Goal: Task Accomplishment & Management: Complete application form

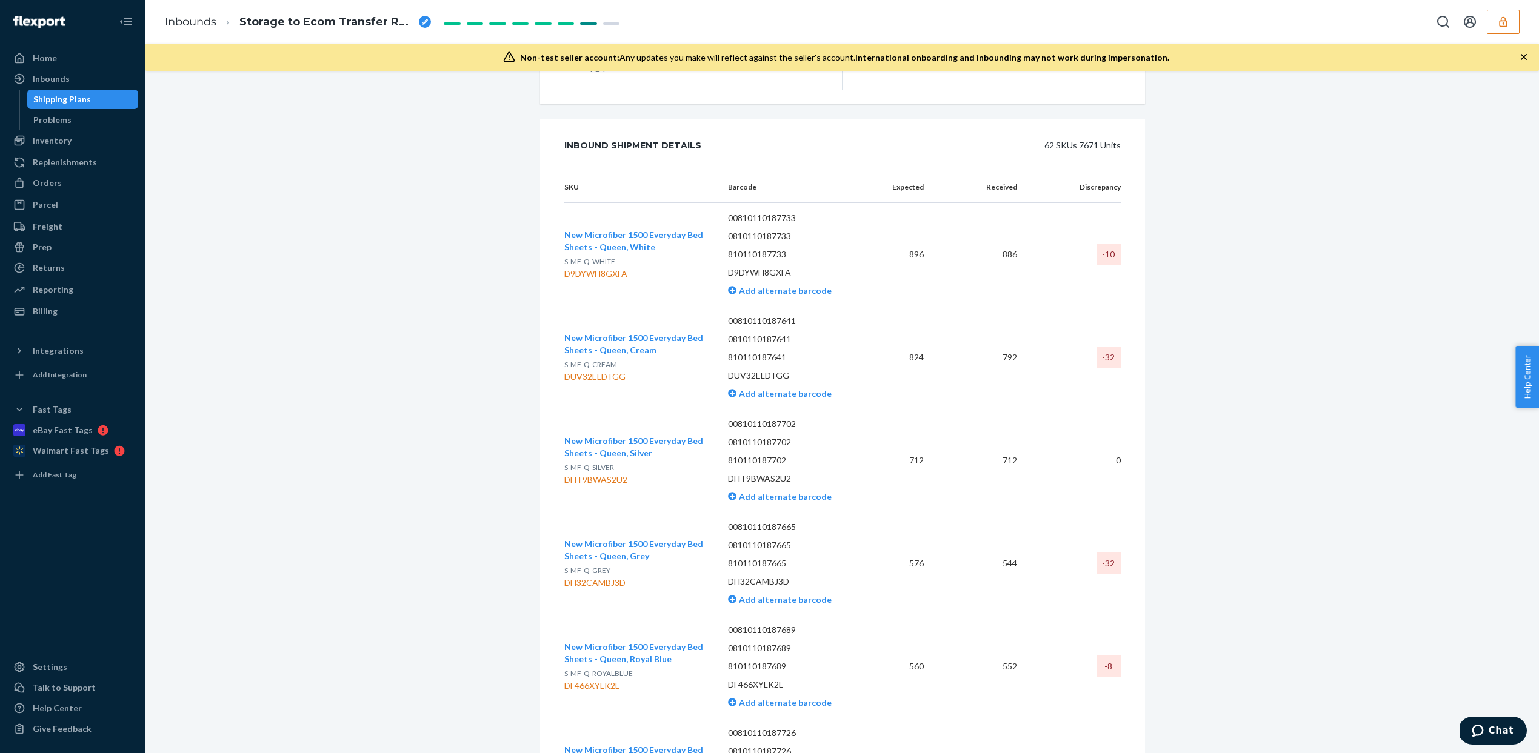
scroll to position [2519, 0]
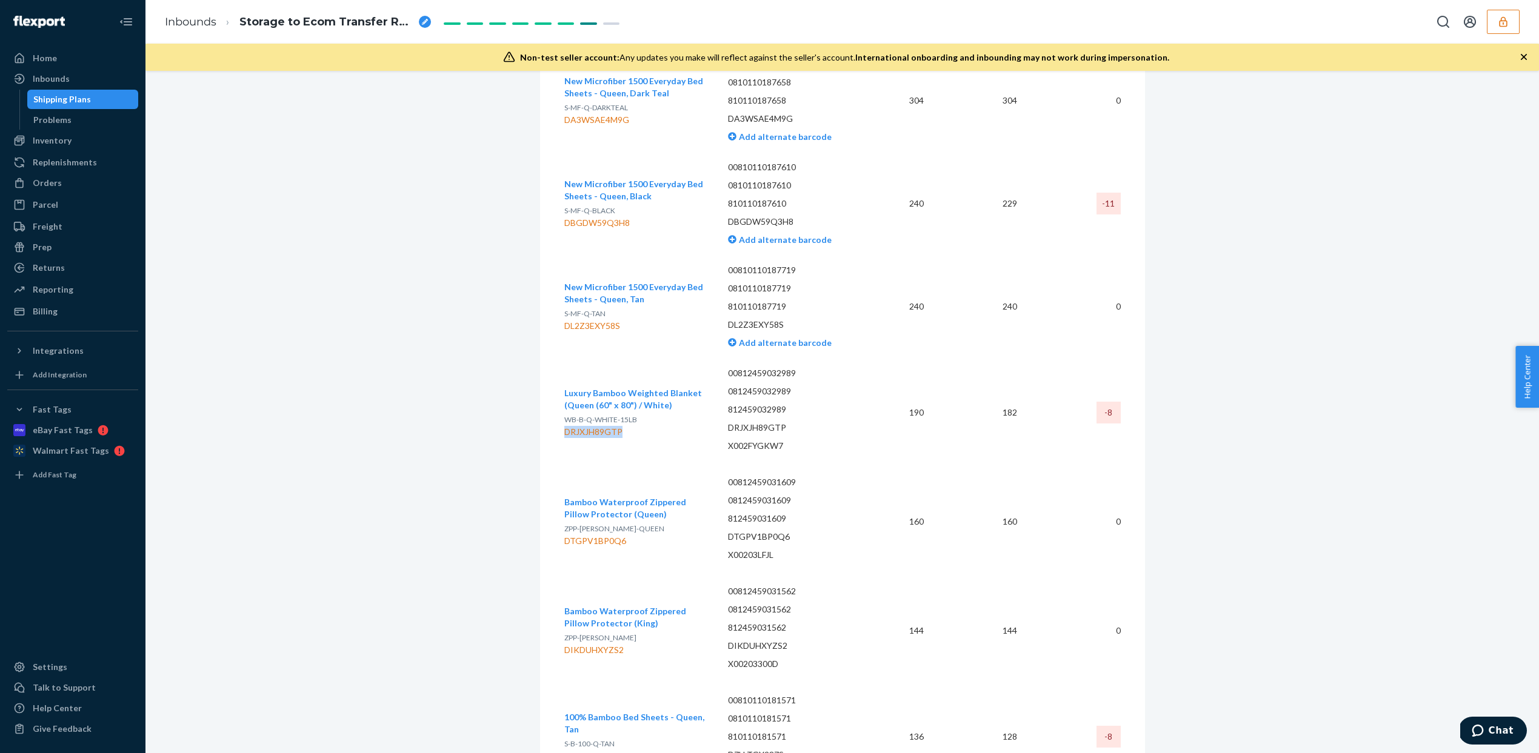
click at [1500, 19] on icon "button" at bounding box center [1503, 21] width 8 height 10
click at [1476, 19] on icon "Open account menu" at bounding box center [1470, 22] width 12 height 12
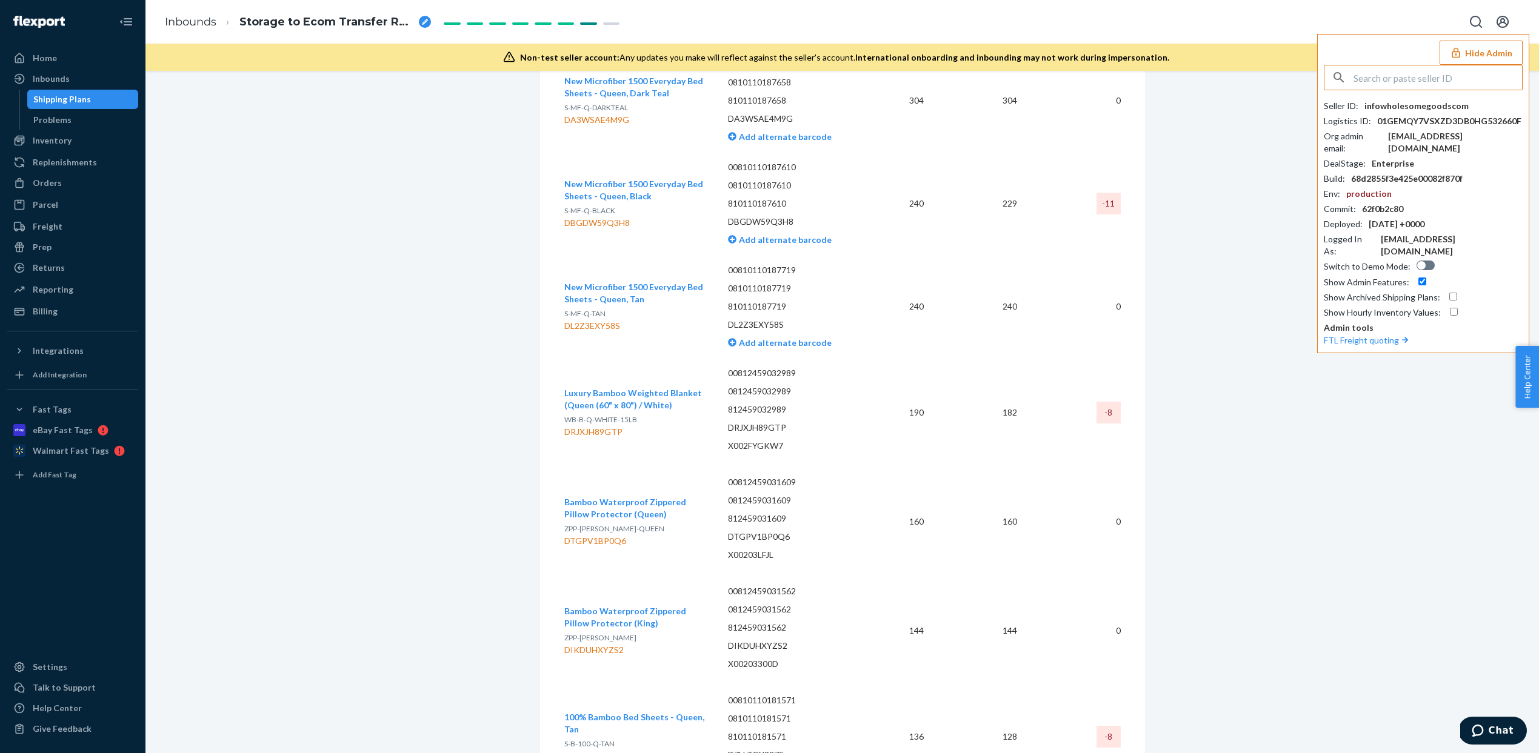
paste input "sushan2011163com"
type input "sushan2011163com"
click at [1413, 112] on span "sushan2011@163.com" at bounding box center [1406, 118] width 141 height 12
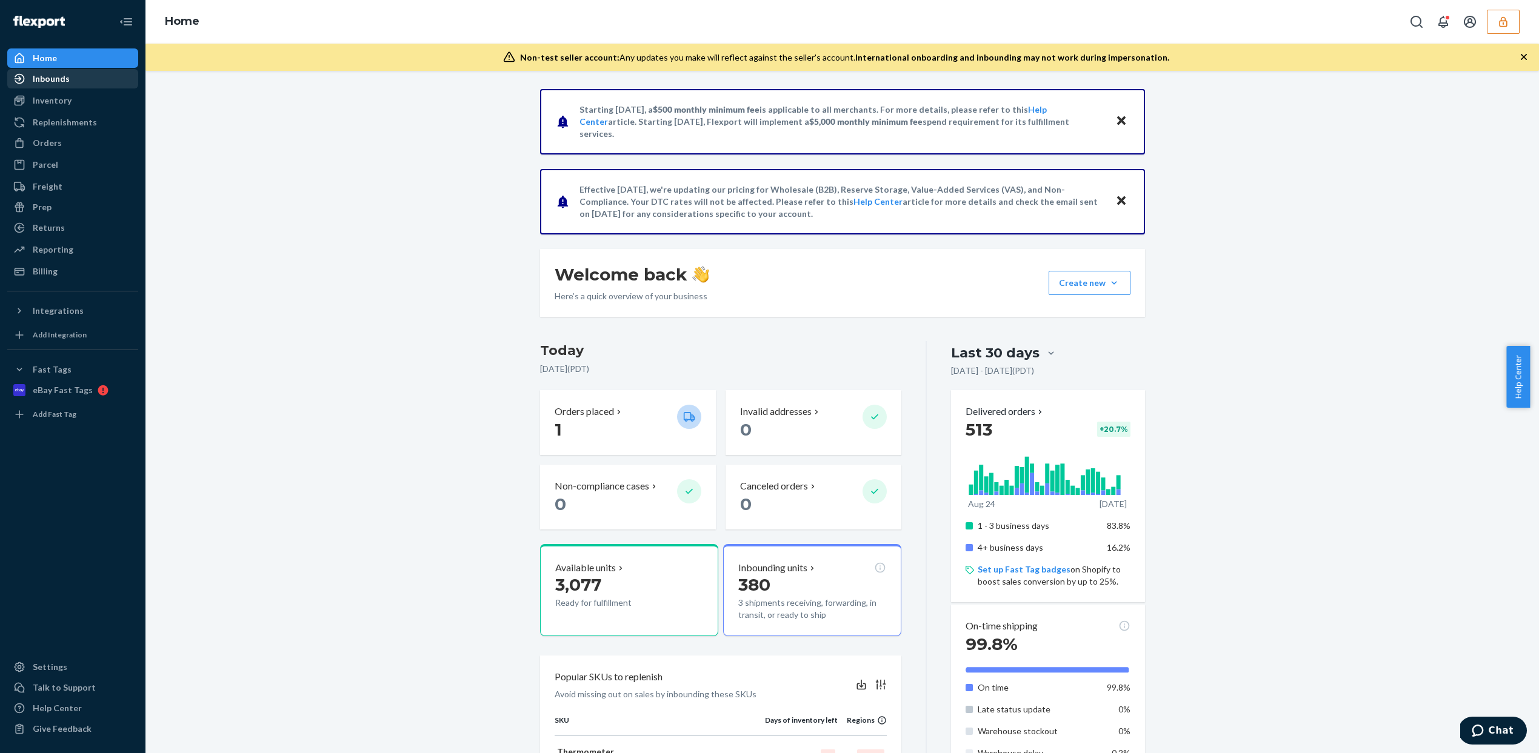
click at [96, 81] on div "Inbounds" at bounding box center [72, 78] width 128 height 17
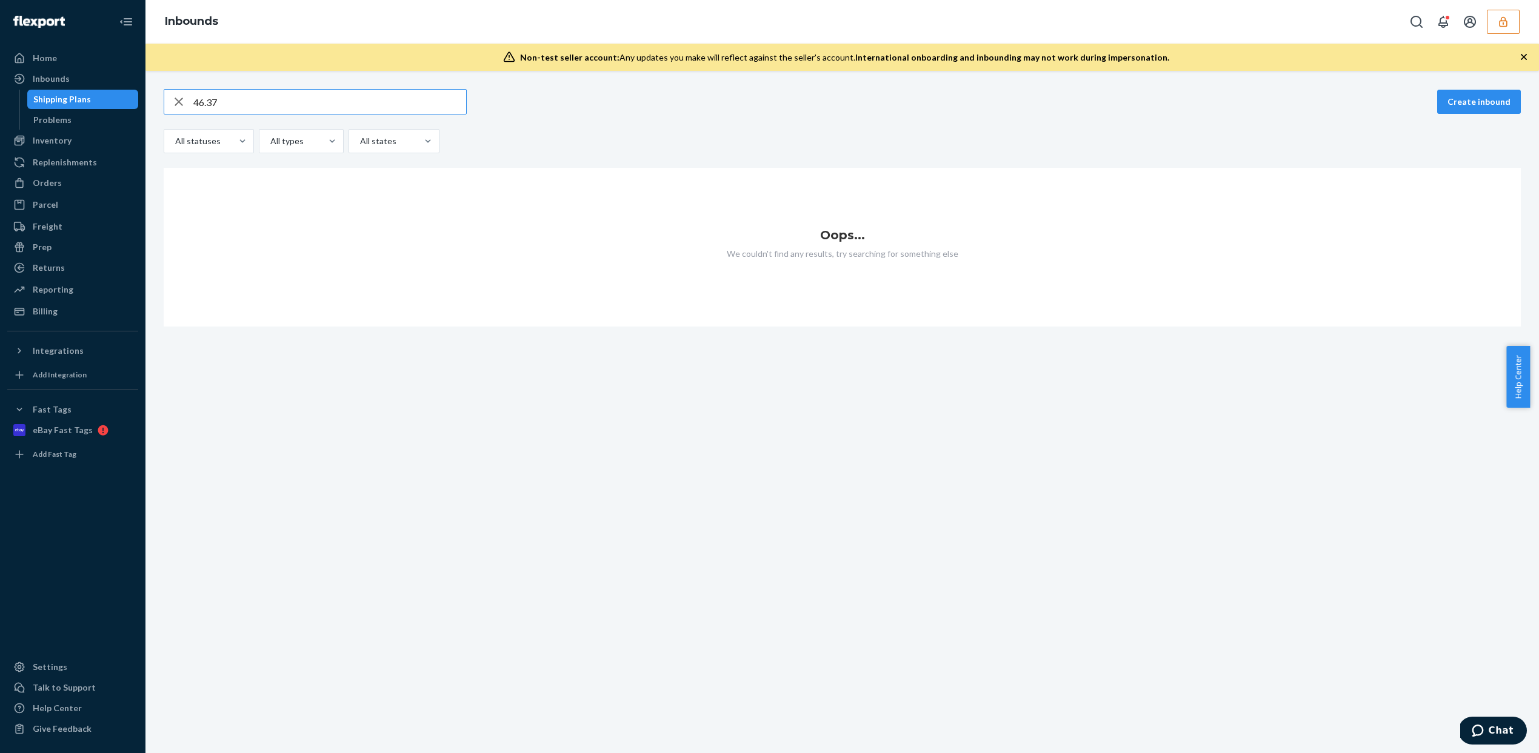
type input "46.37"
click at [174, 102] on icon "button" at bounding box center [179, 102] width 15 height 24
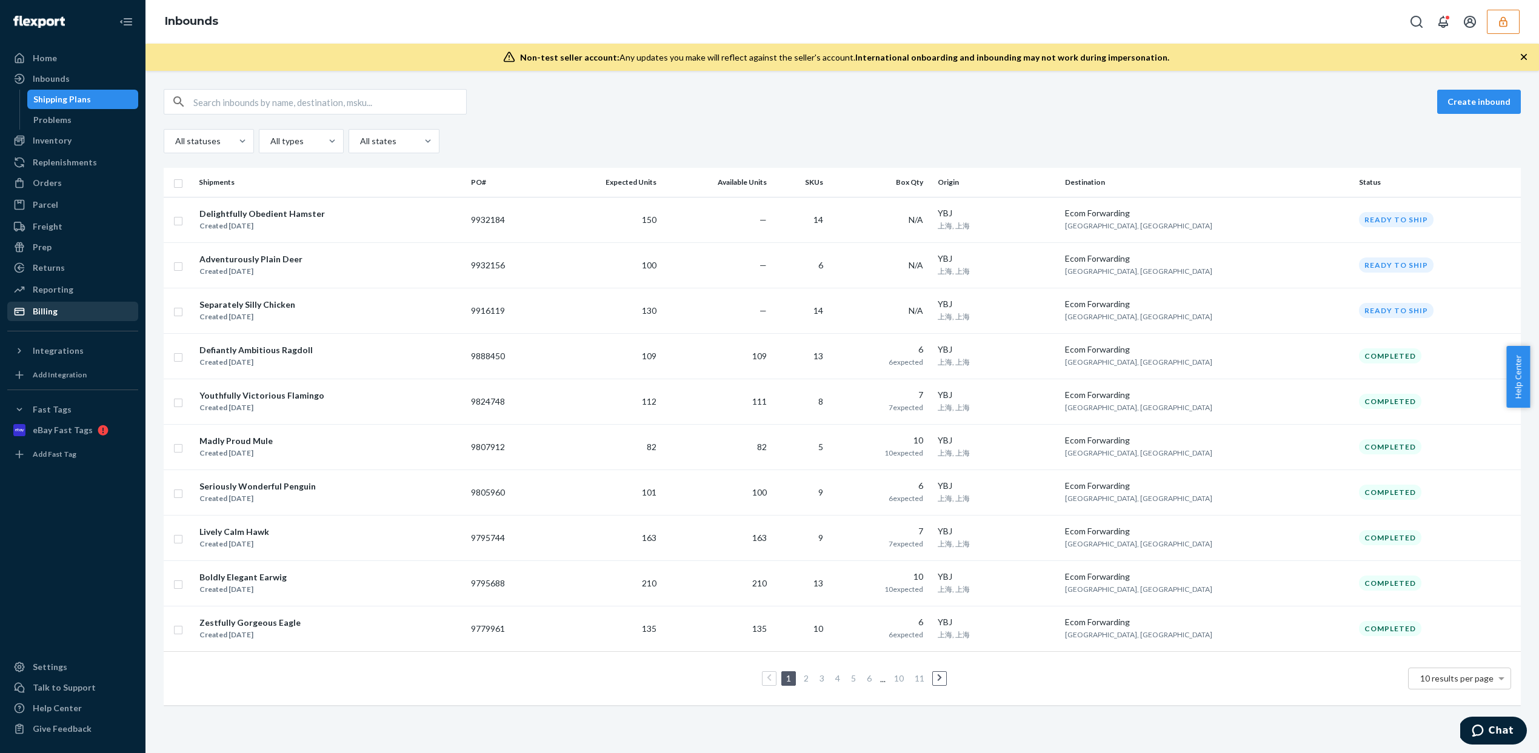
click at [57, 321] on link "Billing" at bounding box center [72, 311] width 131 height 19
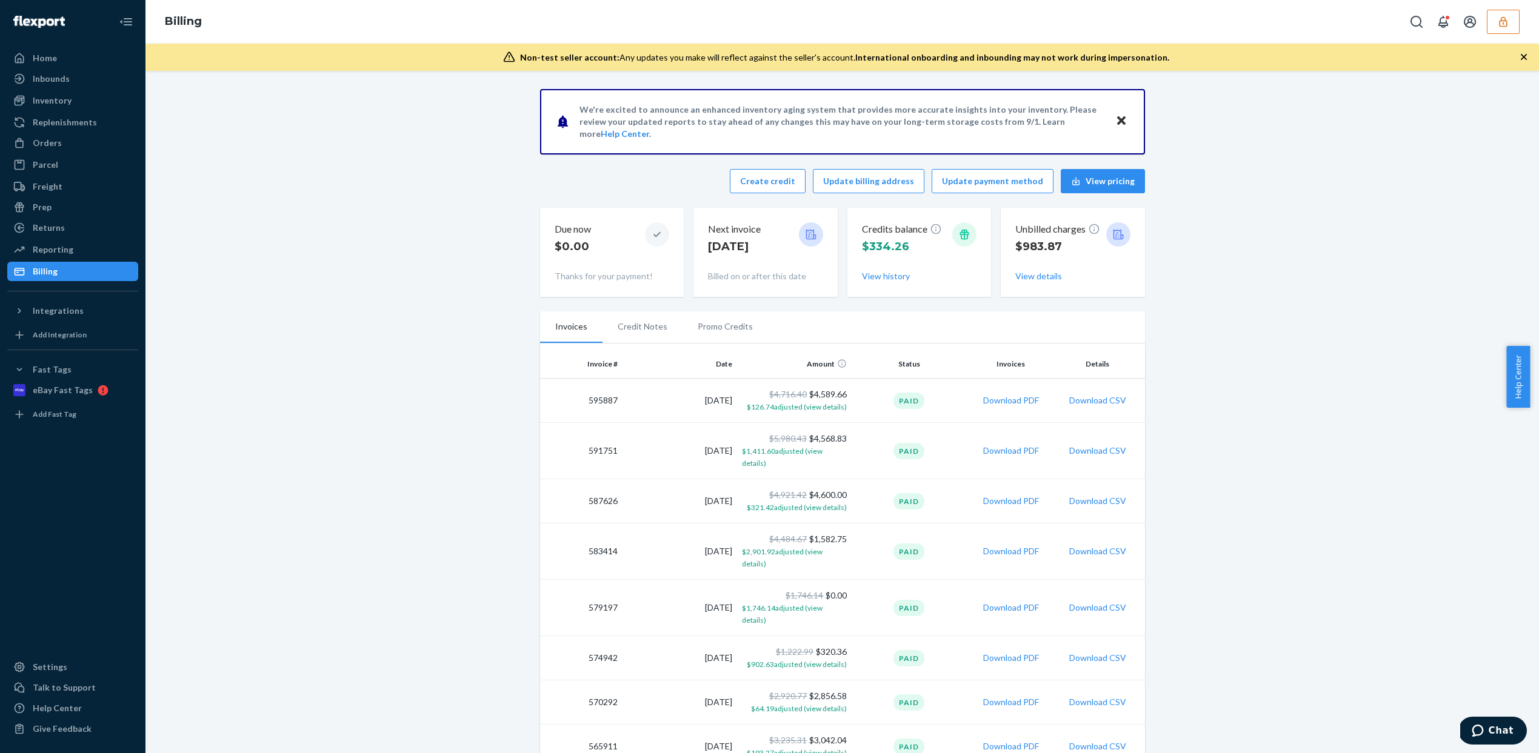
click at [1493, 18] on button "button" at bounding box center [1503, 22] width 33 height 24
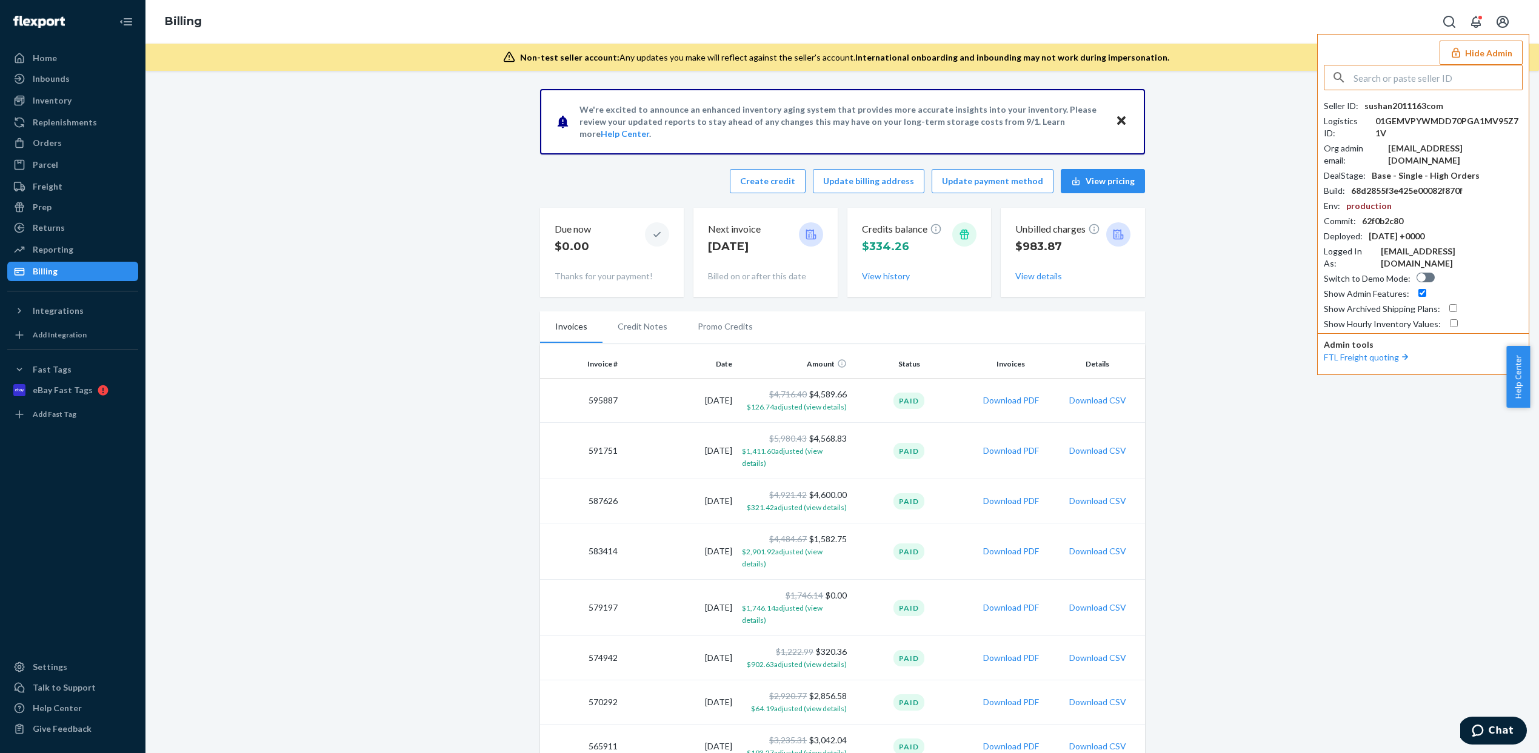
click at [1493, 18] on button "Open account menu" at bounding box center [1502, 22] width 24 height 24
click at [800, 182] on button "Create credit" at bounding box center [768, 181] width 76 height 24
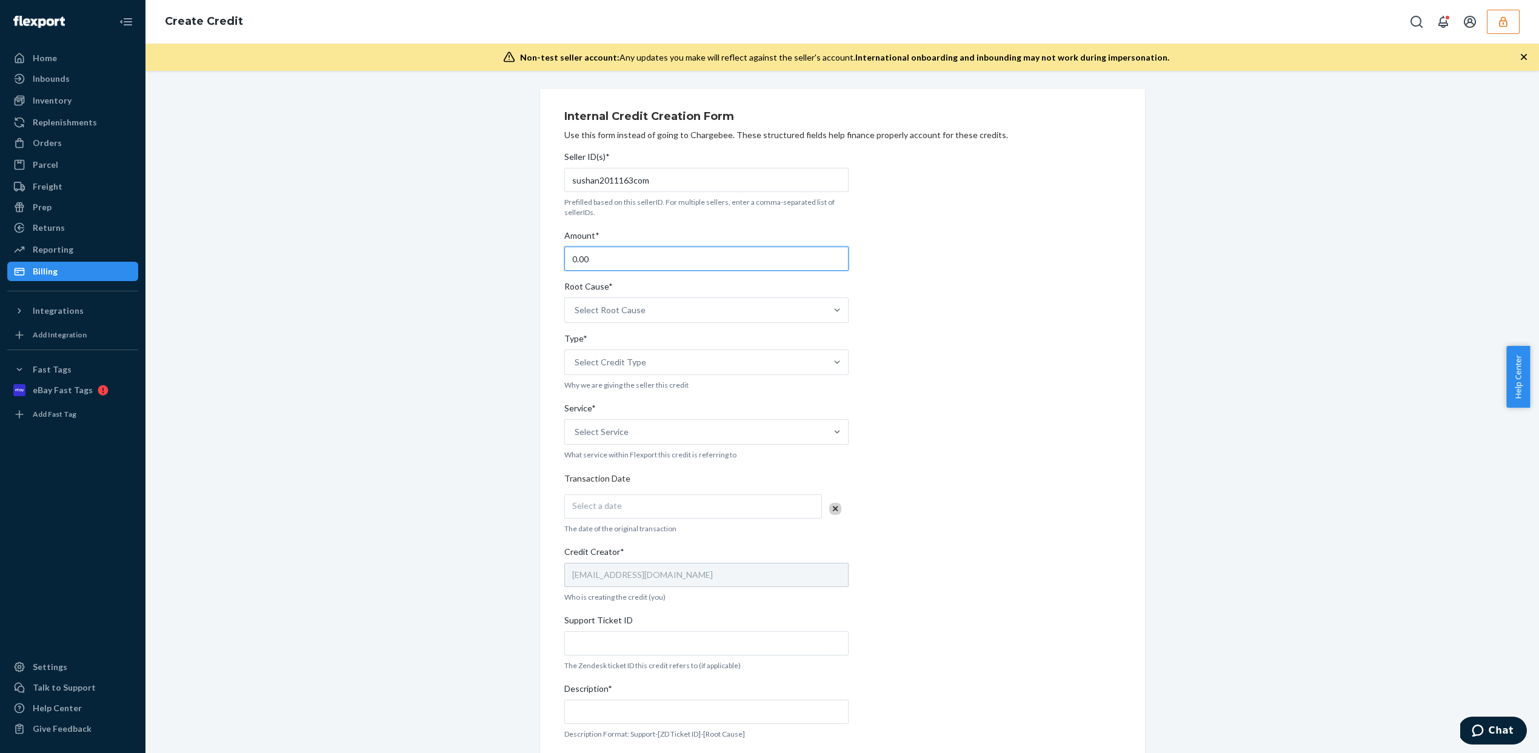
drag, startPoint x: 629, startPoint y: 267, endPoint x: 569, endPoint y: 260, distance: 60.4
click at [569, 260] on input "0.00" at bounding box center [706, 259] width 284 height 24
paste input "46.37"
type input "46.37"
click at [621, 312] on div "Select Root Cause" at bounding box center [610, 310] width 71 height 12
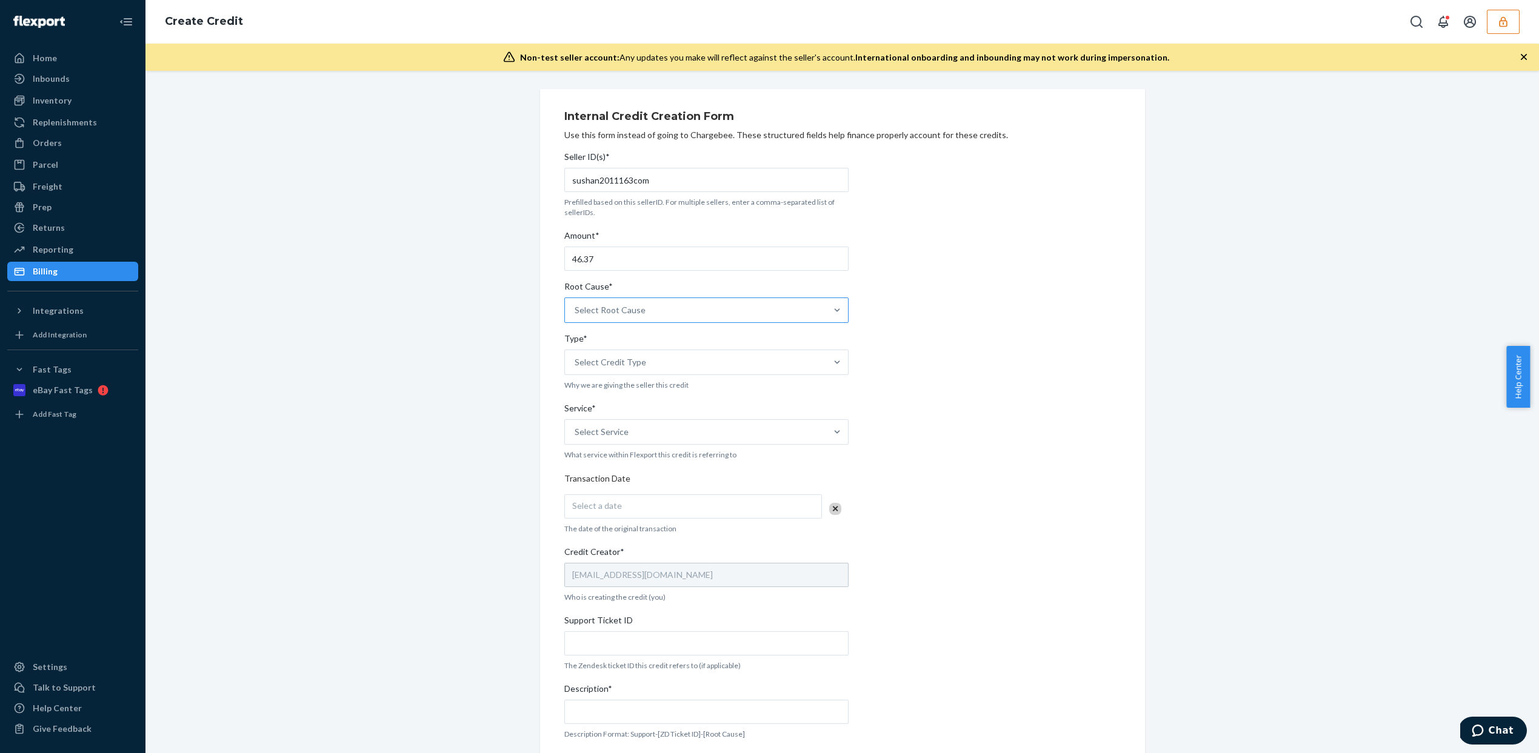
click at [576, 312] on input "Root Cause* Select Root Cause" at bounding box center [575, 310] width 1 height 12
click at [625, 456] on div "Fulfillment - Inbounds" at bounding box center [706, 461] width 279 height 24
click at [576, 316] on input "Root Cause* option Fulfillment - Inbounds focused, 6 of 29. 29 results availabl…" at bounding box center [575, 310] width 1 height 12
click at [669, 364] on div "Select Credit Type" at bounding box center [695, 362] width 261 height 24
click at [576, 364] on input "Type* Select Credit Type" at bounding box center [575, 362] width 1 height 12
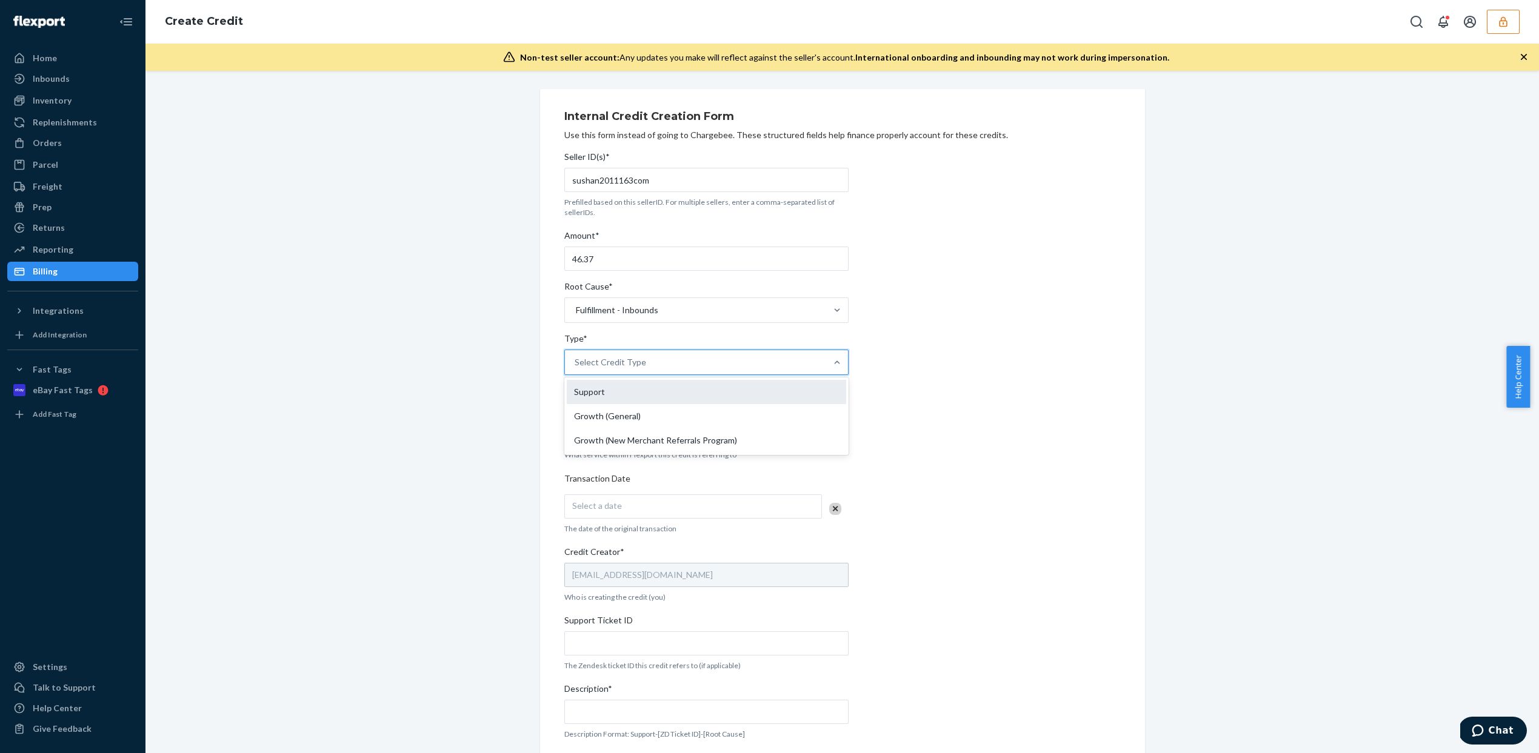
click at [667, 386] on div "Support" at bounding box center [706, 392] width 279 height 24
click at [576, 369] on input "Type* option Support focused, 1 of 3. 3 results available. Use Up and Down to c…" at bounding box center [575, 362] width 1 height 12
click at [627, 425] on div "Select Service" at bounding box center [695, 432] width 261 height 24
click at [576, 426] on input "Service* Select Service" at bounding box center [575, 432] width 1 height 12
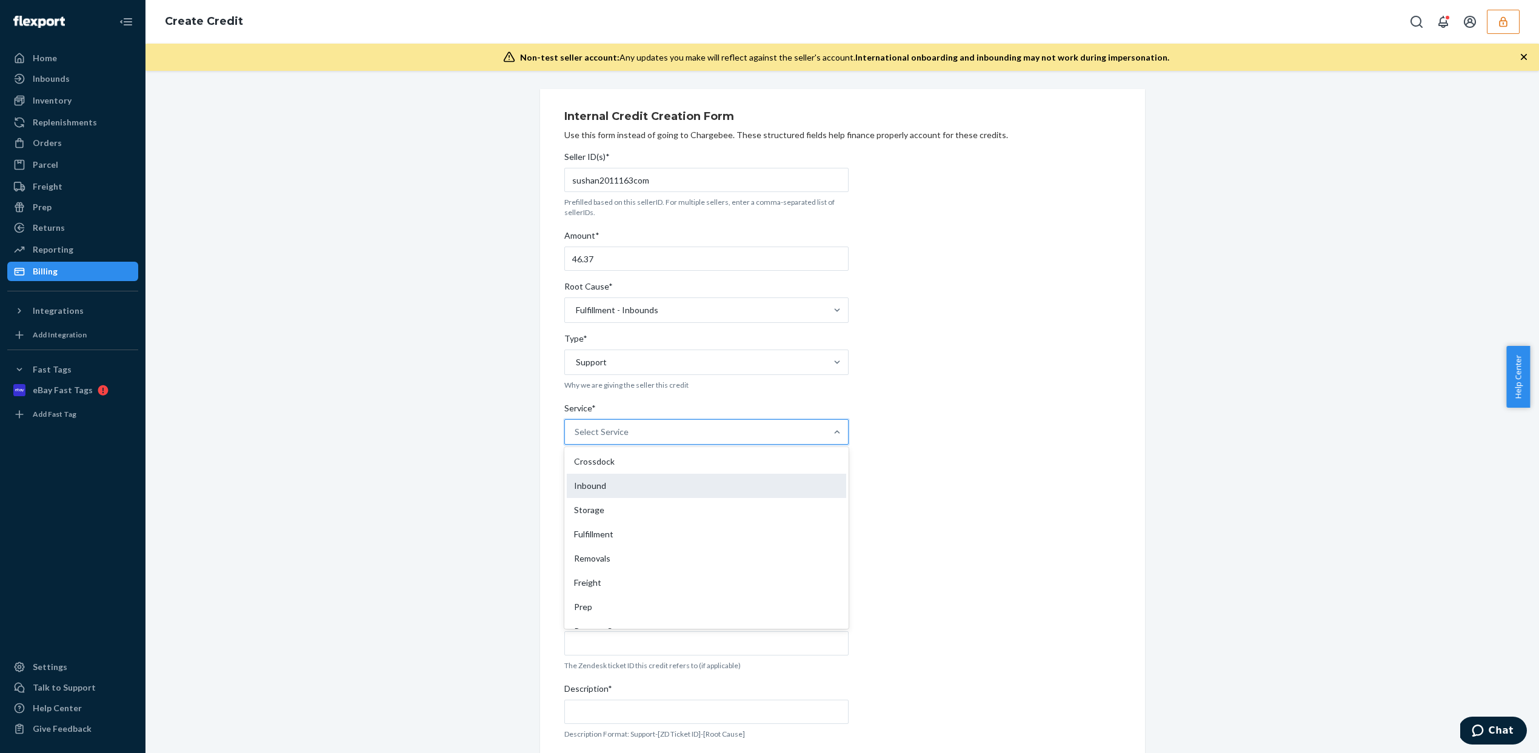
click at [633, 488] on div "Inbound" at bounding box center [706, 486] width 279 height 24
click at [576, 438] on input "Service* option Inbound focused, 2 of 10. 10 results available. Use Up and Down…" at bounding box center [575, 432] width 1 height 12
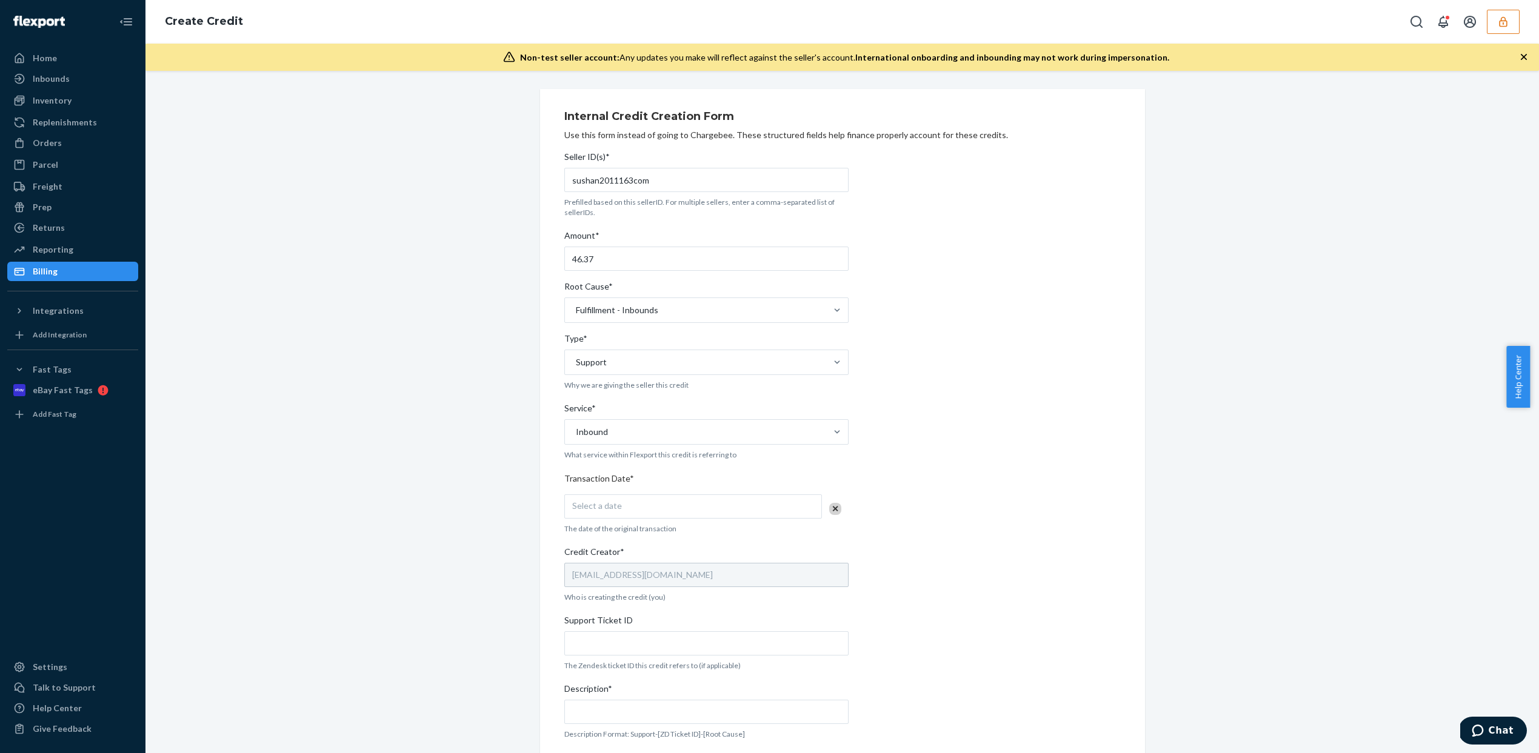
click at [515, 451] on div "Internal Credit Creation Form Use this form instead of going to Chargebee. Thes…" at bounding box center [842, 476] width 1375 height 775
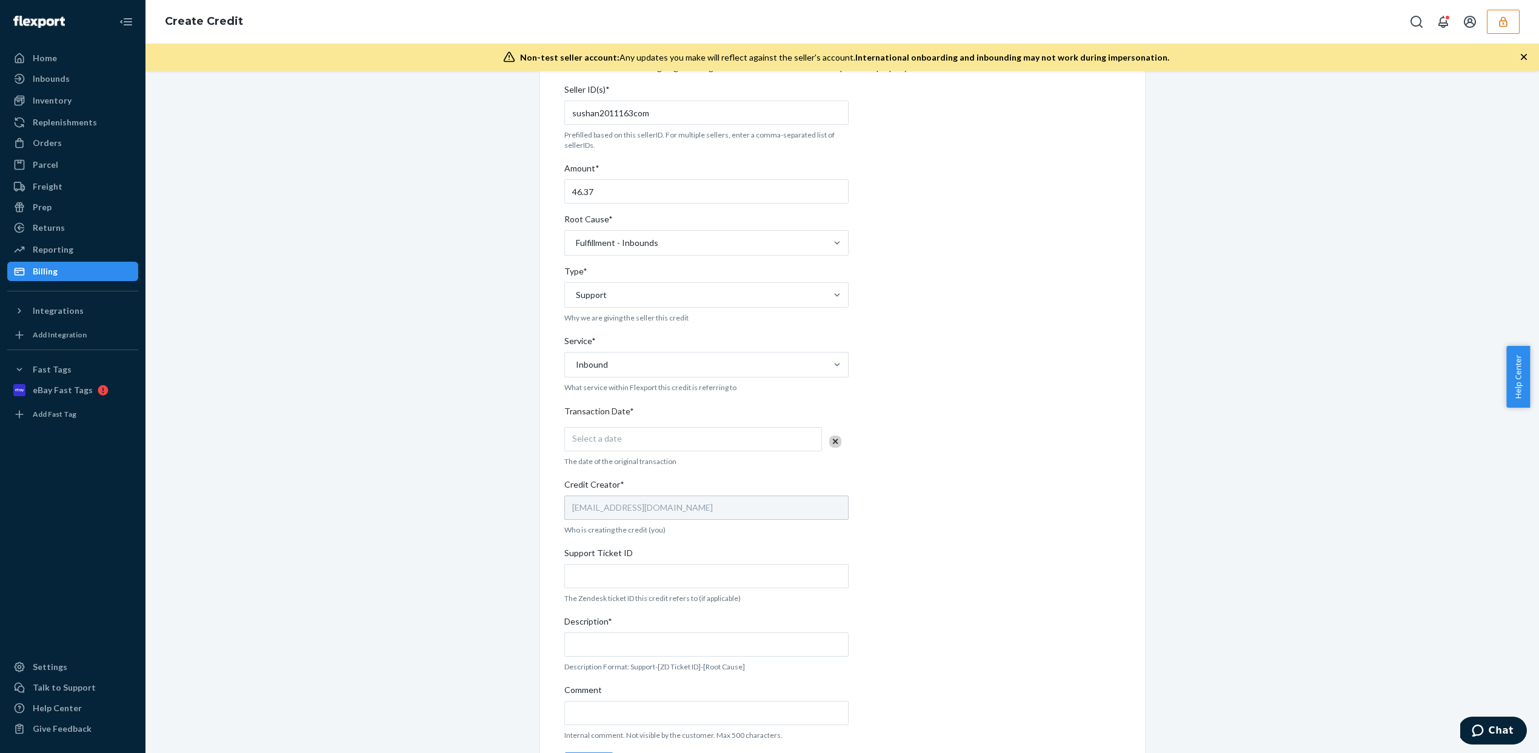
scroll to position [110, 0]
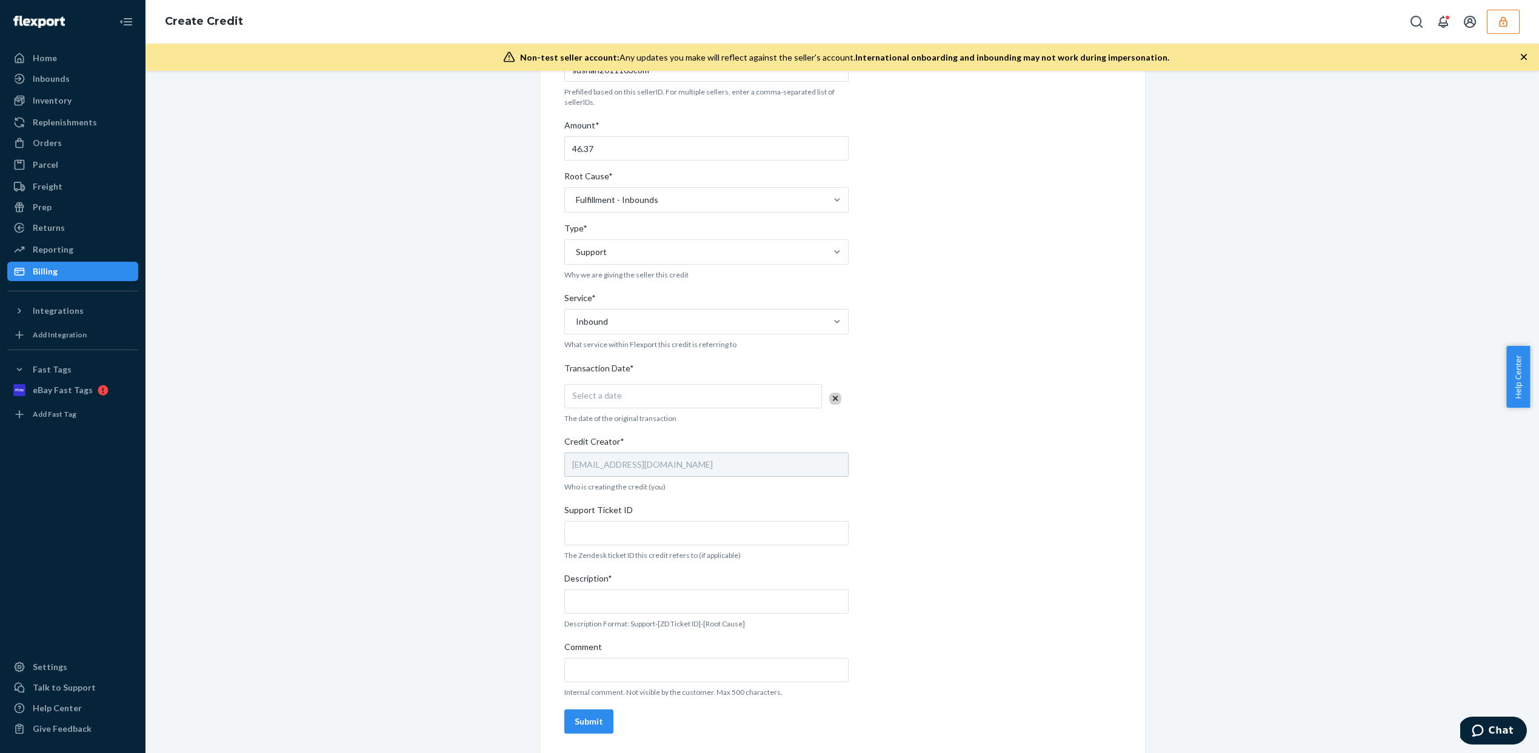
click at [570, 387] on div "Select a date" at bounding box center [693, 396] width 258 height 24
click at [656, 532] on button "23" at bounding box center [664, 535] width 24 height 21
click at [602, 527] on input "Support Ticket ID" at bounding box center [706, 533] width 284 height 24
paste input "https://flexport-fulfillment.zendesk.com/agent/tickets/798064"
type input "https://flexport-fulfillment.zendesk.com/agent/tickets/798064"
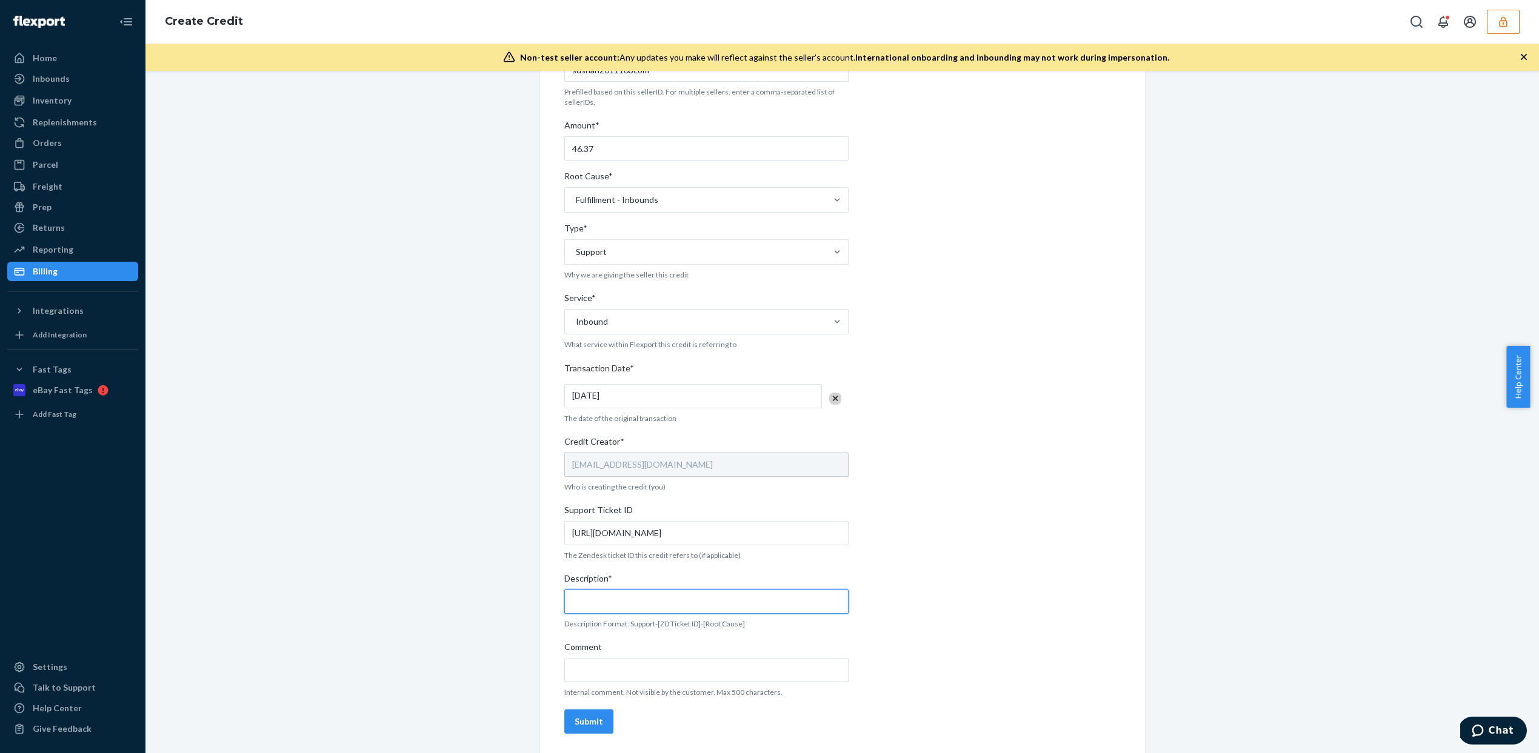
click at [657, 604] on input "Description*" at bounding box center [706, 602] width 284 height 24
click at [795, 540] on input "https://flexport-fulfillment.zendesk.com/agent/tickets/798064" at bounding box center [706, 533] width 284 height 24
click at [794, 536] on input "https://flexport-fulfillment.zendesk.com/agent/tickets/798064" at bounding box center [706, 533] width 284 height 24
click at [682, 596] on input "Support-[" at bounding box center [706, 602] width 284 height 24
click at [682, 597] on input "Support-[" at bounding box center [706, 602] width 284 height 24
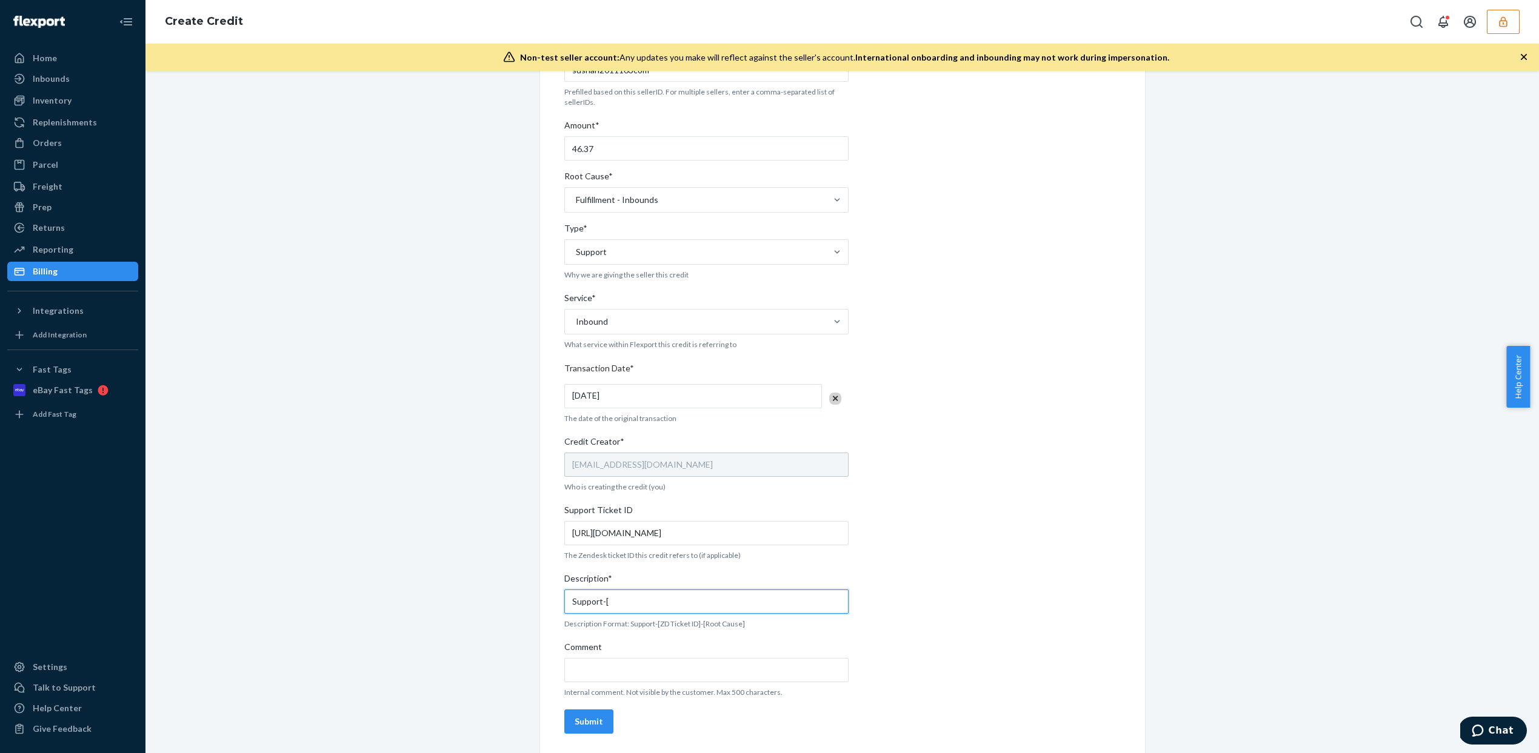
paste input "798064"
type input "Support-[798064]-[Fulfillment-Inbounds]"
click at [641, 669] on input "Comment" at bounding box center [706, 670] width 284 height 24
paste input "Flexport's Oscar took over the case to investigate the under-received SKUs. He …"
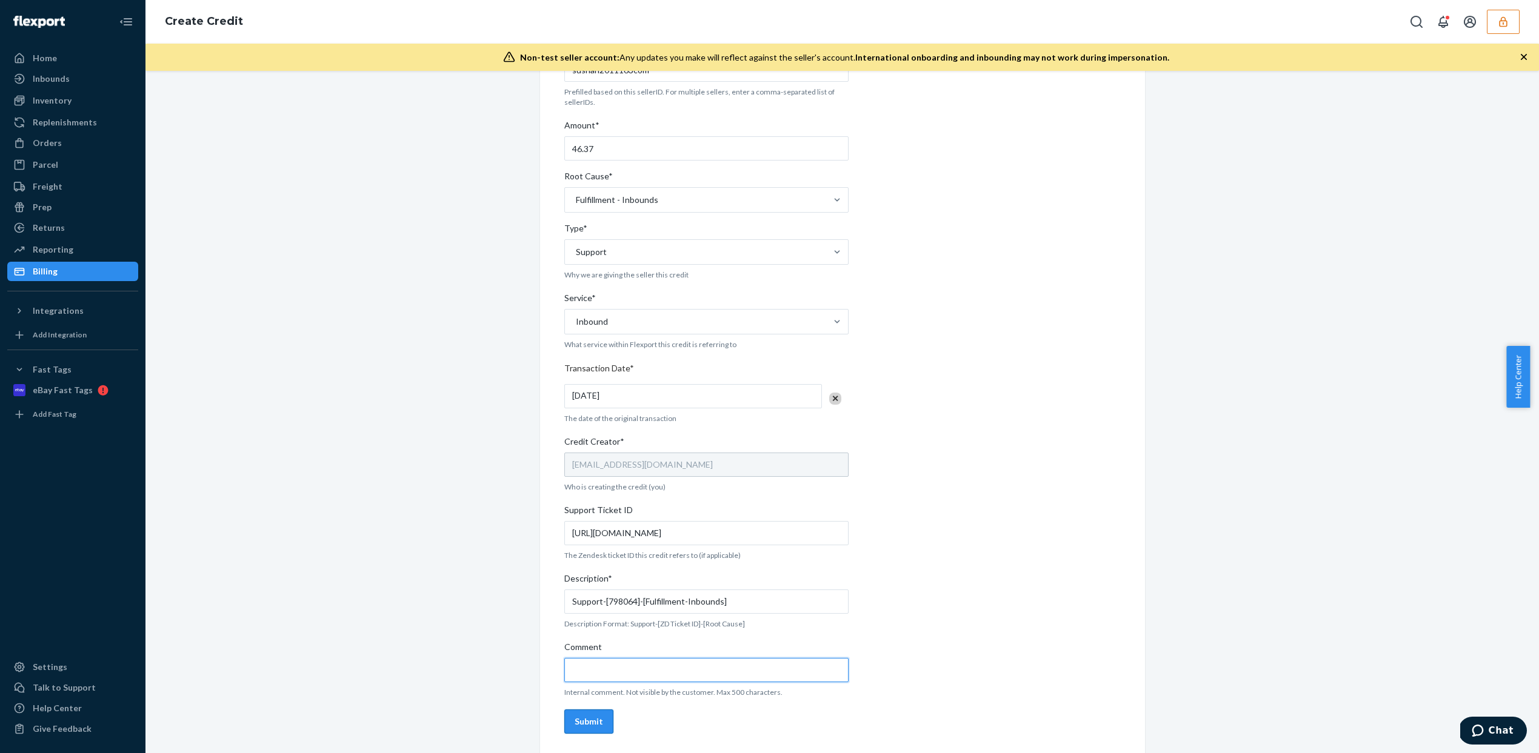
type input "Flexport's Oscar took over the case to investigate the under-received SKUs. He …"
click at [589, 719] on div "Submit" at bounding box center [589, 722] width 28 height 12
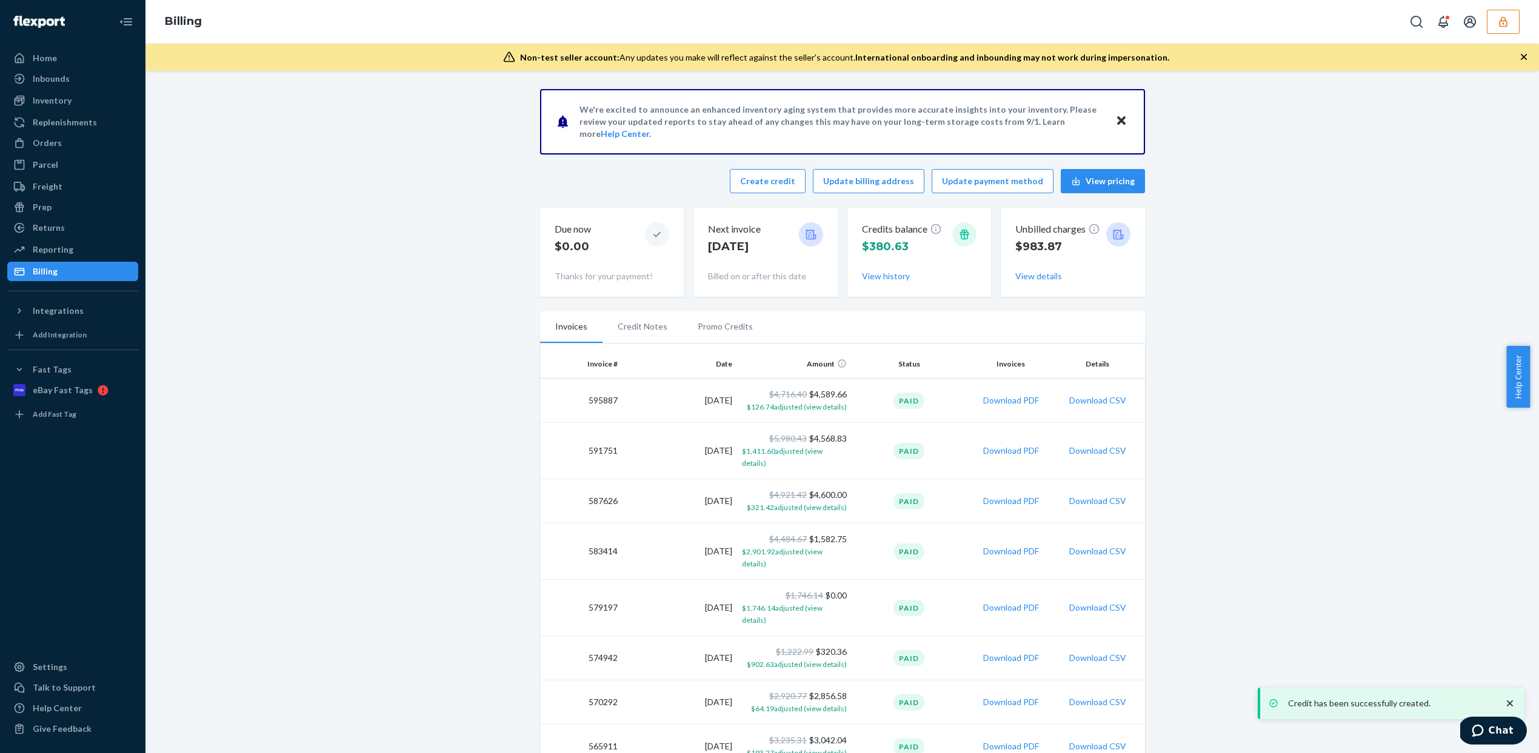
click at [938, 284] on div "Credits balance $380.63 View history" at bounding box center [919, 253] width 115 height 70
click at [868, 279] on button "View history" at bounding box center [886, 276] width 48 height 12
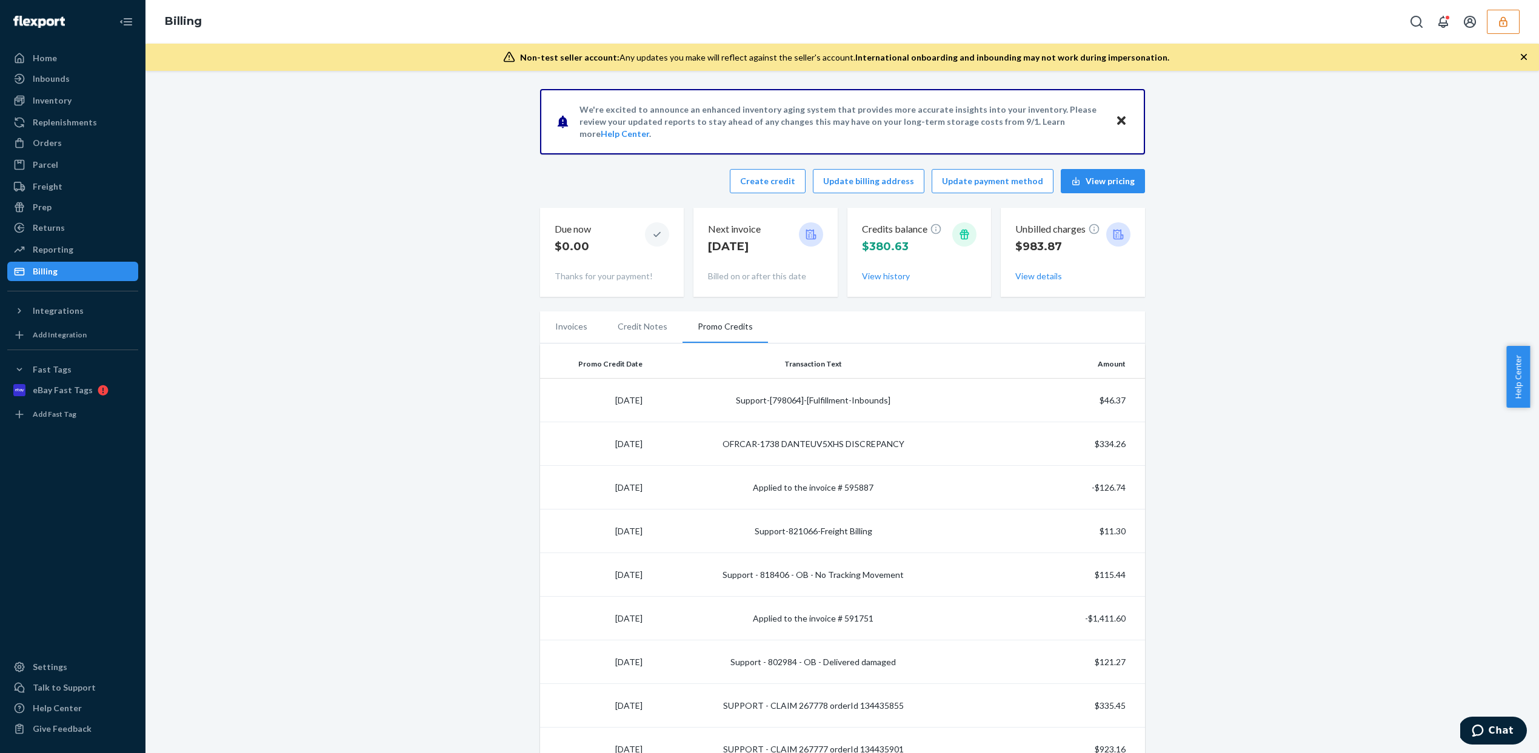
click at [1517, 25] on button "button" at bounding box center [1503, 22] width 33 height 24
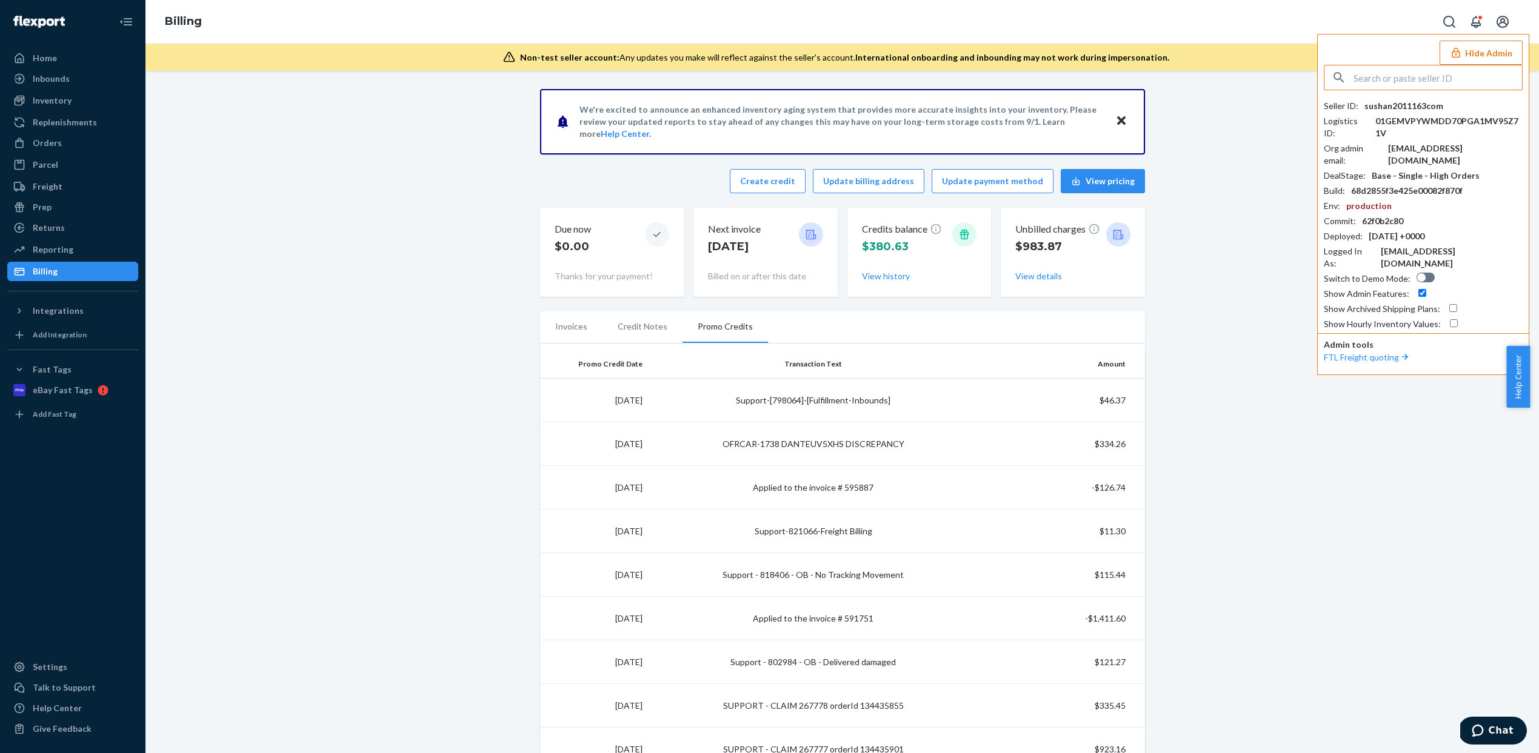
paste input "infowholesomegoodscom"
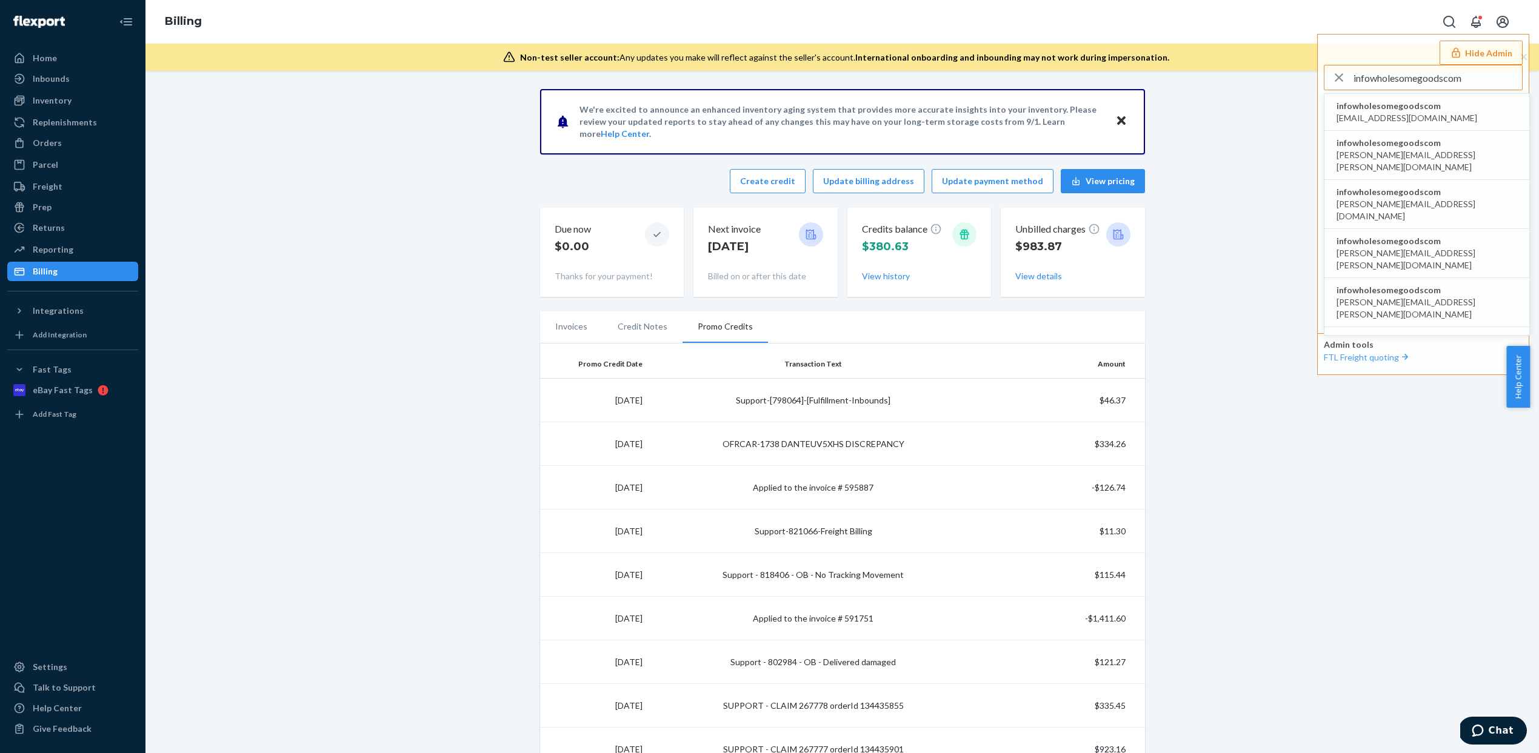
type input "infowholesomegoodscom"
click at [1416, 101] on span "infowholesomegoodscom" at bounding box center [1406, 106] width 141 height 12
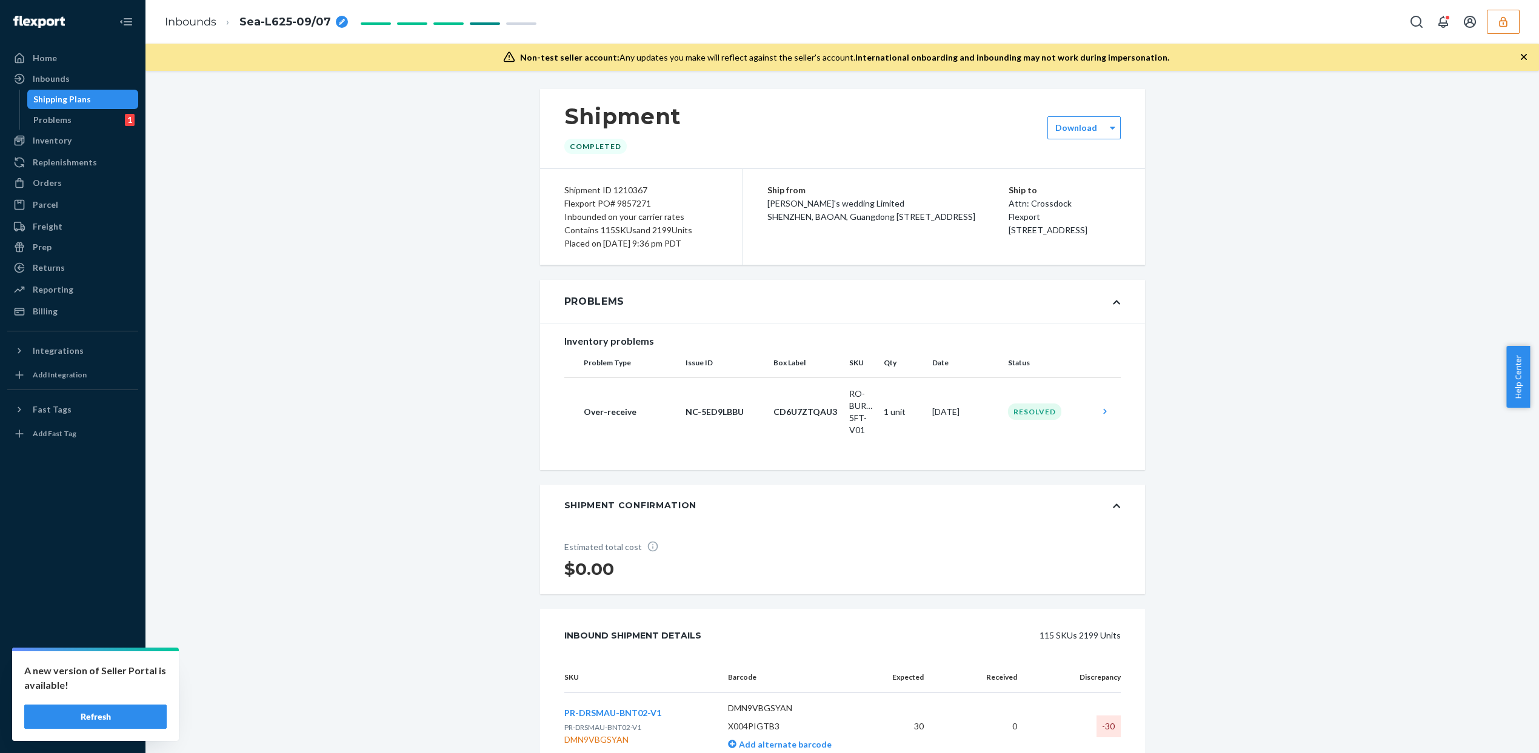
scroll to position [5058, 0]
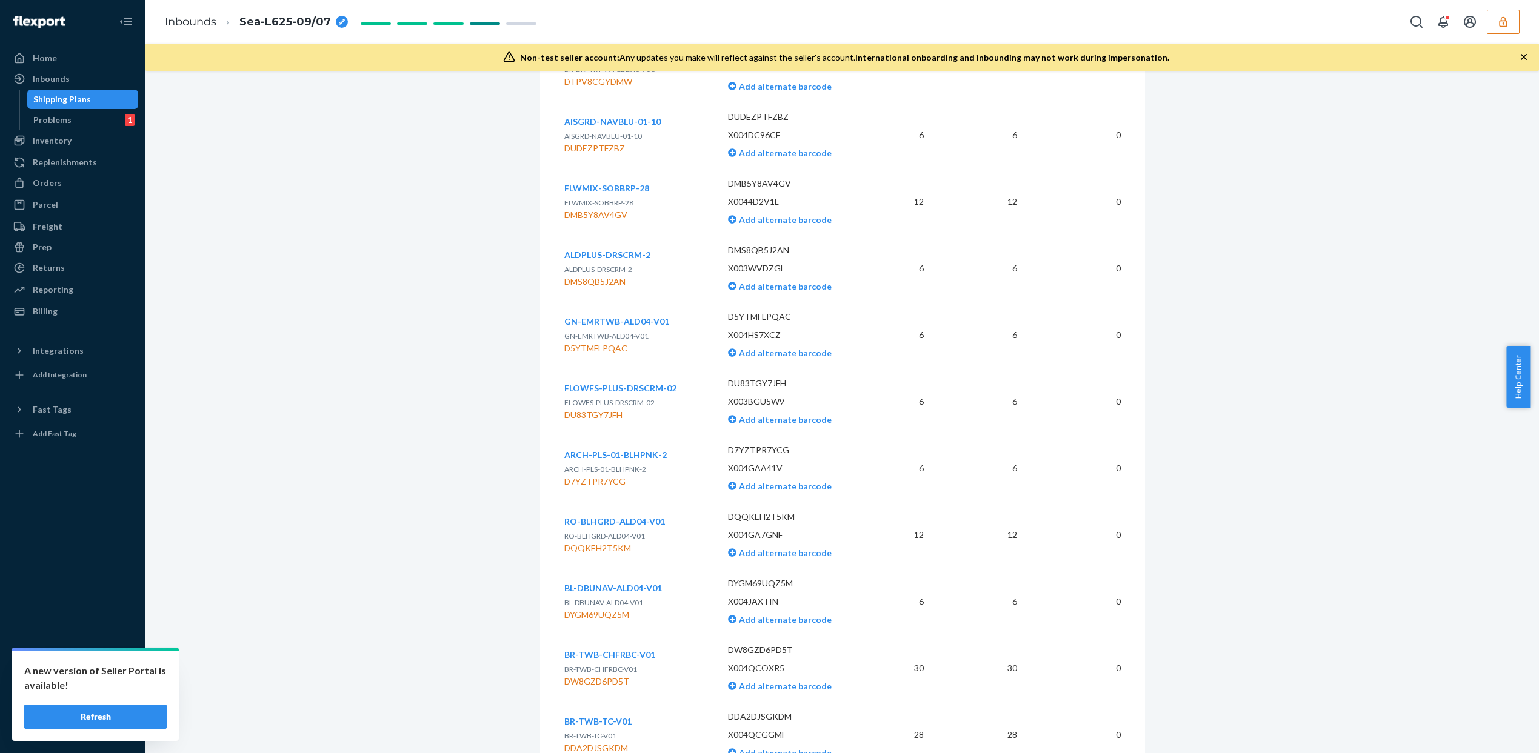
click at [73, 722] on button "Refresh" at bounding box center [95, 717] width 142 height 24
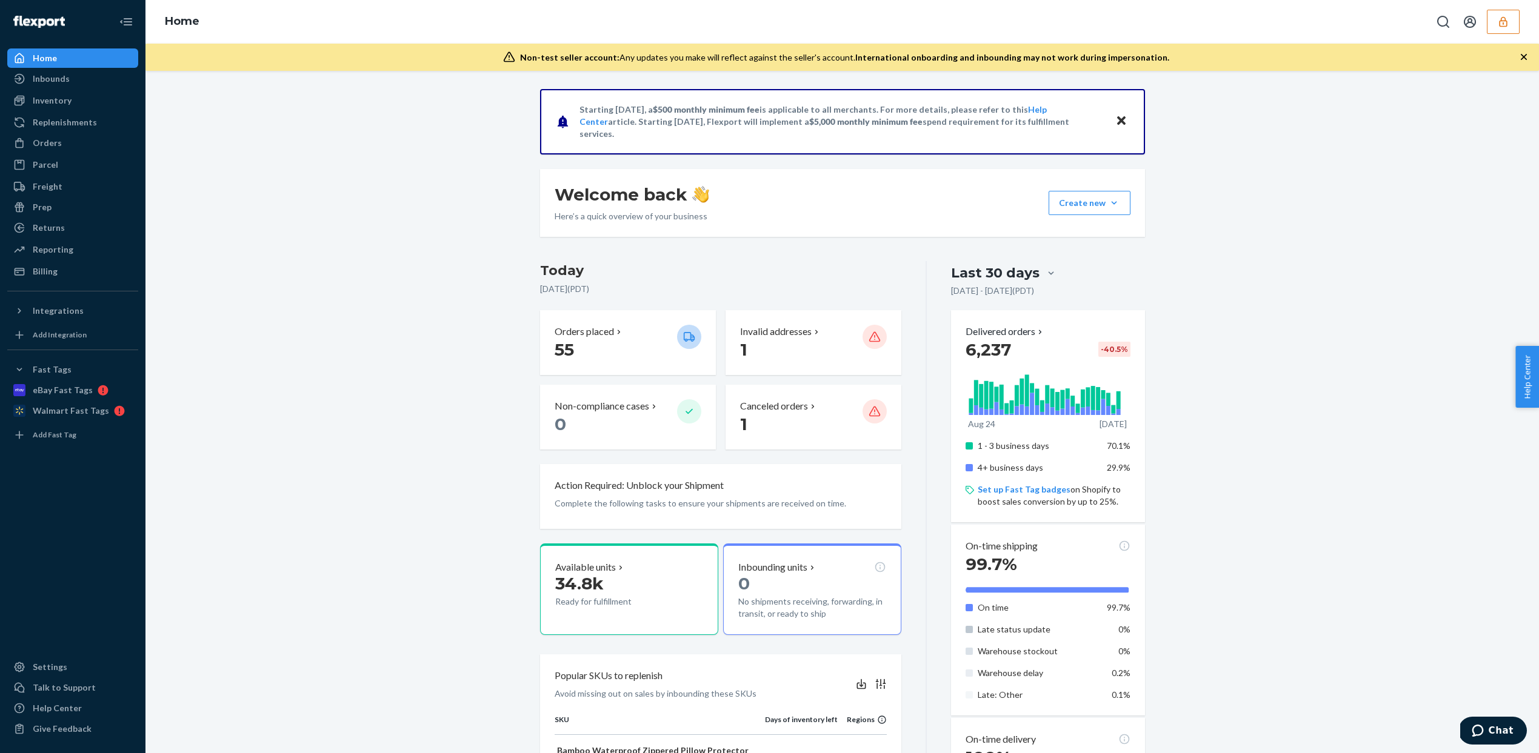
click at [1493, 38] on div "Home" at bounding box center [841, 22] width 1393 height 44
click at [1498, 28] on button "button" at bounding box center [1503, 22] width 33 height 24
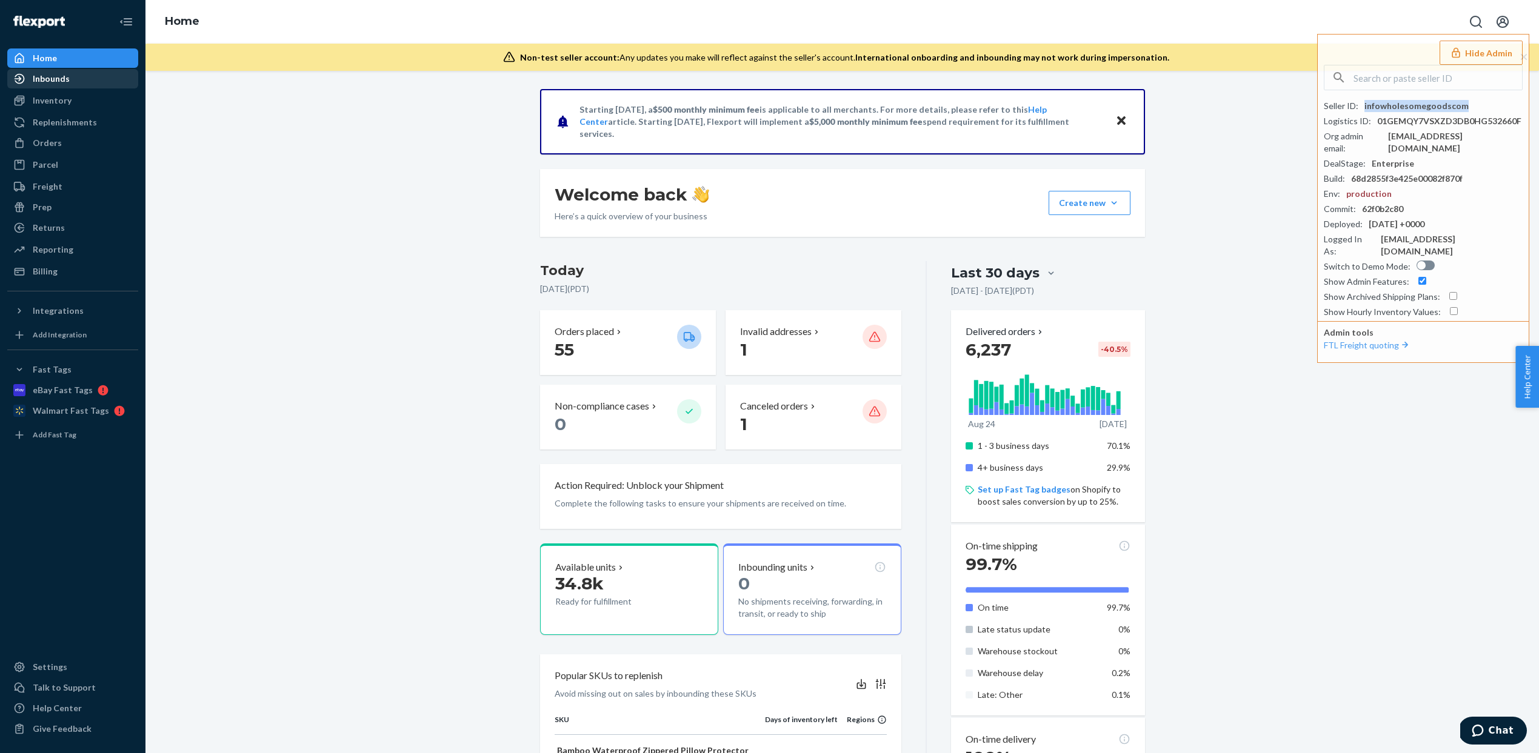
click at [67, 81] on div "Inbounds" at bounding box center [51, 79] width 37 height 12
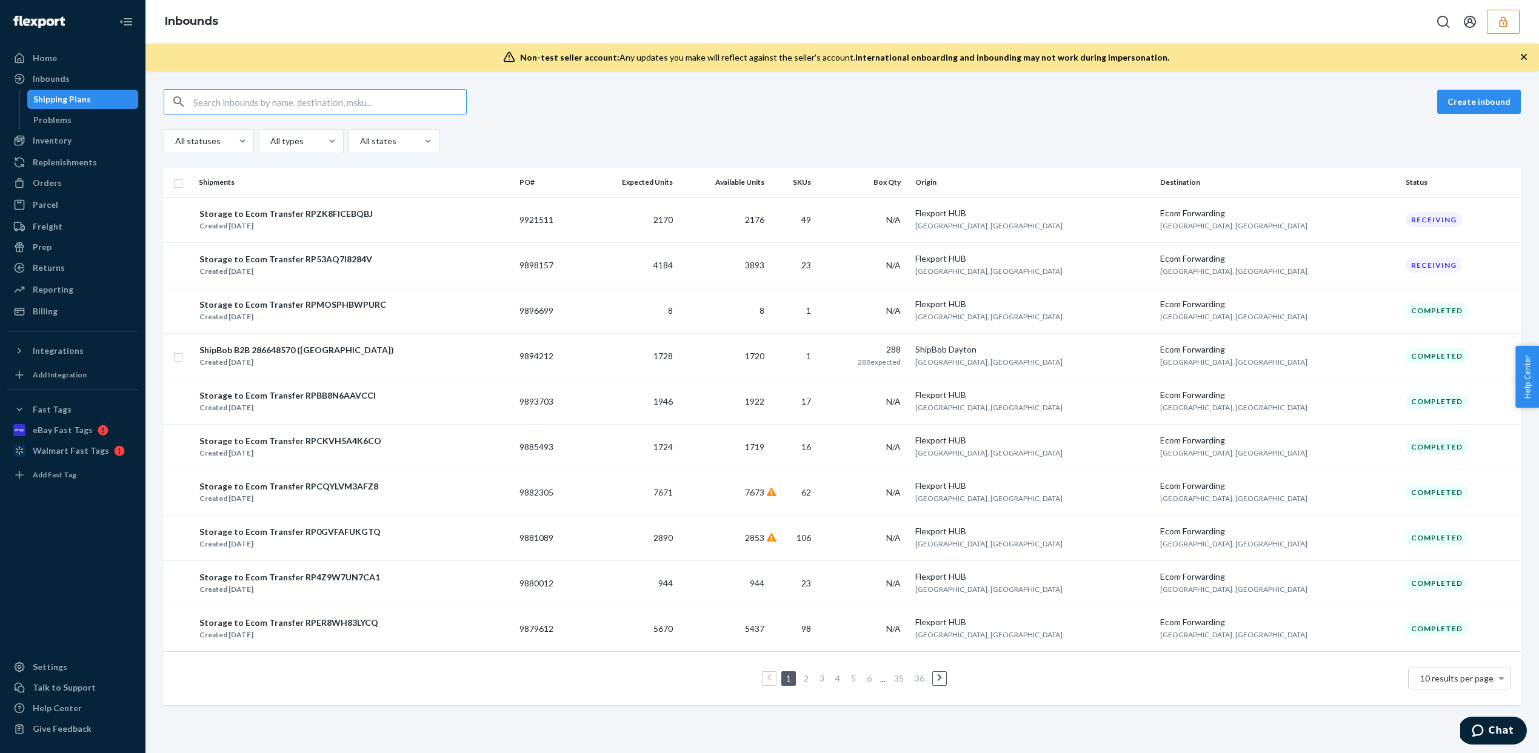
paste input "9882305"
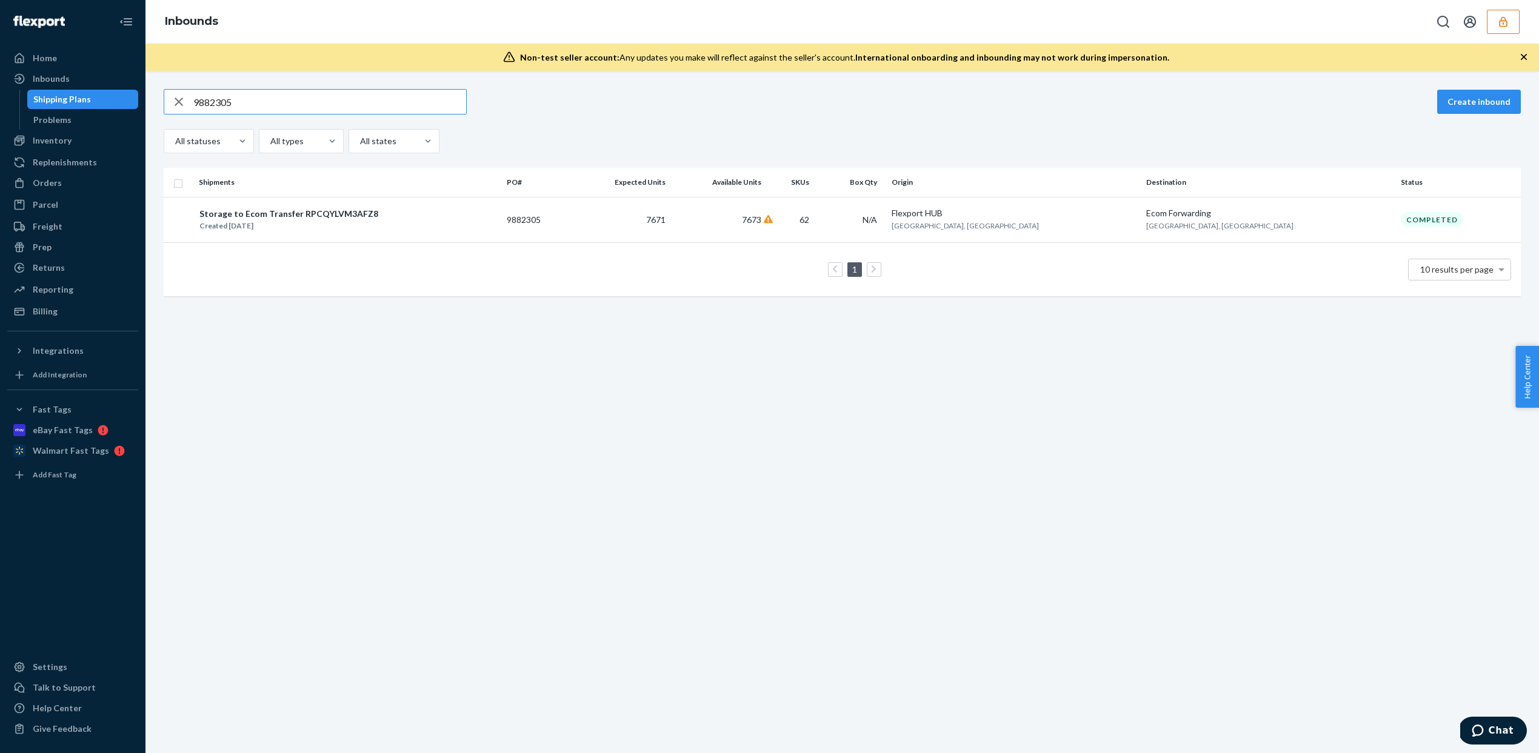
type input "9882305"
click at [670, 215] on td "7671" at bounding box center [621, 219] width 98 height 45
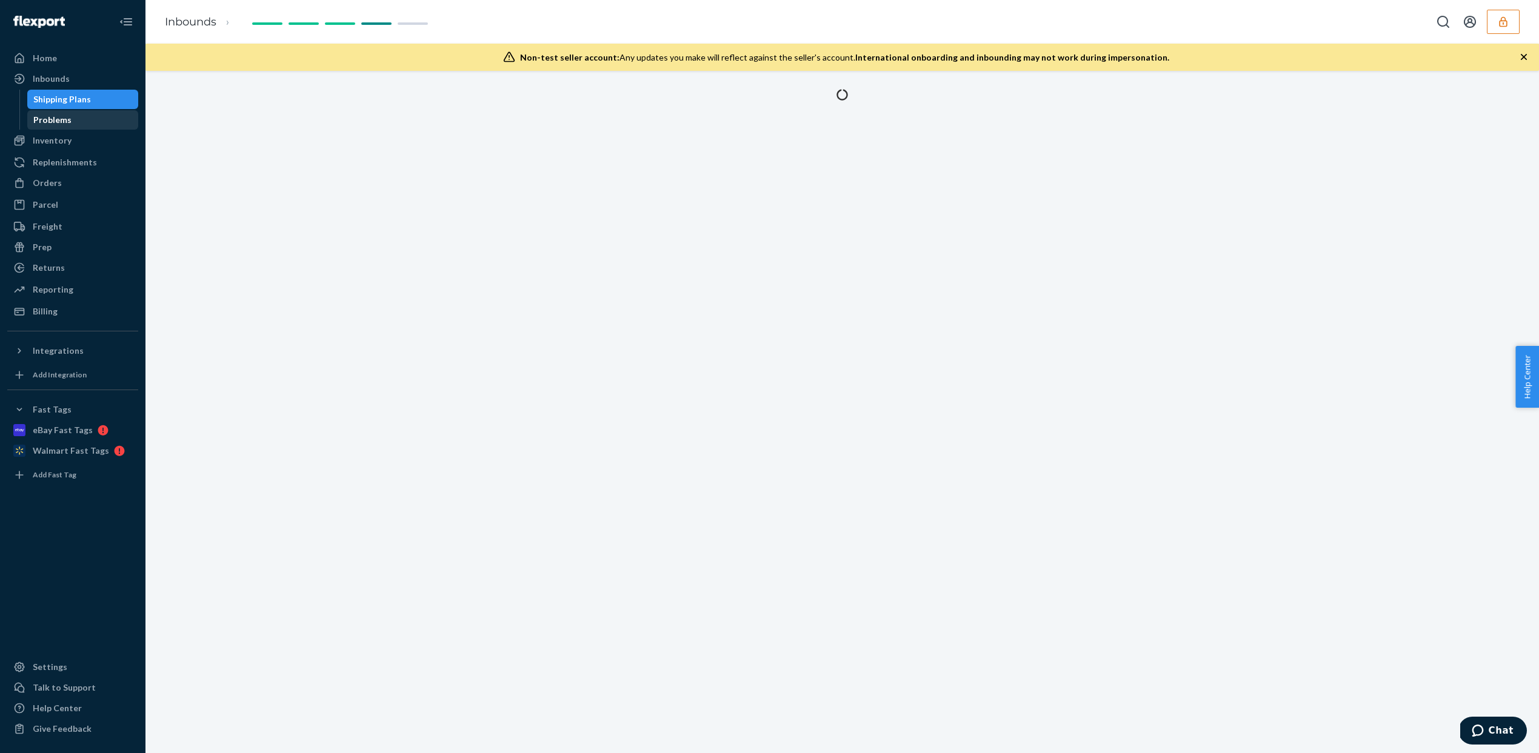
click at [122, 115] on div "Problems" at bounding box center [82, 120] width 109 height 17
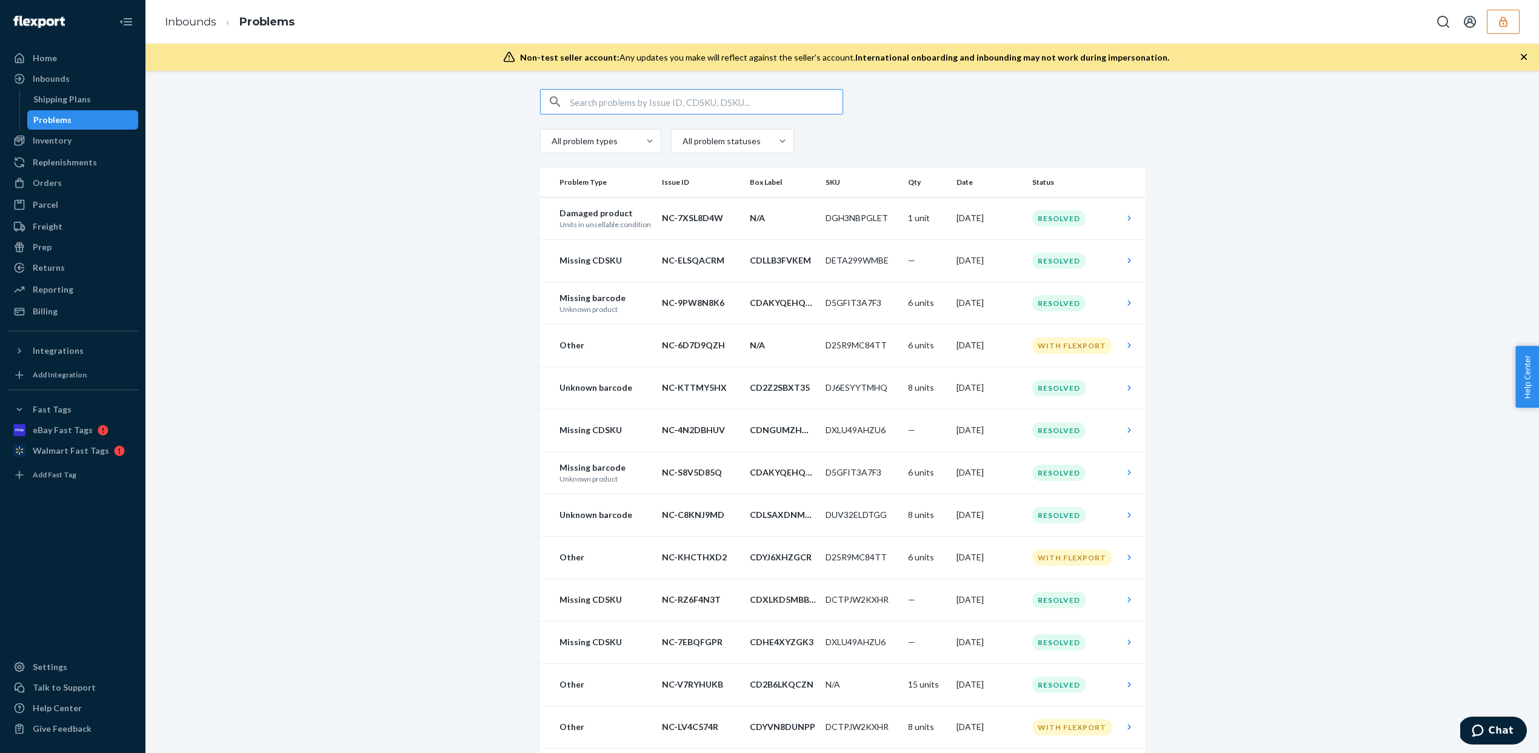
click at [693, 96] on input "text" at bounding box center [706, 102] width 273 height 24
type input "DRJXJH89GTP"
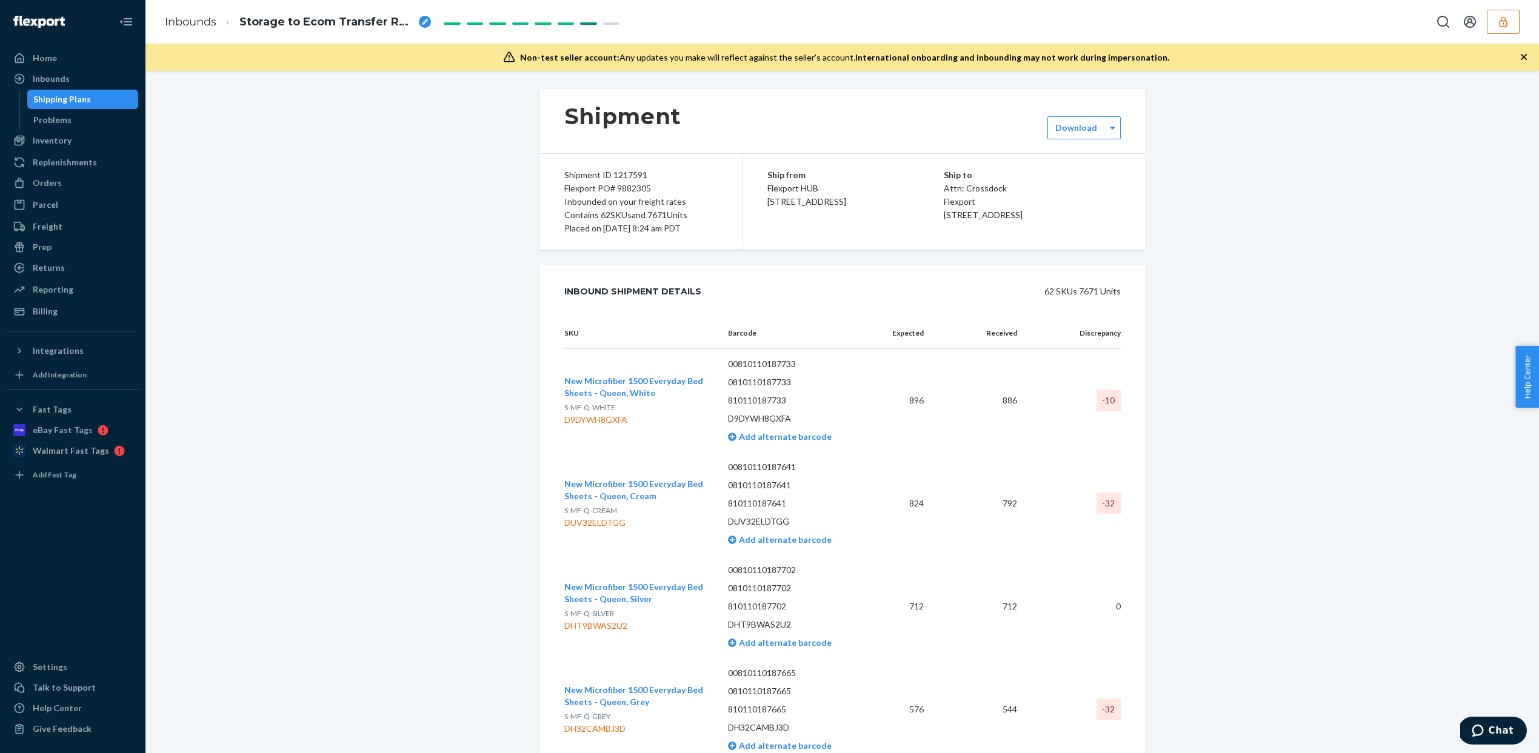
click at [842, 207] on span "Flexport HUB [STREET_ADDRESS]" at bounding box center [806, 195] width 79 height 24
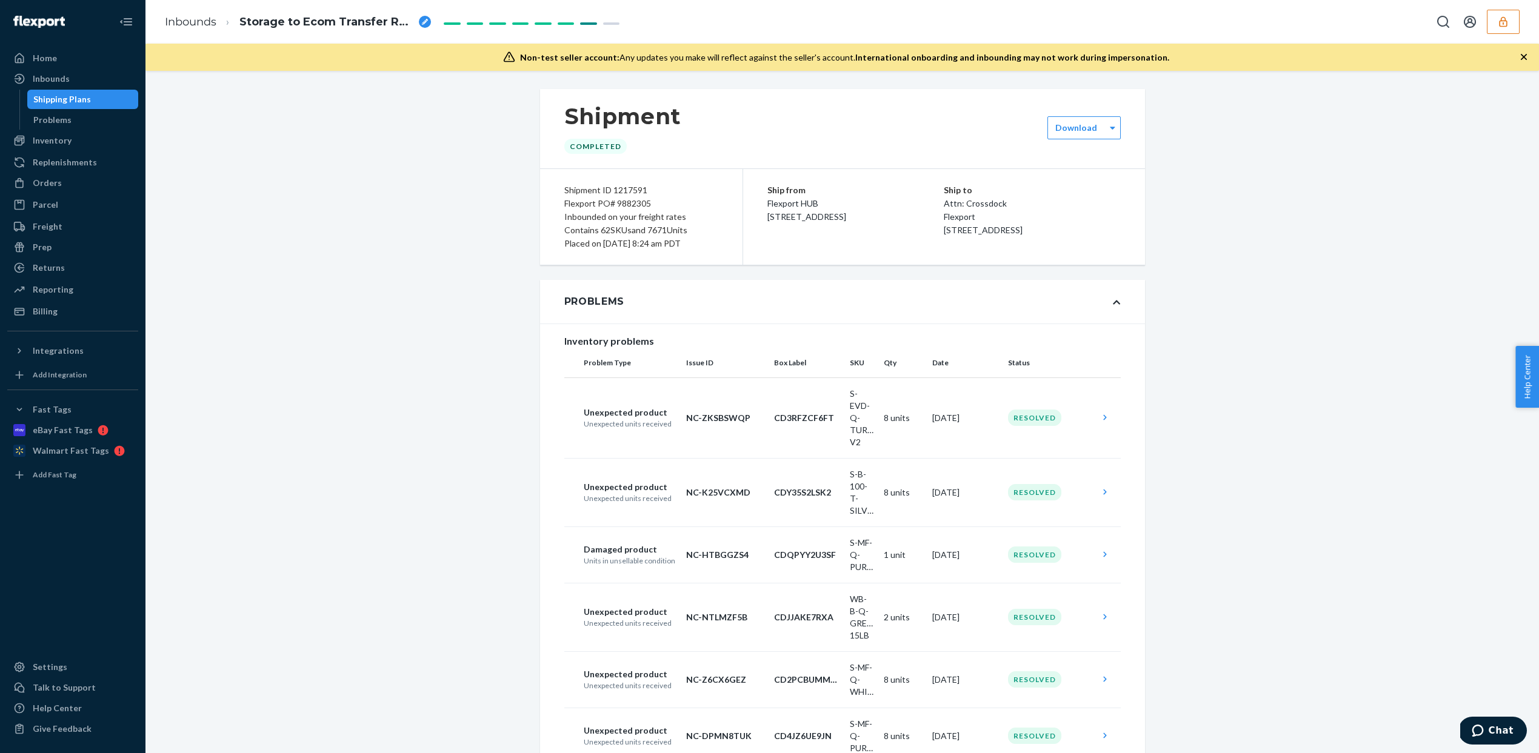
scroll to position [247, 0]
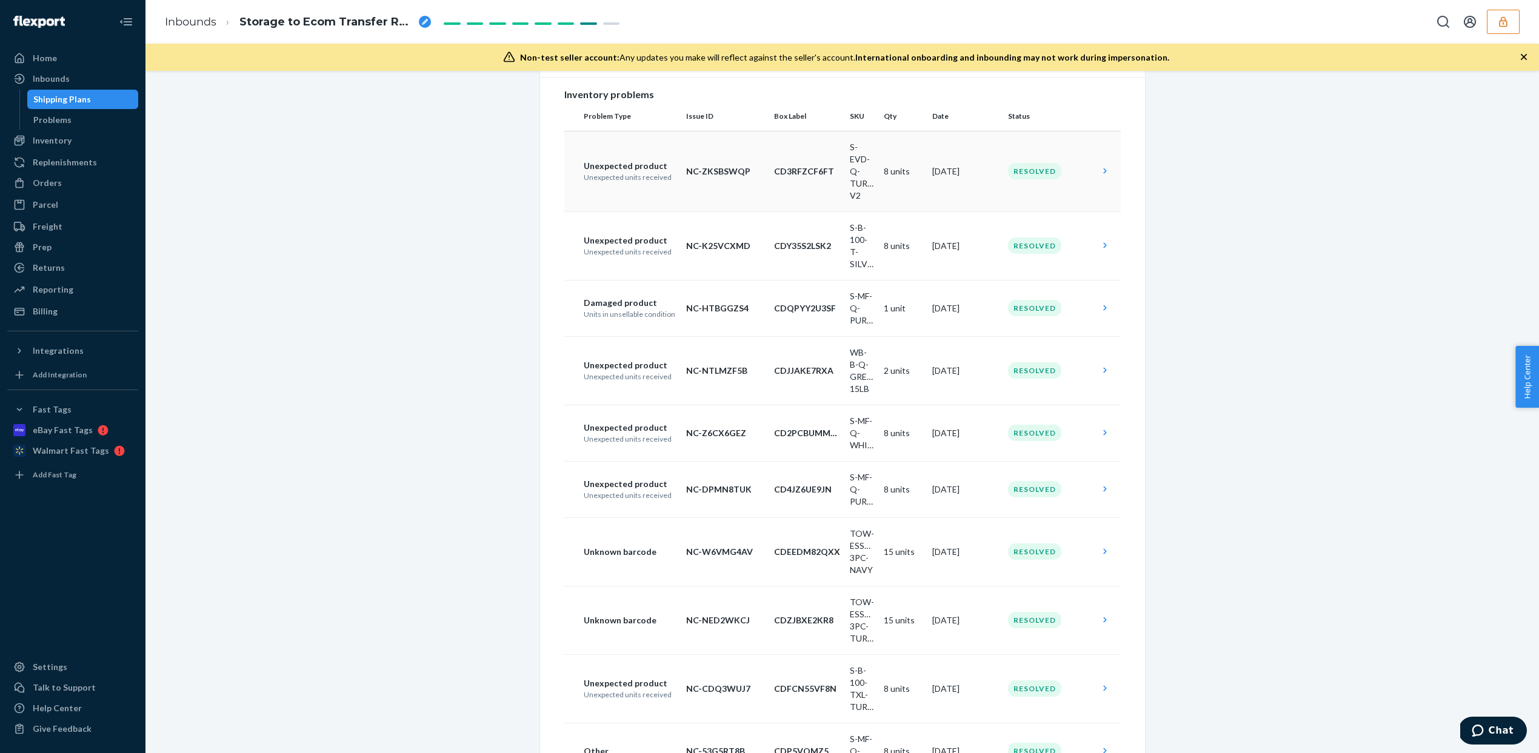
click at [1003, 171] on td "Resolved" at bounding box center [1048, 171] width 91 height 81
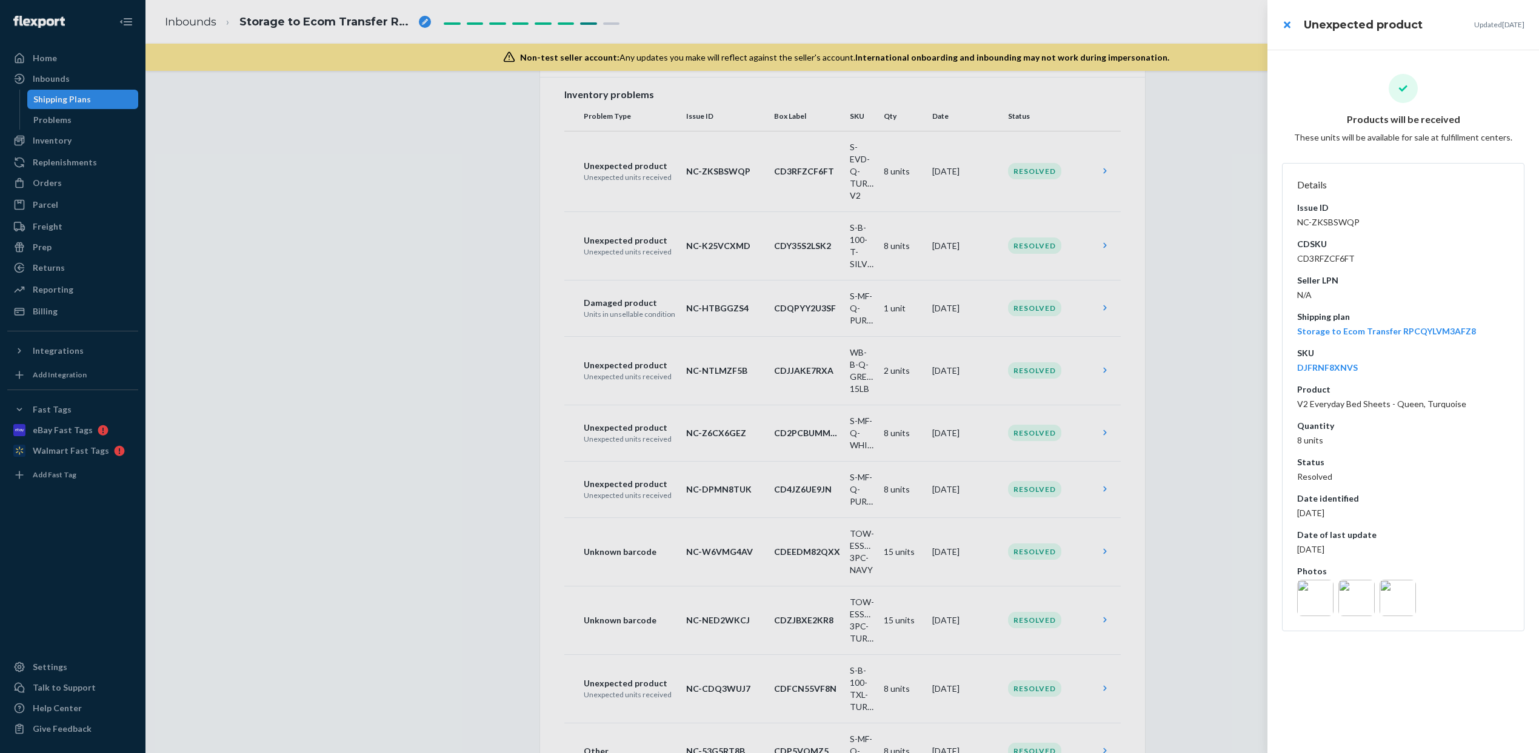
click at [1317, 596] on img at bounding box center [1315, 598] width 36 height 36
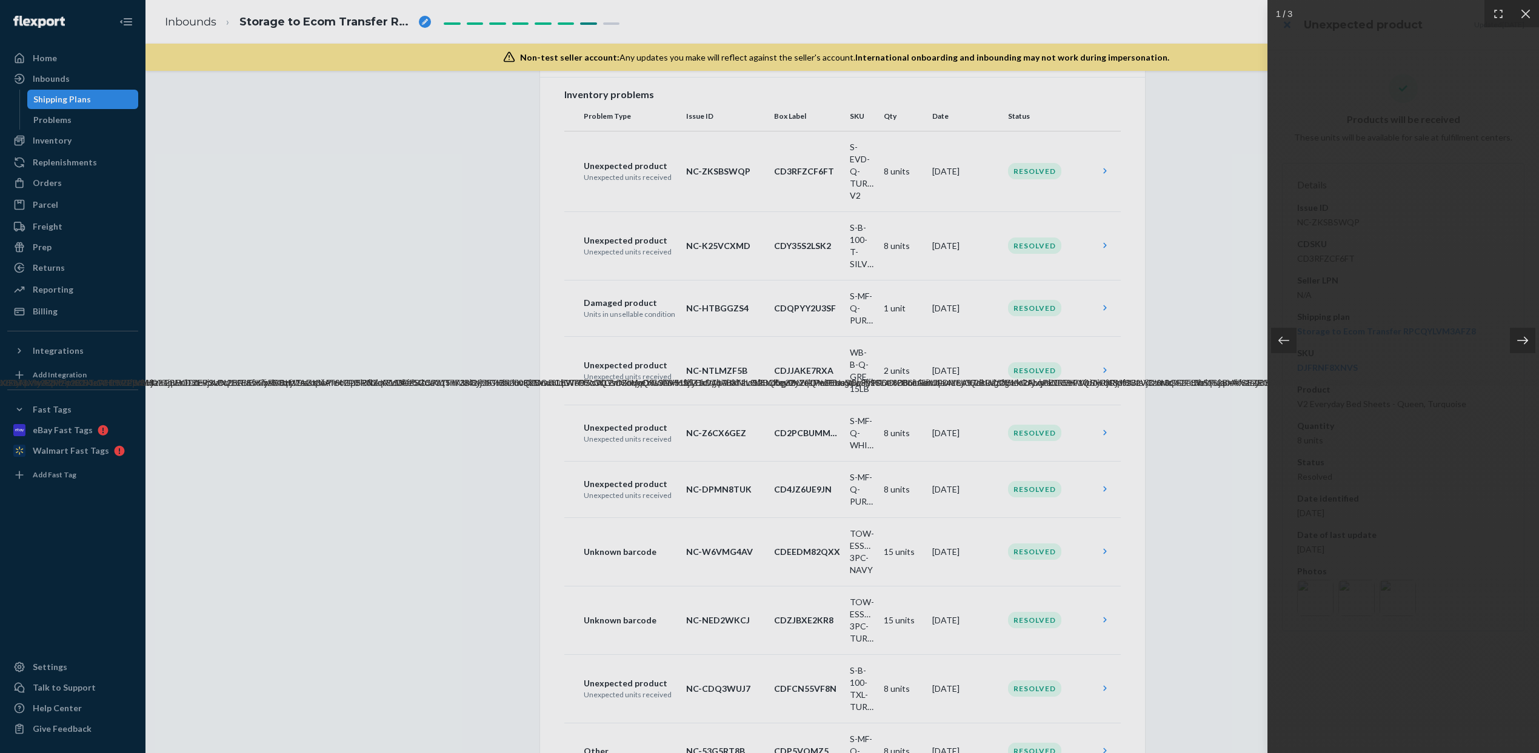
click at [1521, 343] on icon at bounding box center [1522, 341] width 12 height 12
click at [1521, 342] on icon at bounding box center [1522, 341] width 12 height 12
click at [1529, 13] on icon at bounding box center [1525, 14] width 12 height 12
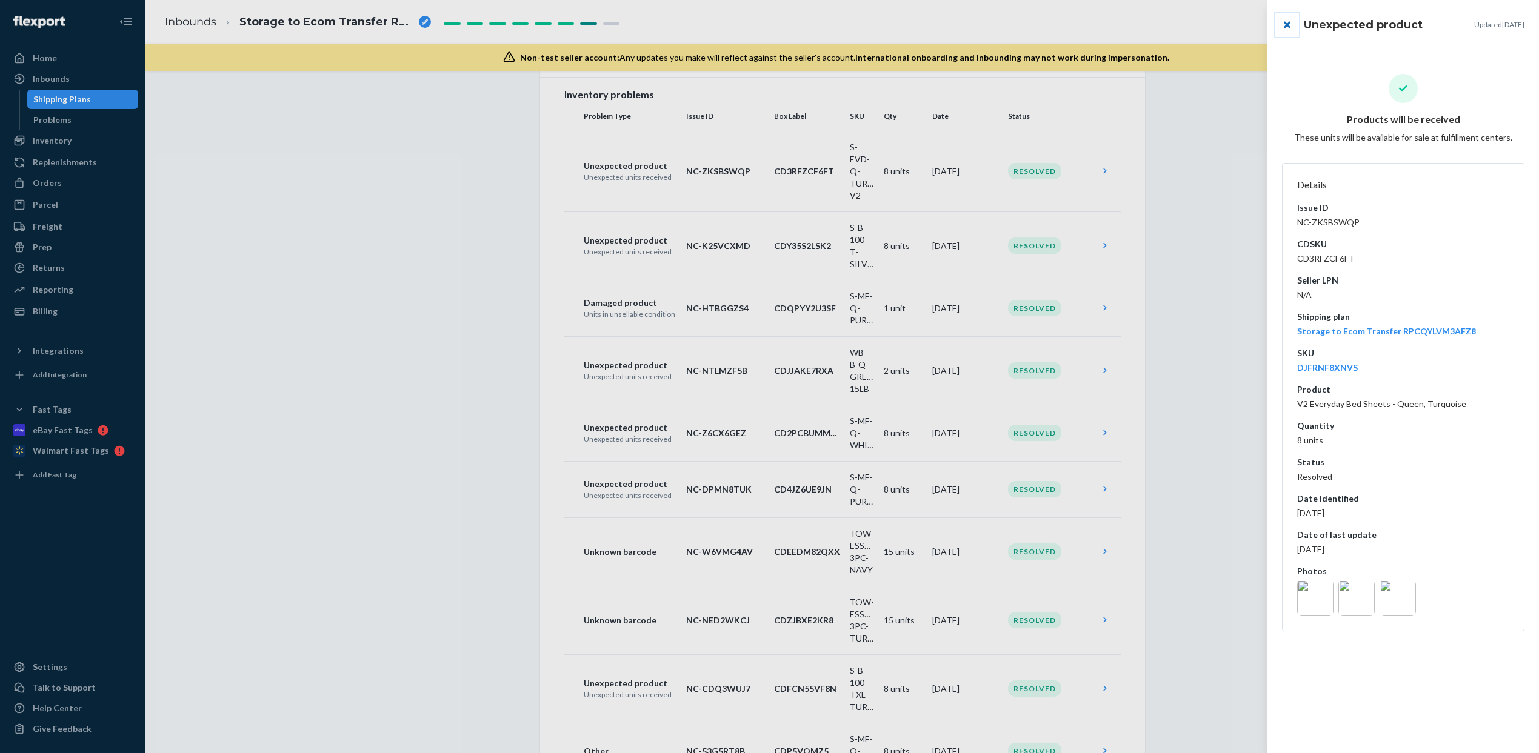
click at [1286, 26] on button "close" at bounding box center [1287, 25] width 24 height 24
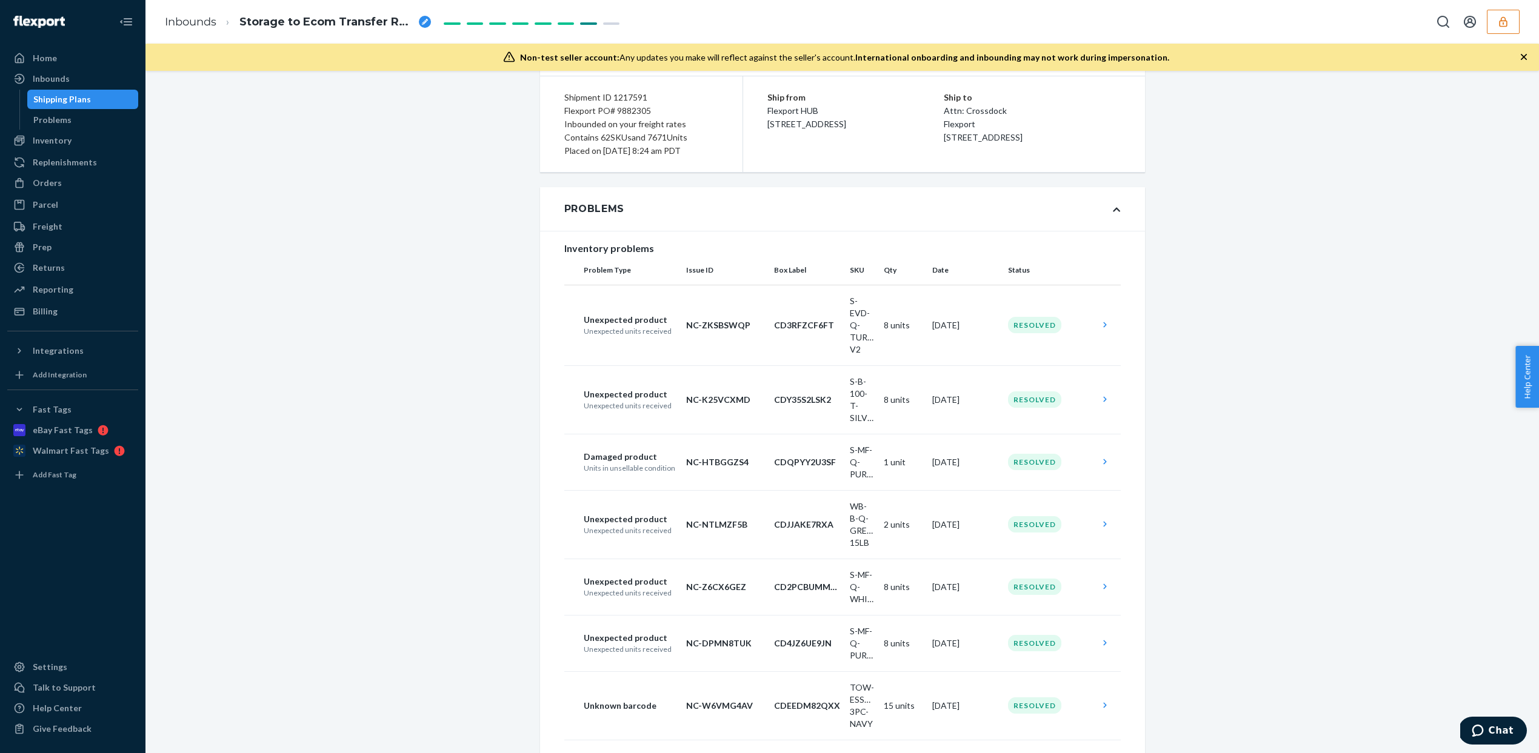
scroll to position [65, 0]
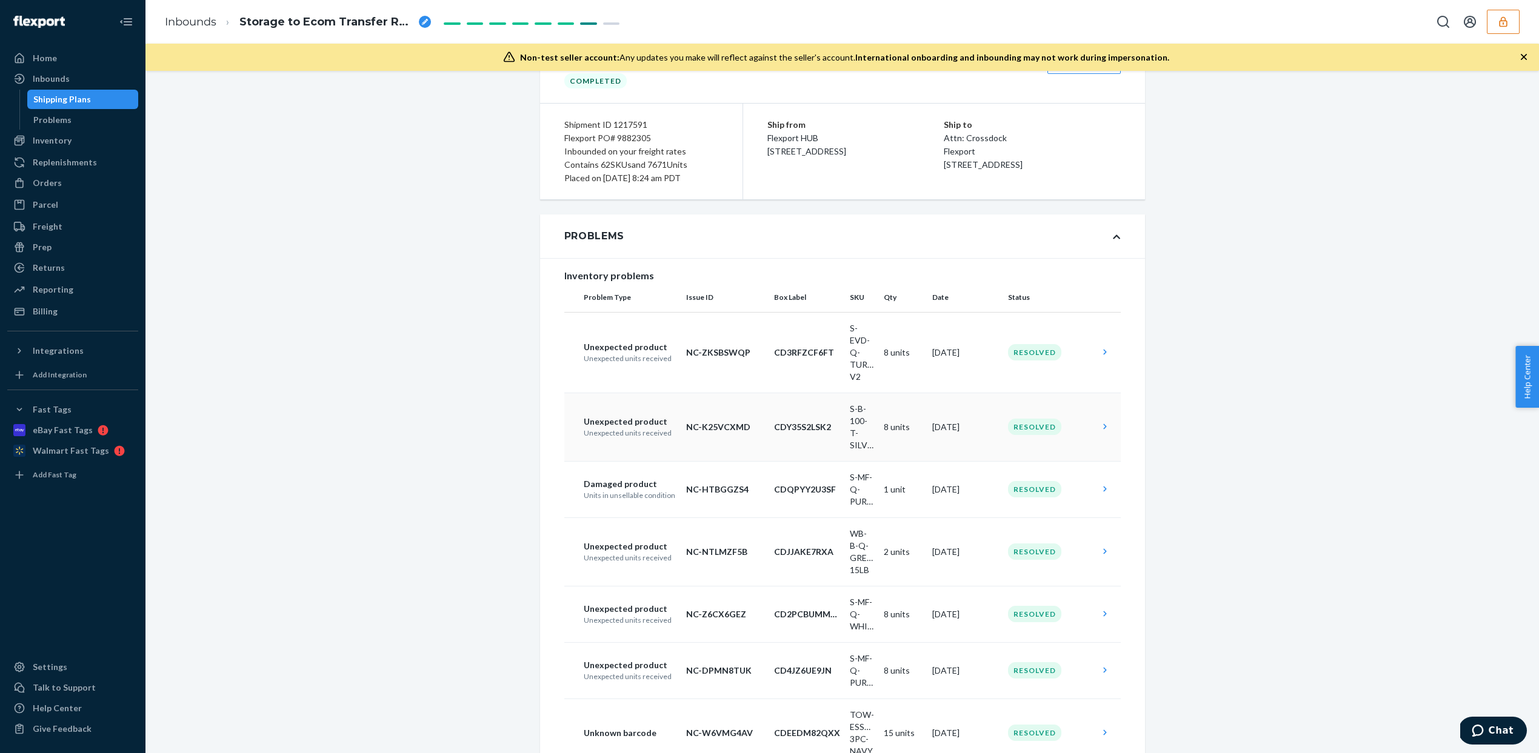
click at [853, 419] on td "S-B-100-T-SILVER" at bounding box center [862, 427] width 34 height 68
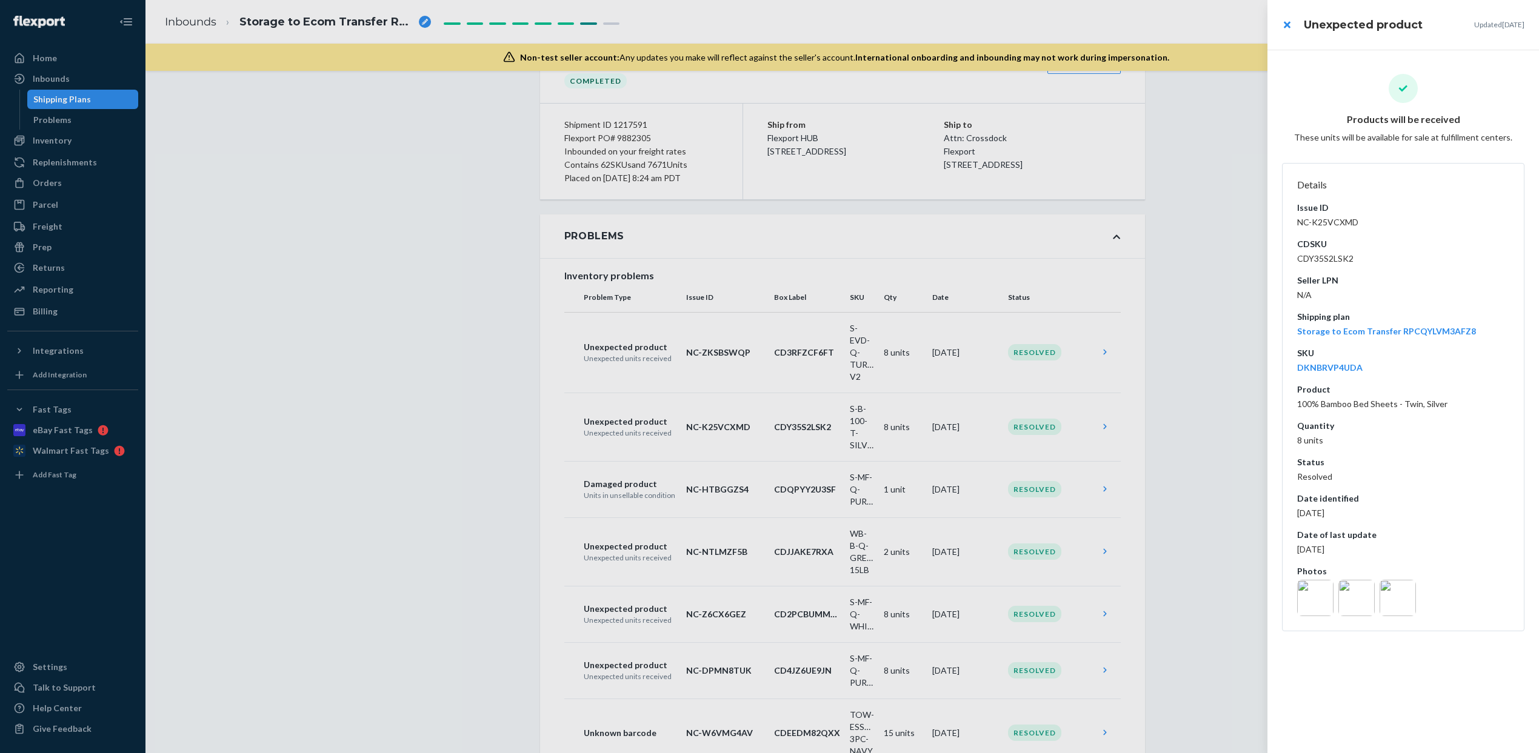
click at [910, 353] on div at bounding box center [769, 376] width 1539 height 753
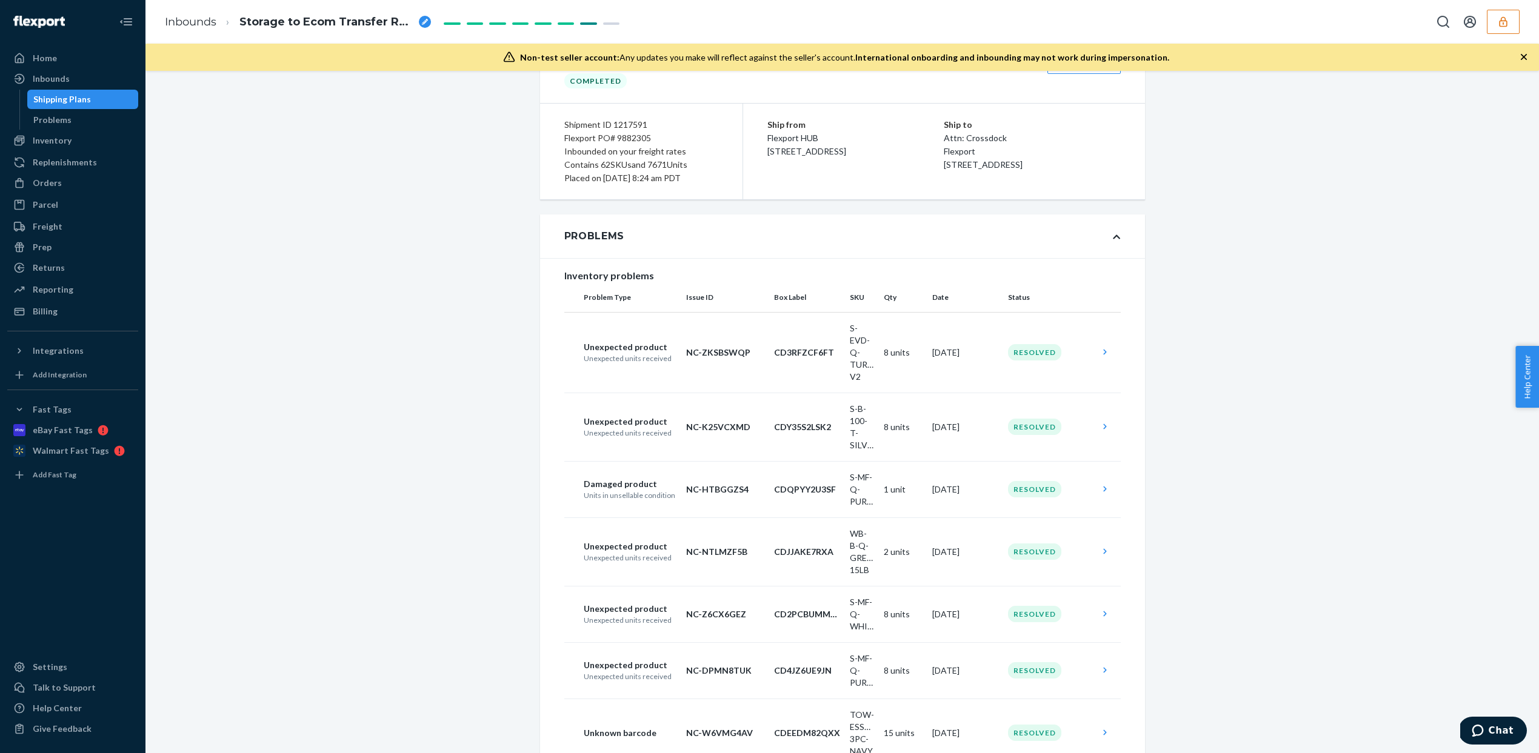
click at [910, 353] on td "8 units" at bounding box center [903, 352] width 48 height 81
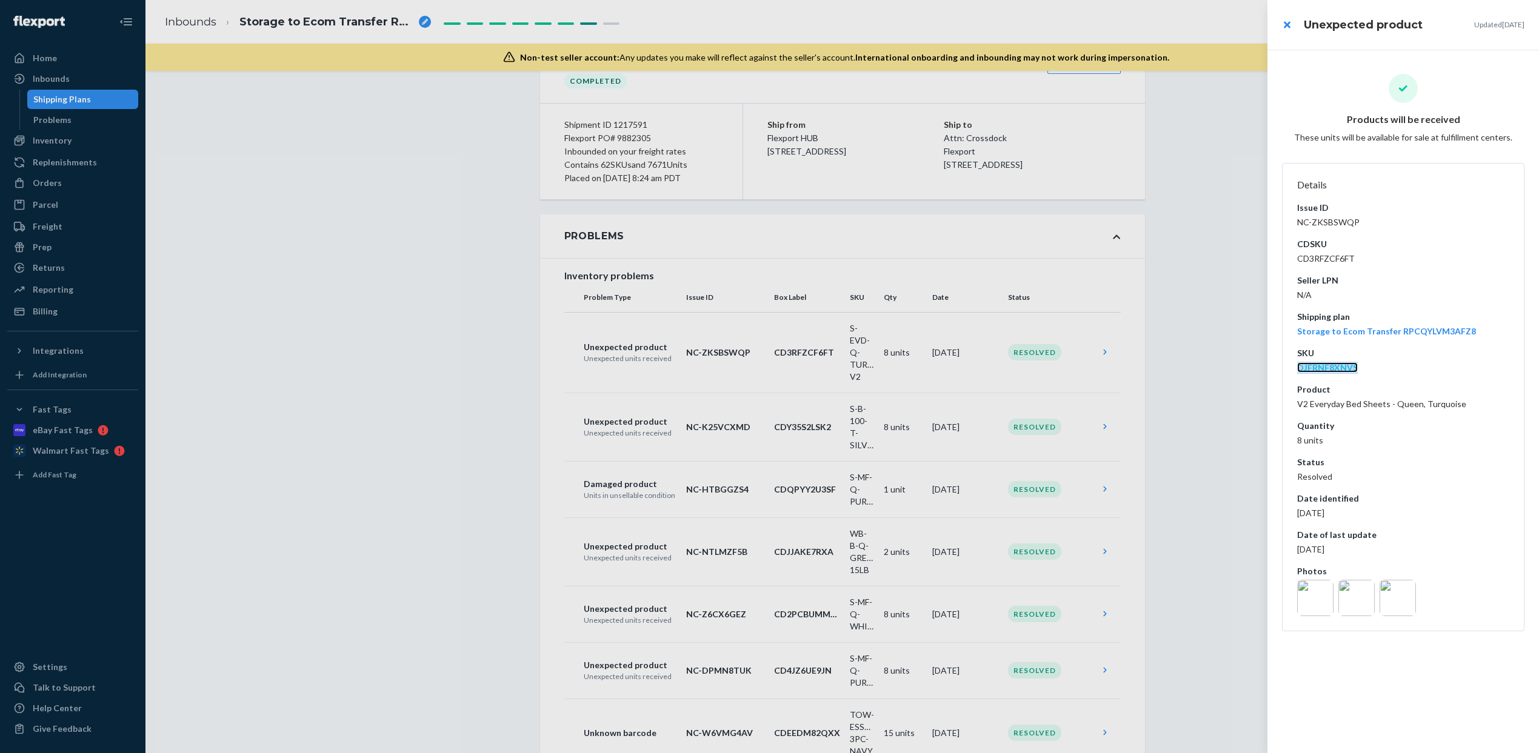
copy link "DJFRNF8XNVS"
click at [1478, 406] on dd "V2 Everyday Bed Sheets - Queen, Turquoise" at bounding box center [1403, 404] width 212 height 12
drag, startPoint x: 1458, startPoint y: 404, endPoint x: 1298, endPoint y: 404, distance: 160.0
click at [1298, 404] on dd "V2 Everyday Bed Sheets - Queen, Turquoise" at bounding box center [1403, 404] width 212 height 12
copy dd "V2 Everyday Bed Sheets - Queen, Turquoise"
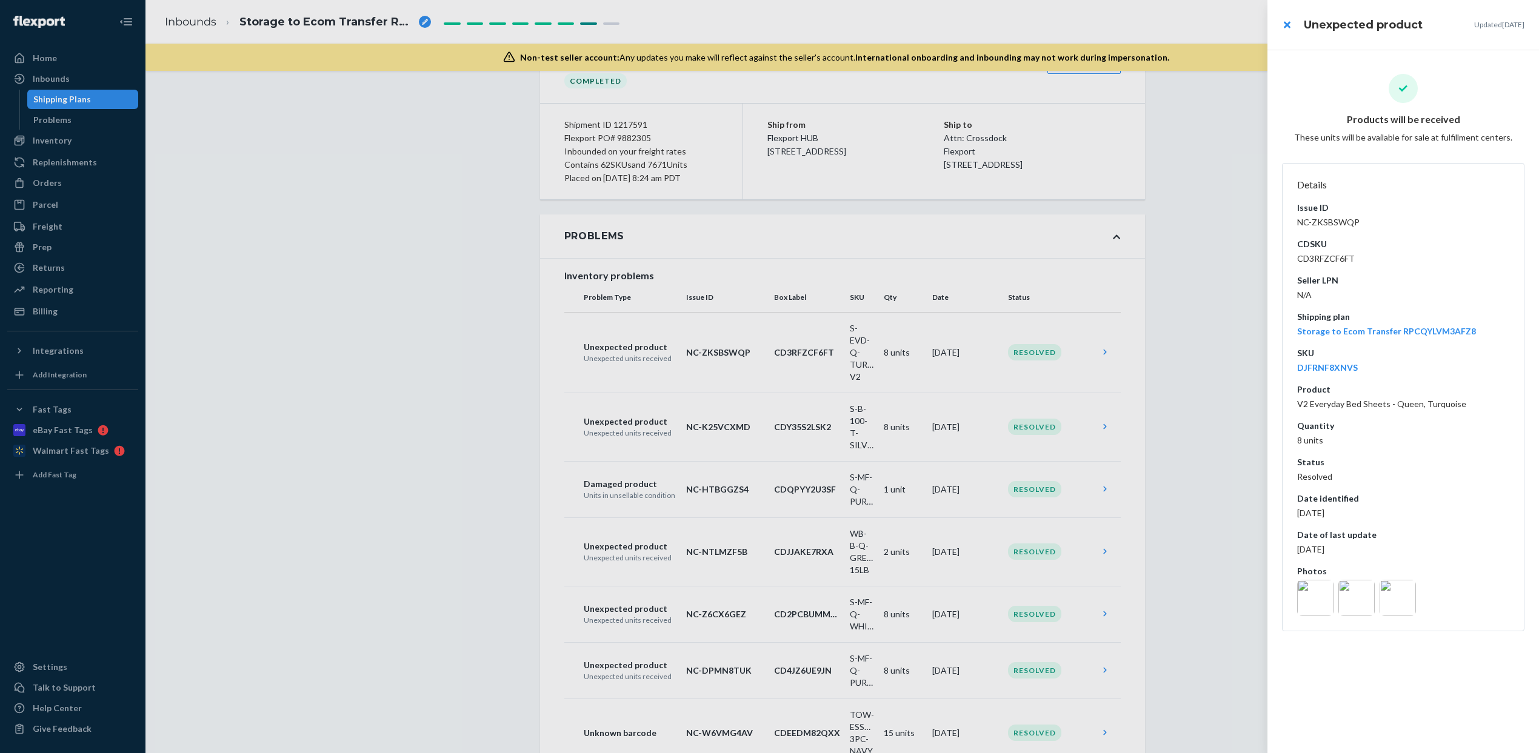
click at [441, 215] on div at bounding box center [769, 376] width 1539 height 753
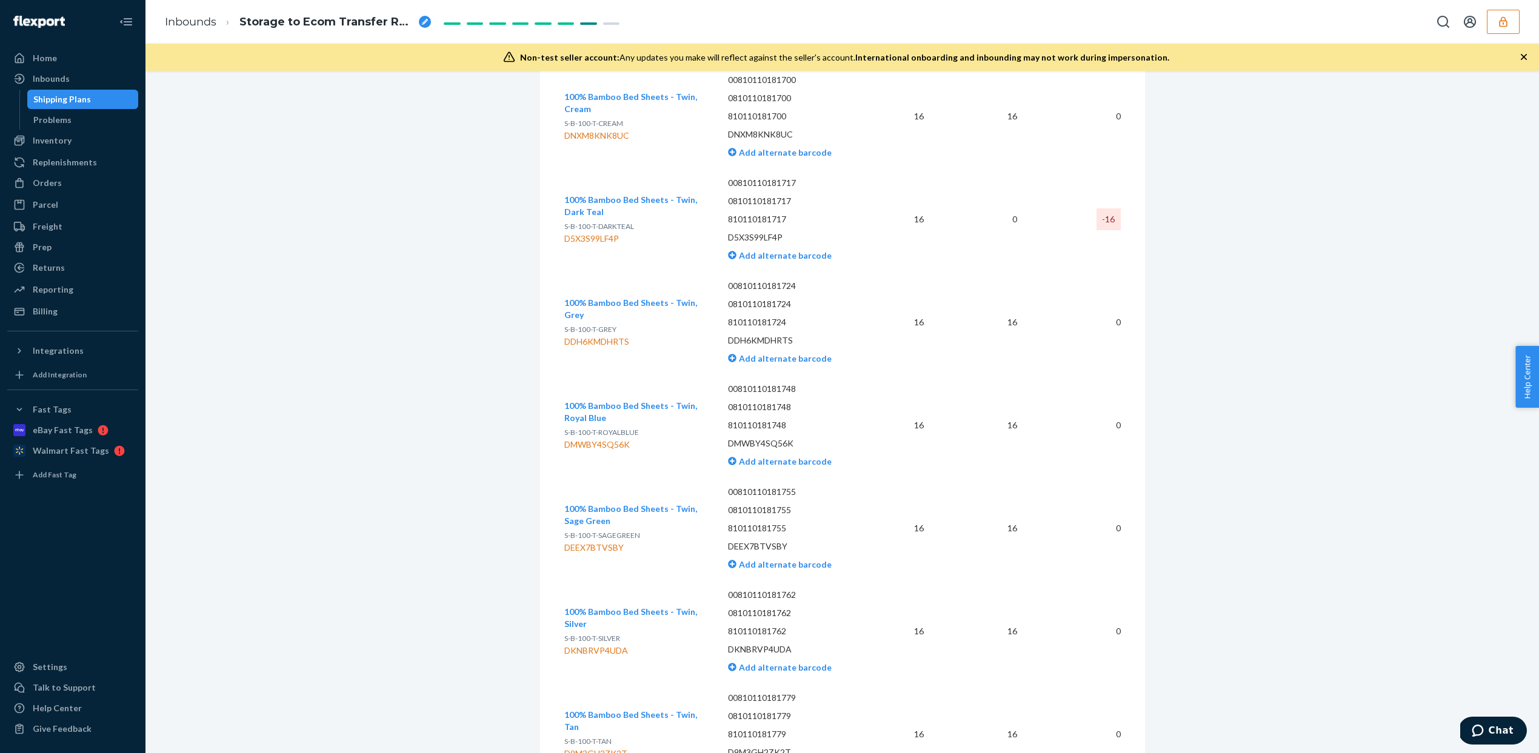
scroll to position [4983, 0]
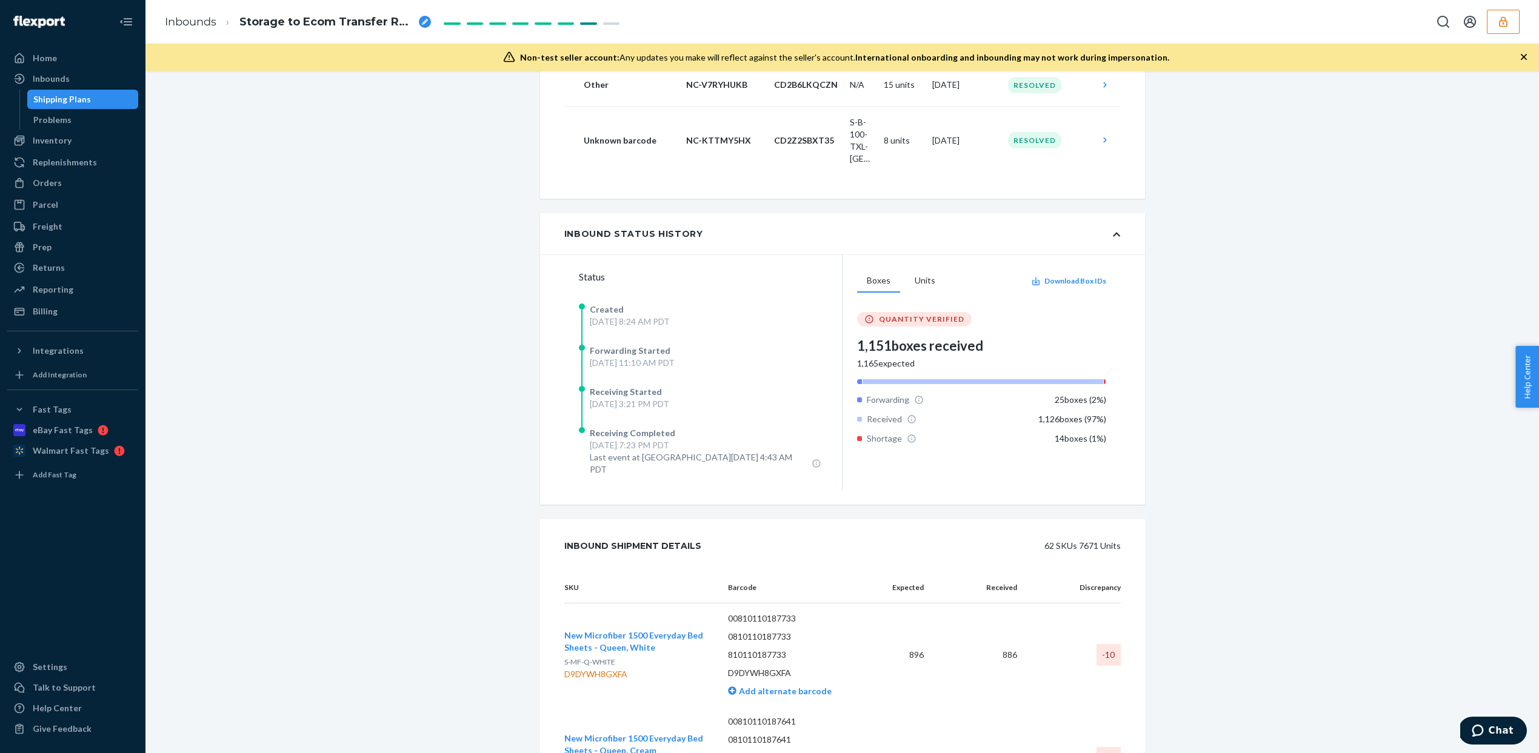
scroll to position [642, 0]
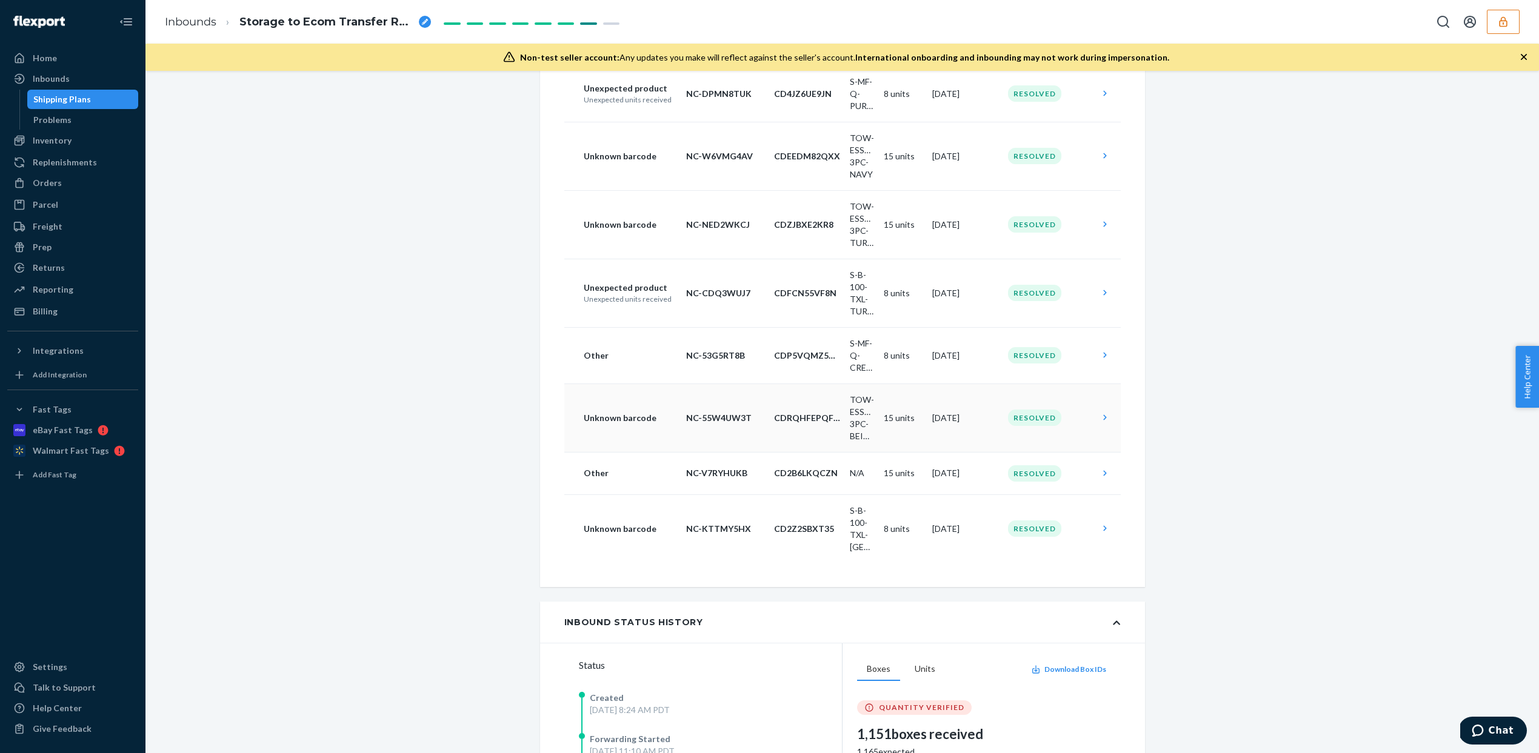
click at [866, 406] on td "TOW-ESSNT-3PC-BEIGE" at bounding box center [862, 418] width 34 height 68
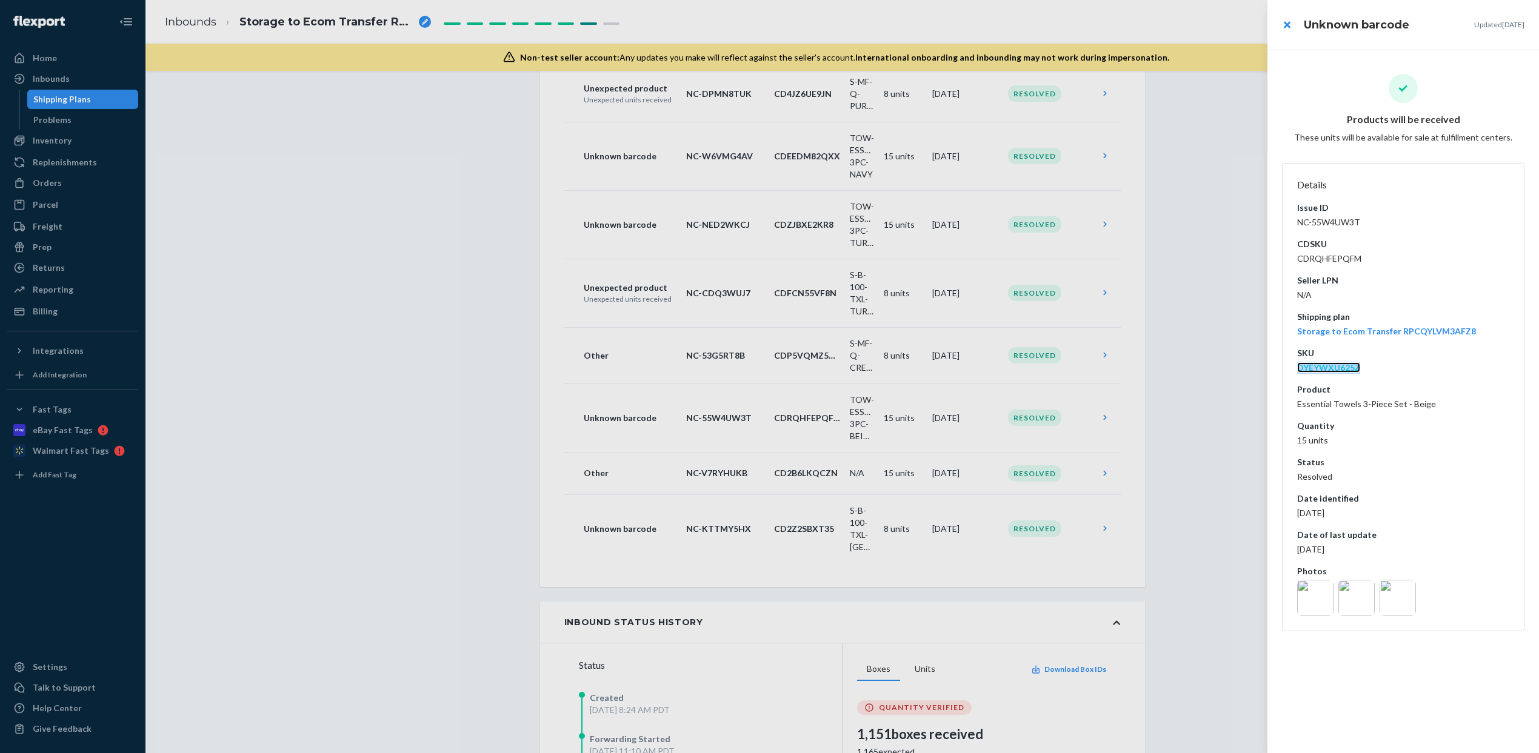
copy link "DYEYWXU625Z"
click at [419, 353] on div at bounding box center [769, 376] width 1539 height 753
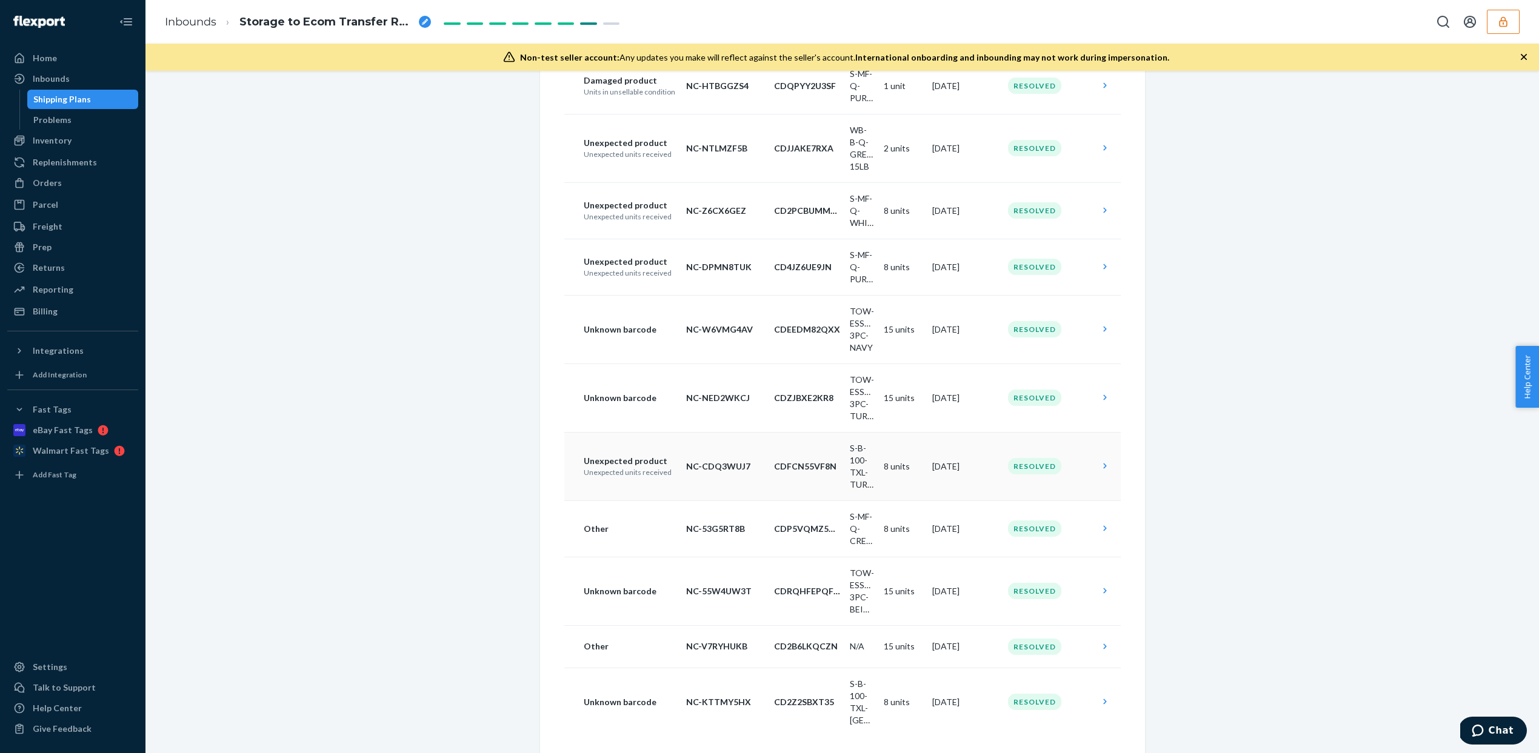
scroll to position [530, 0]
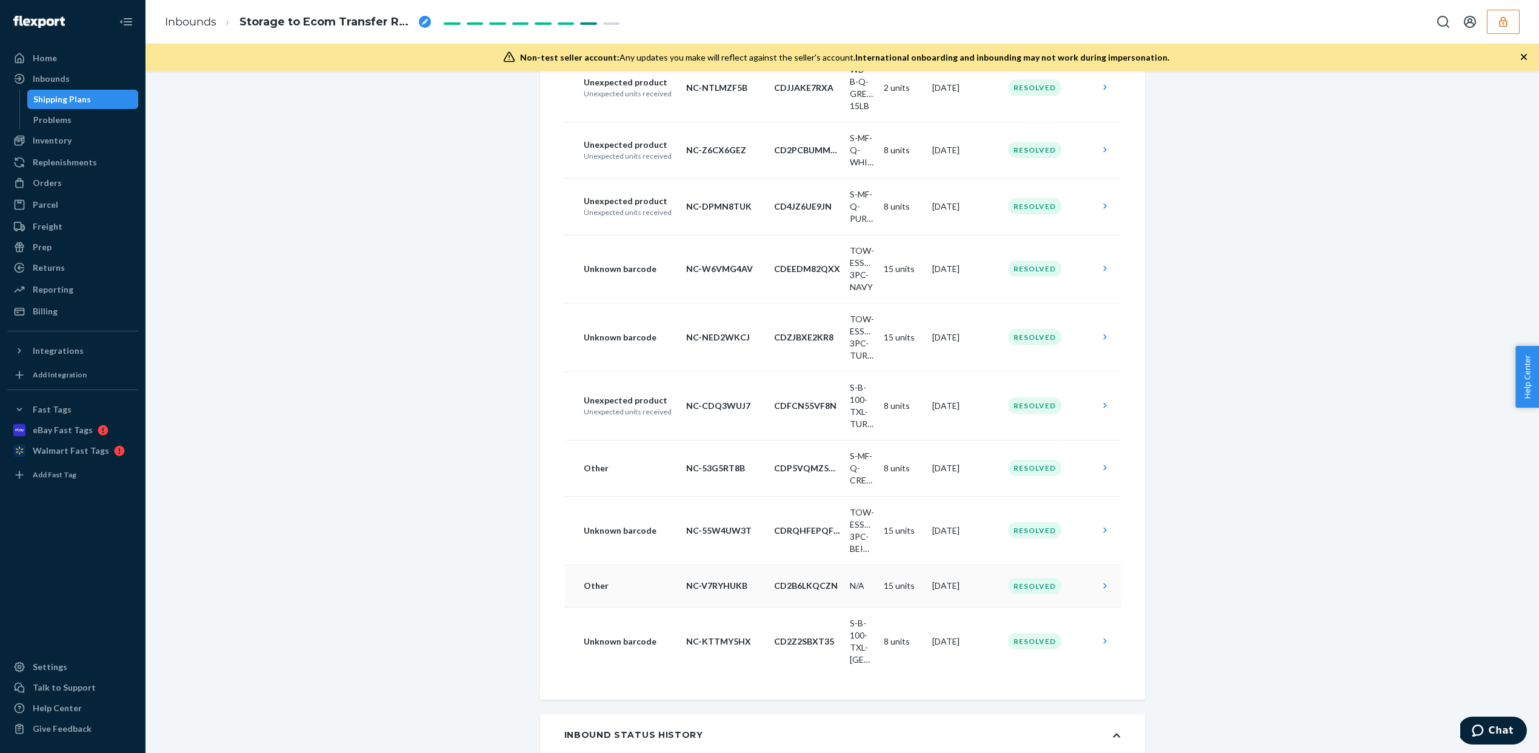
click at [941, 570] on td "Aug 27, 2025" at bounding box center [965, 586] width 76 height 42
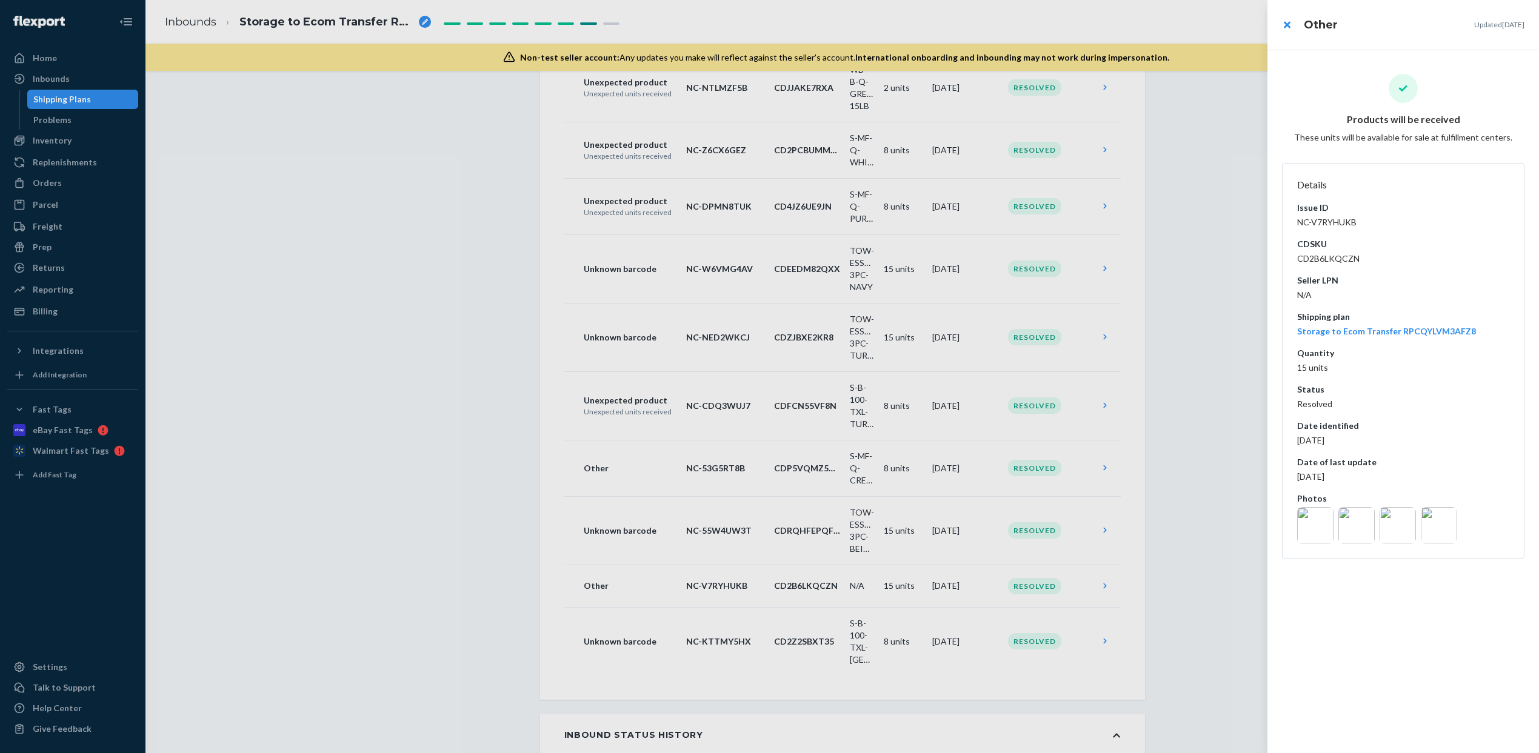
click at [1348, 396] on div "Status Resolved" at bounding box center [1403, 397] width 212 height 27
click at [1318, 525] on img at bounding box center [1315, 525] width 36 height 36
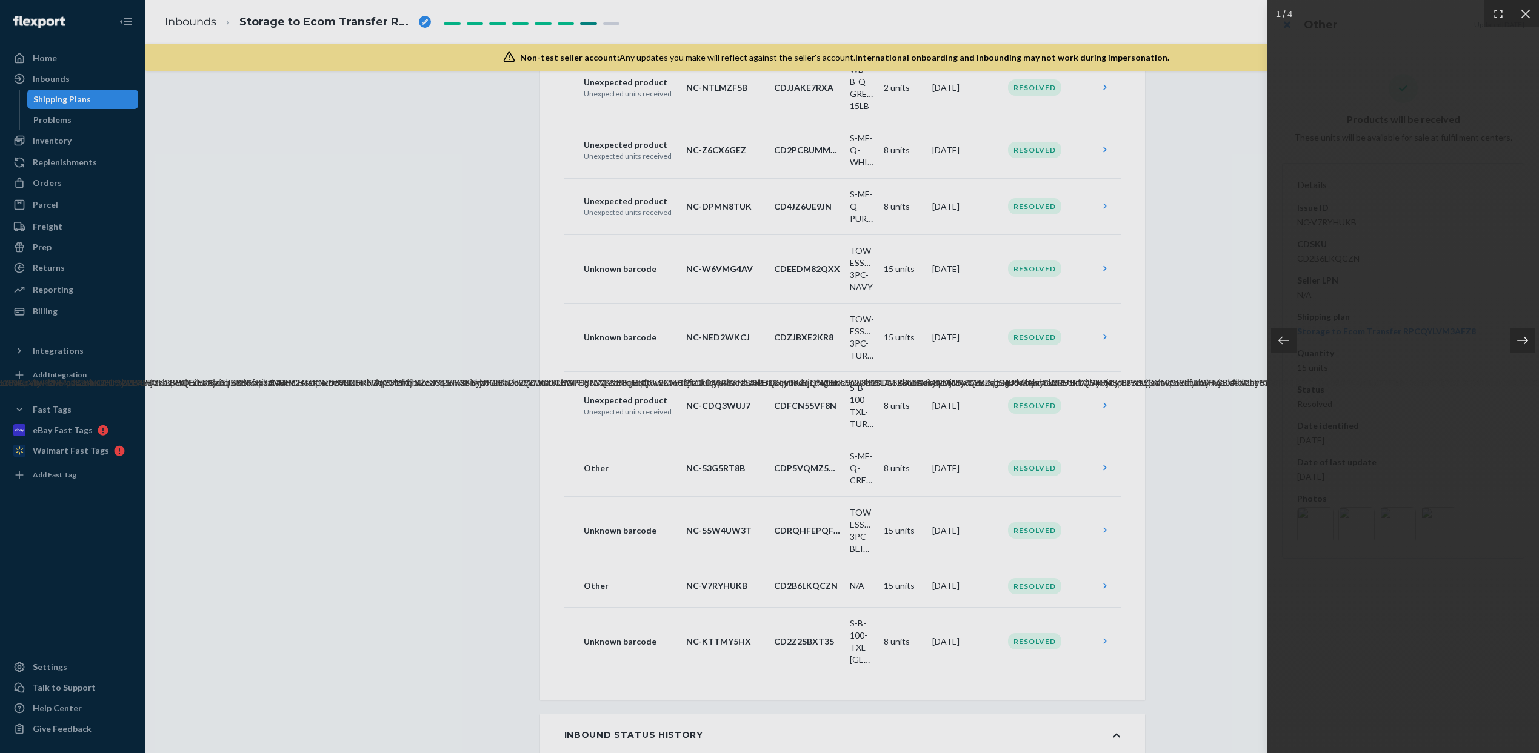
click at [1527, 341] on icon at bounding box center [1522, 340] width 11 height 8
click at [1527, 16] on icon at bounding box center [1525, 13] width 9 height 9
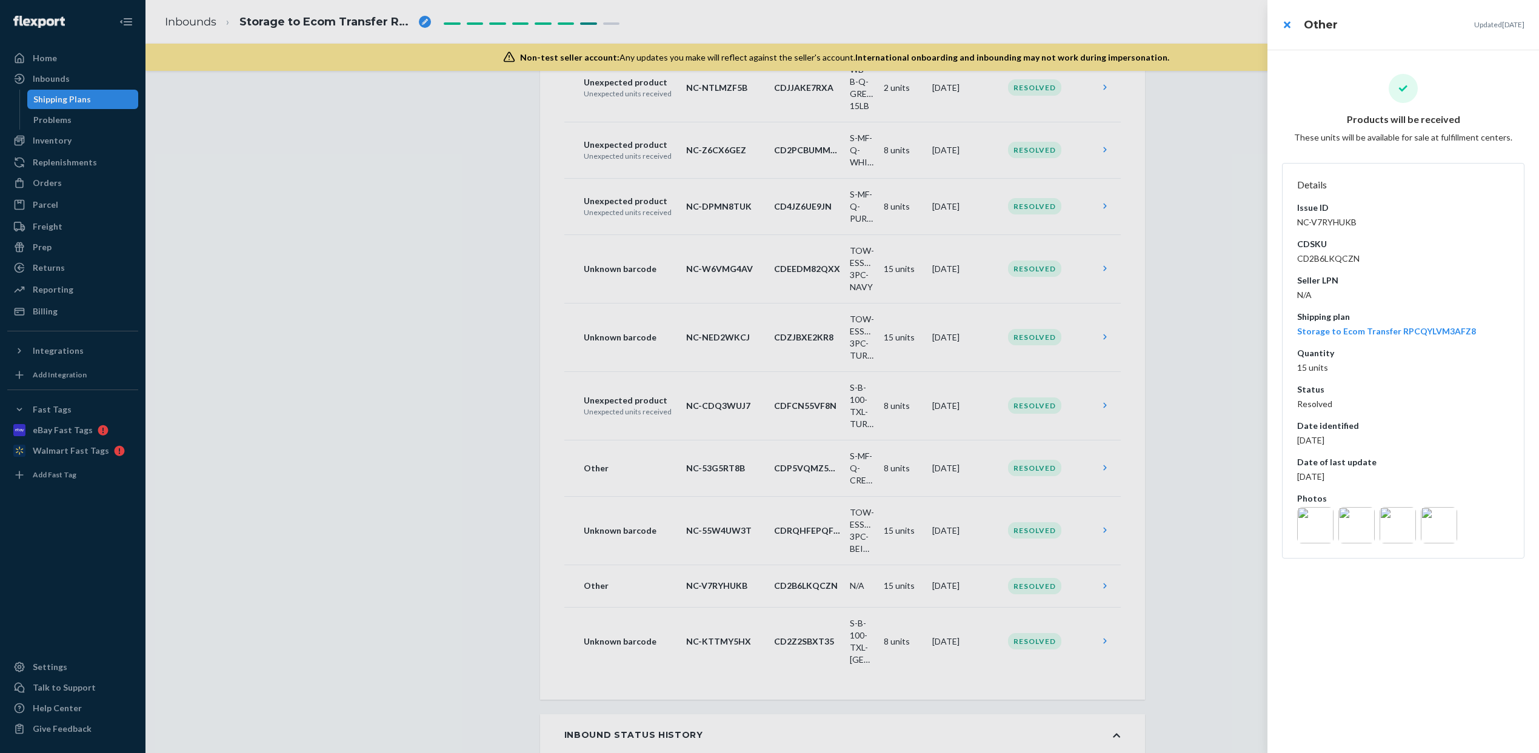
click at [1132, 583] on div at bounding box center [769, 376] width 1539 height 753
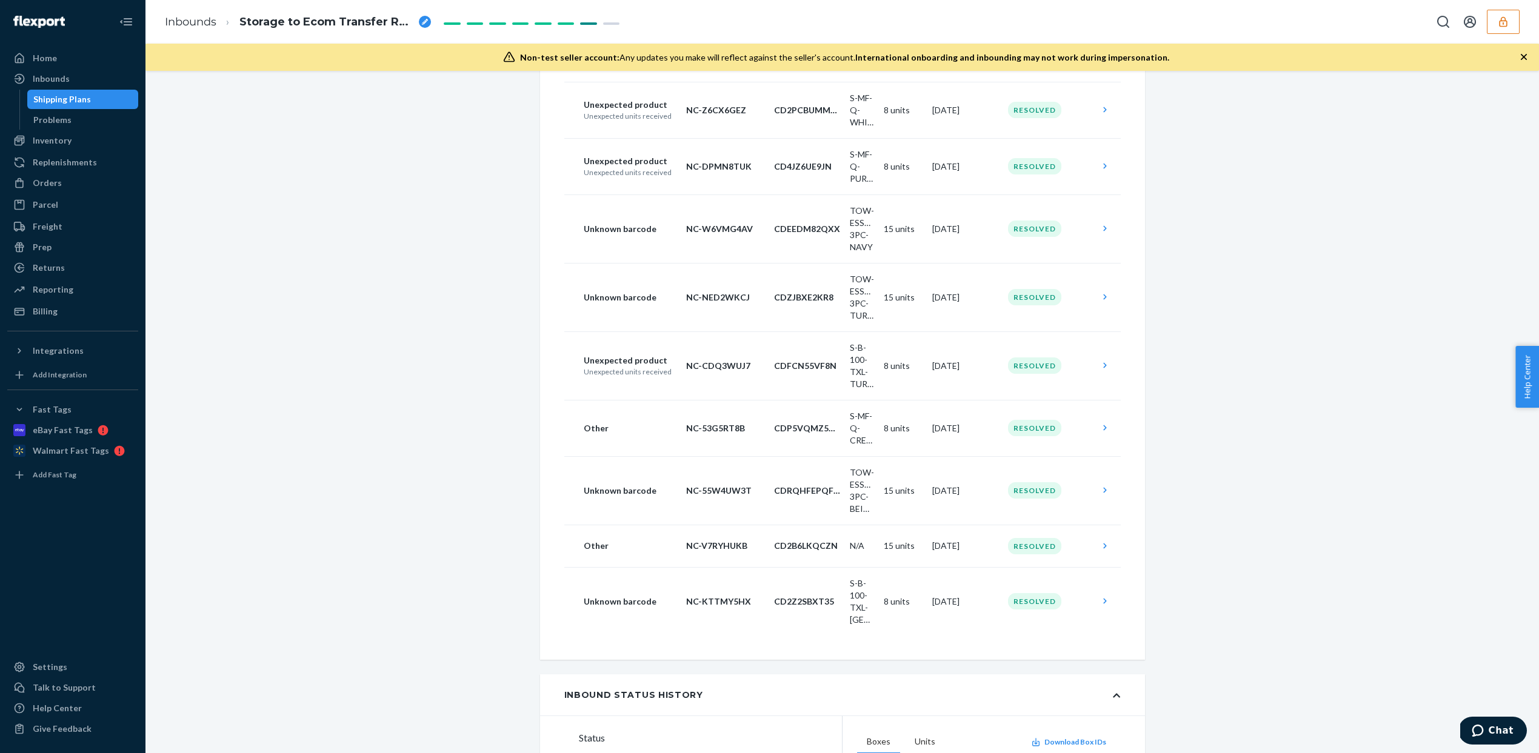
scroll to position [572, 0]
click at [762, 522] on td "NC-V7RYHUKB" at bounding box center [725, 543] width 88 height 42
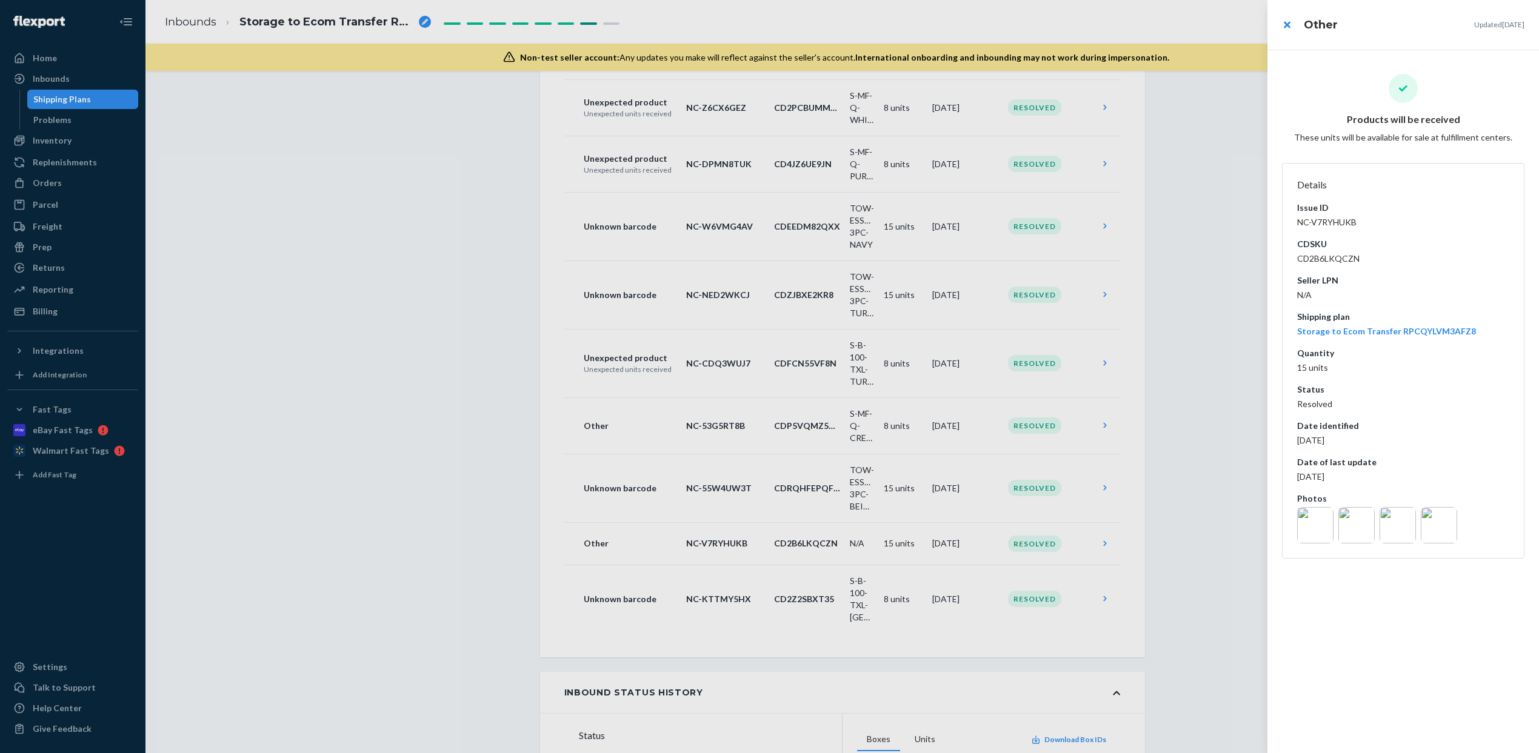
click at [1322, 527] on img at bounding box center [1315, 525] width 36 height 36
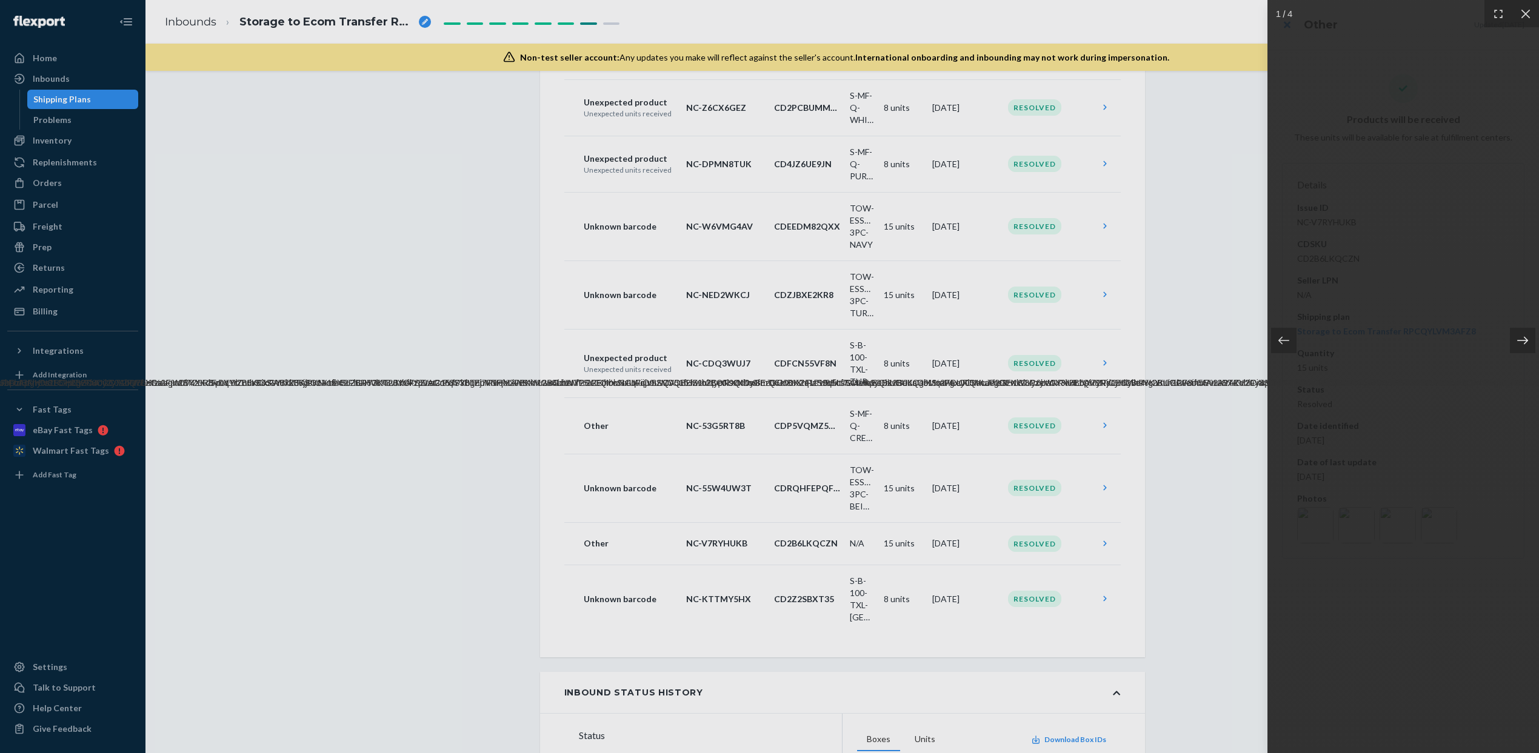
click at [1516, 336] on icon at bounding box center [1522, 341] width 12 height 12
click at [1207, 467] on div at bounding box center [769, 376] width 1539 height 753
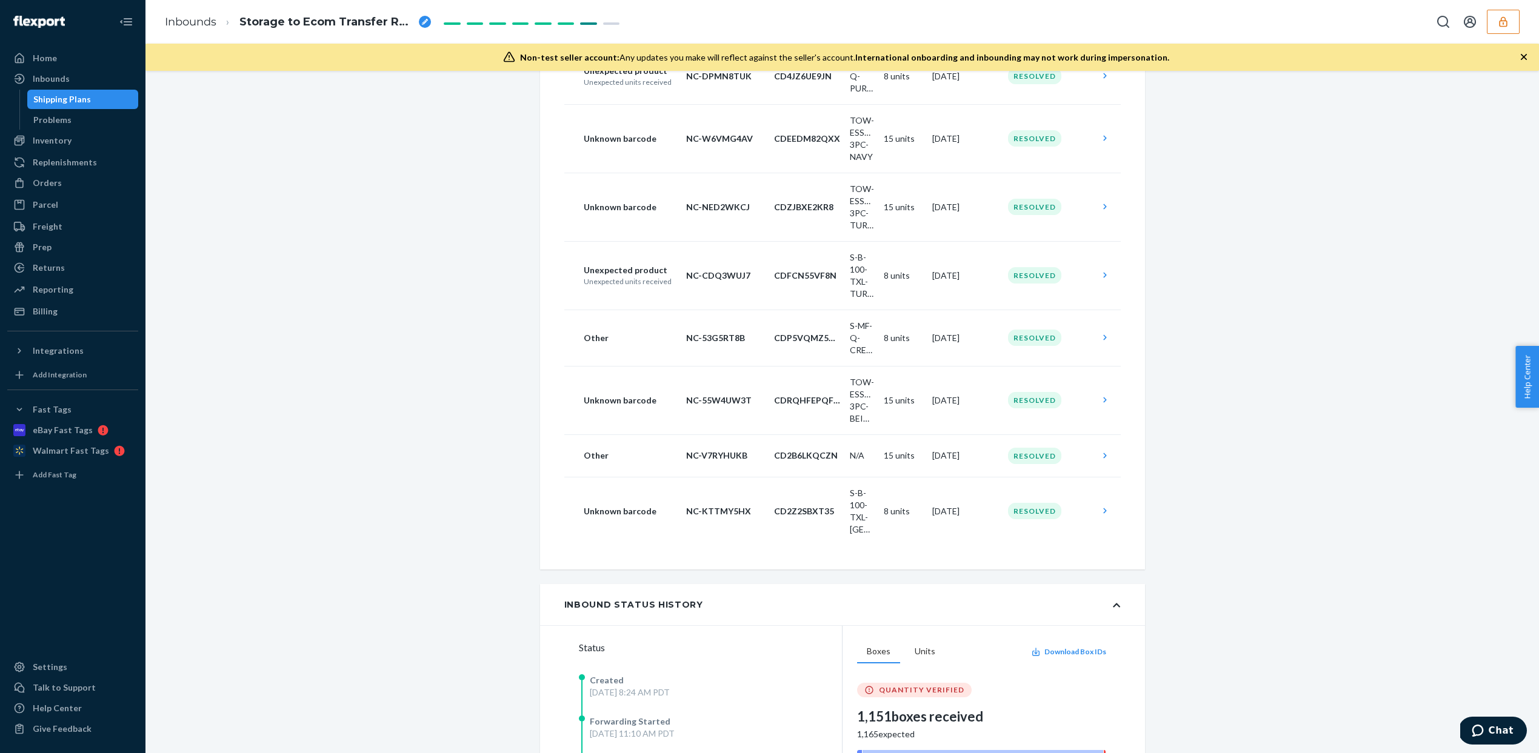
scroll to position [821, 0]
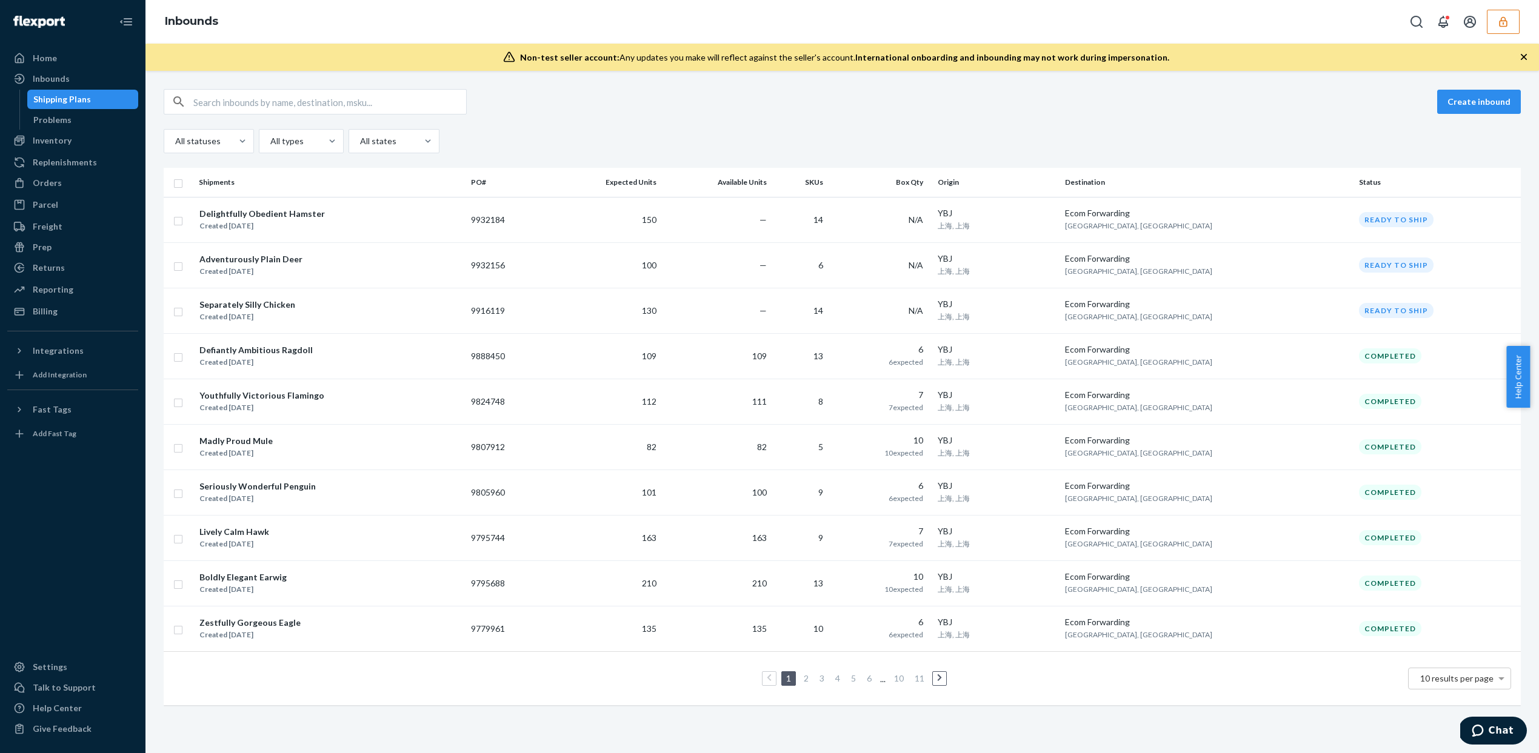
click at [1507, 30] on button "button" at bounding box center [1503, 22] width 33 height 24
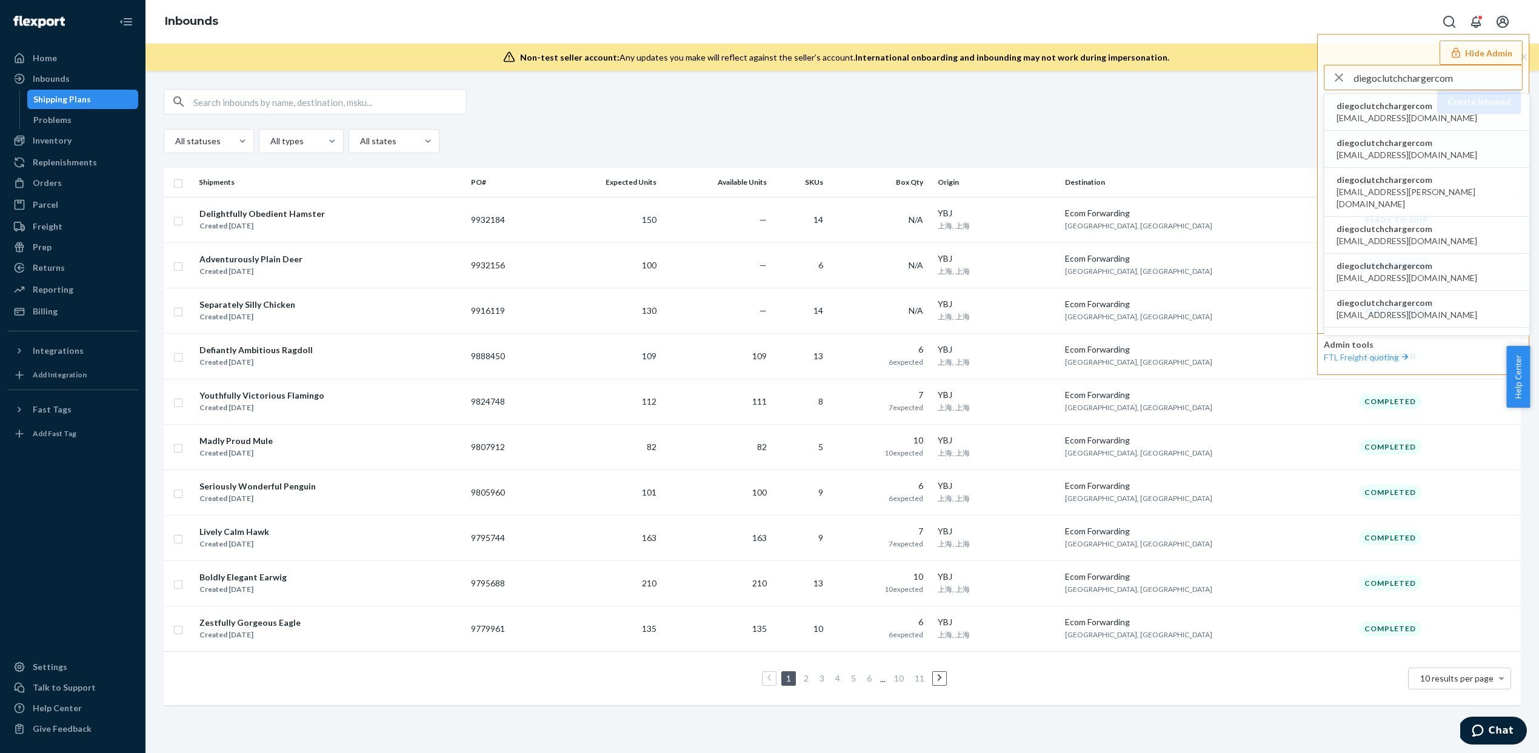
type input "diegoclutchchargercom"
click at [1396, 106] on span "diegoclutchchargercom" at bounding box center [1406, 106] width 141 height 12
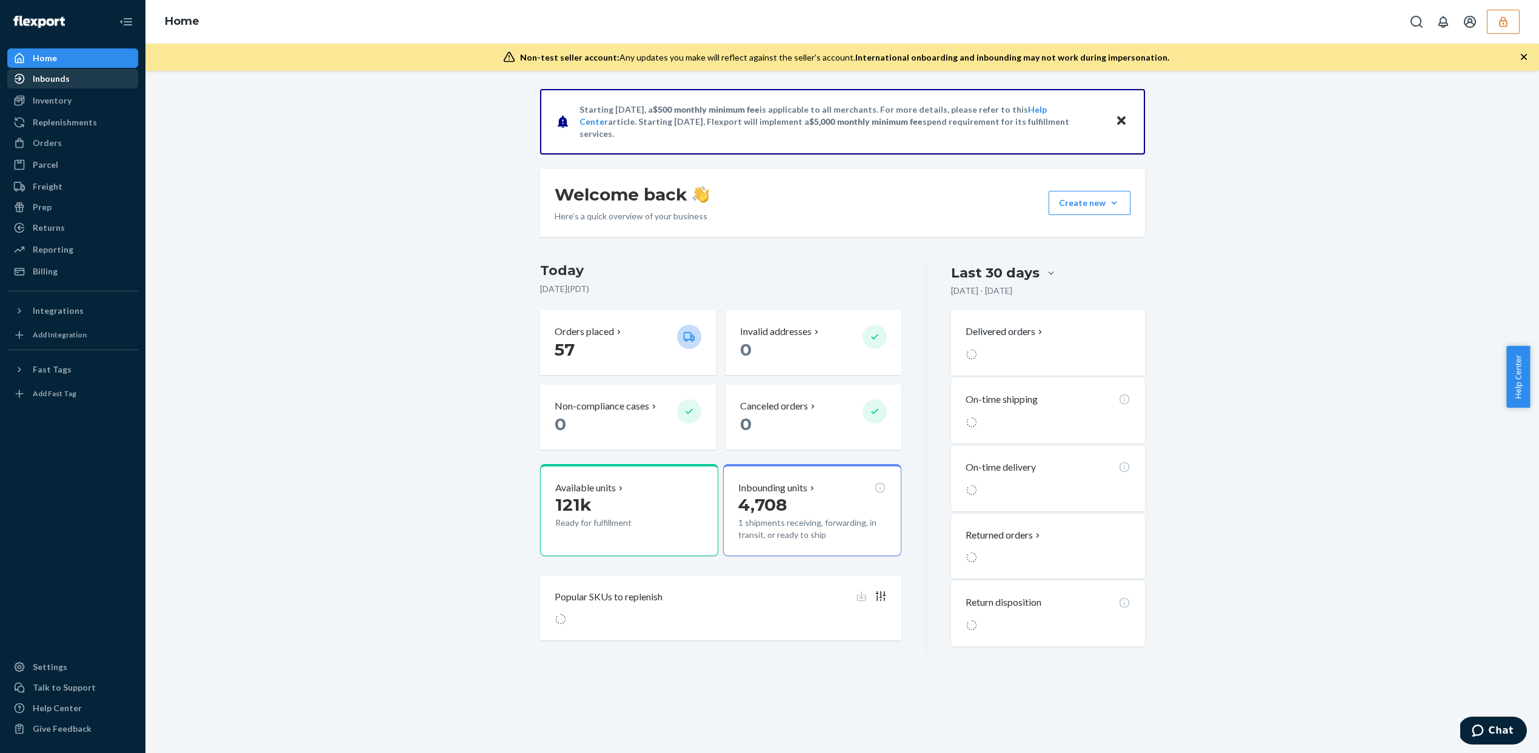
click at [116, 76] on div "Inbounds" at bounding box center [72, 78] width 128 height 17
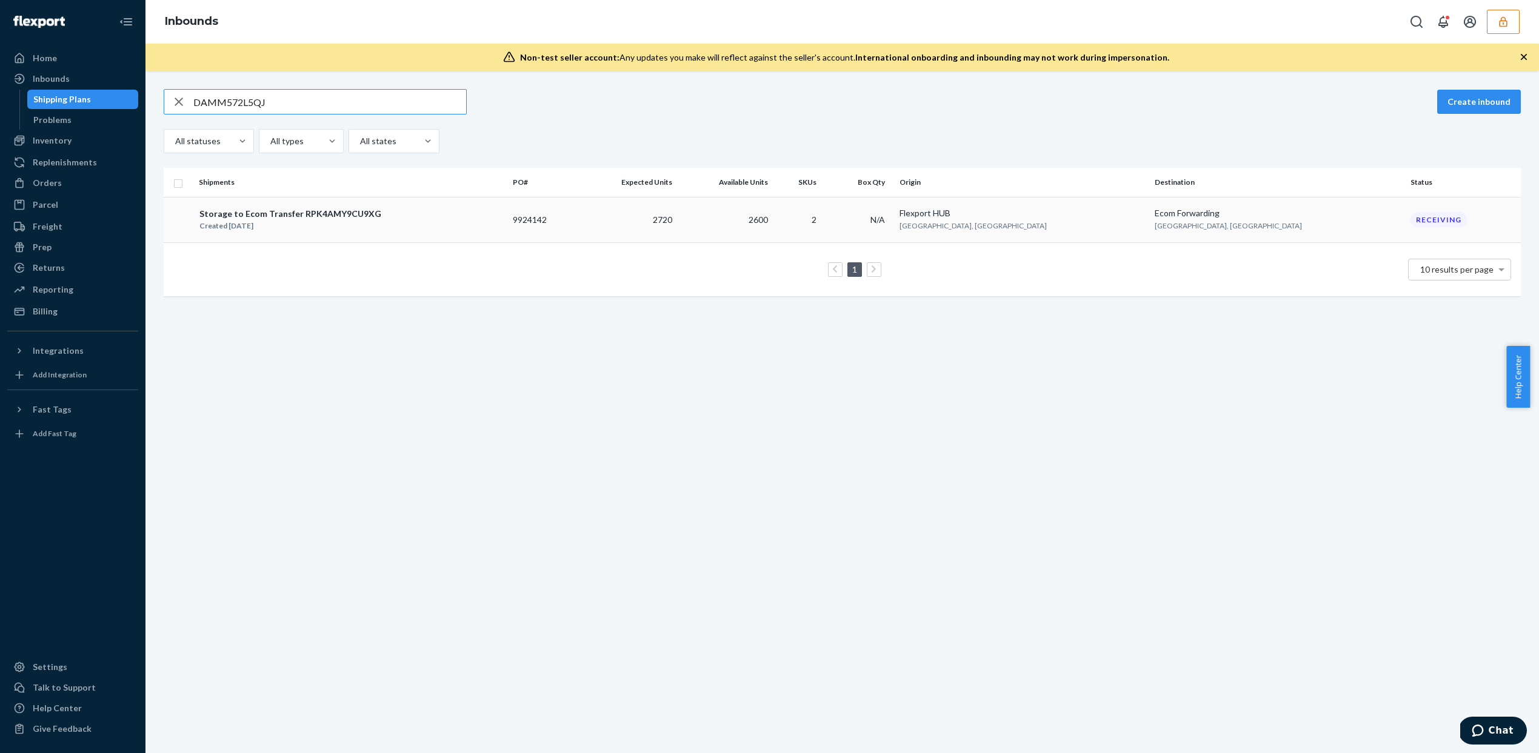
type input "DAMM572L5QJ"
click at [773, 228] on td "2600" at bounding box center [725, 219] width 96 height 45
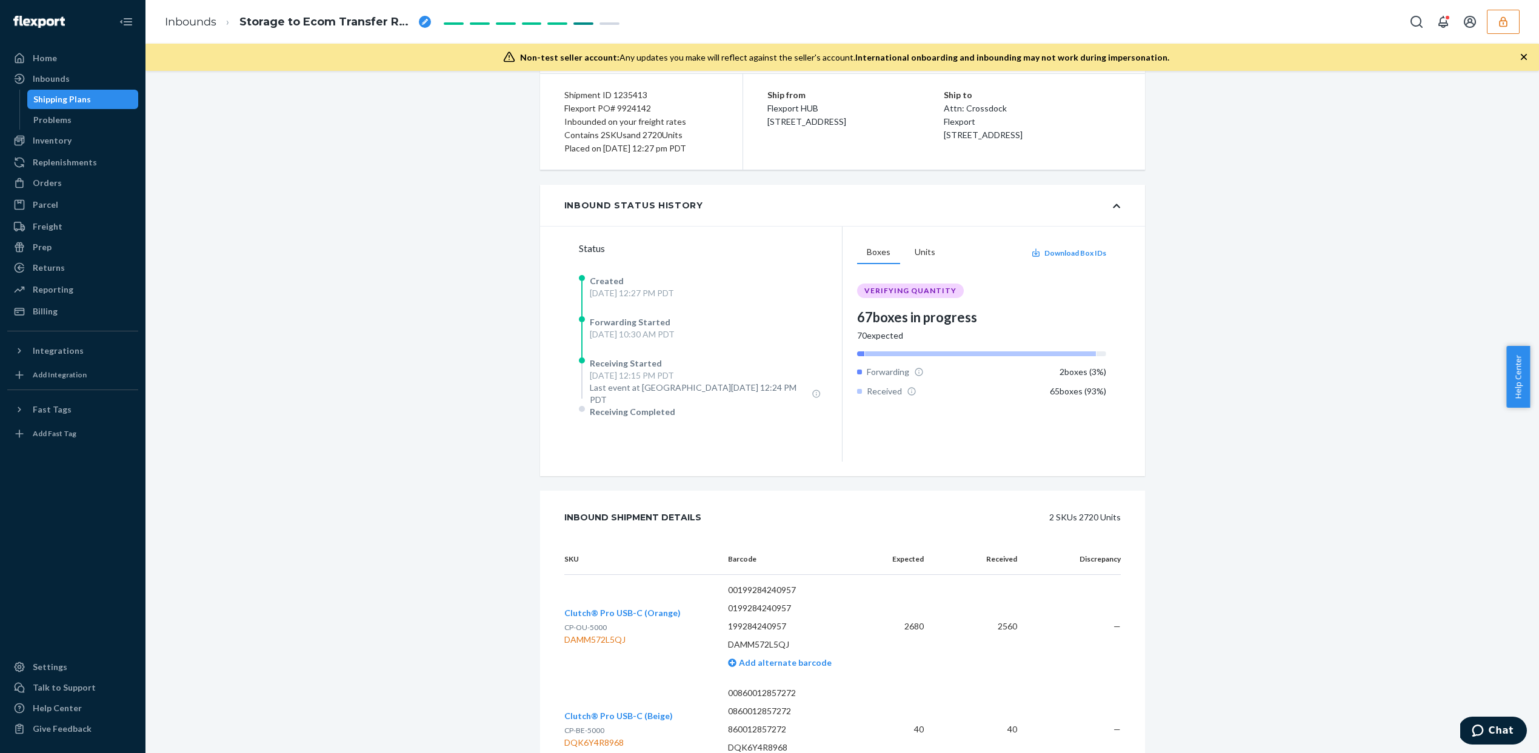
scroll to position [169, 0]
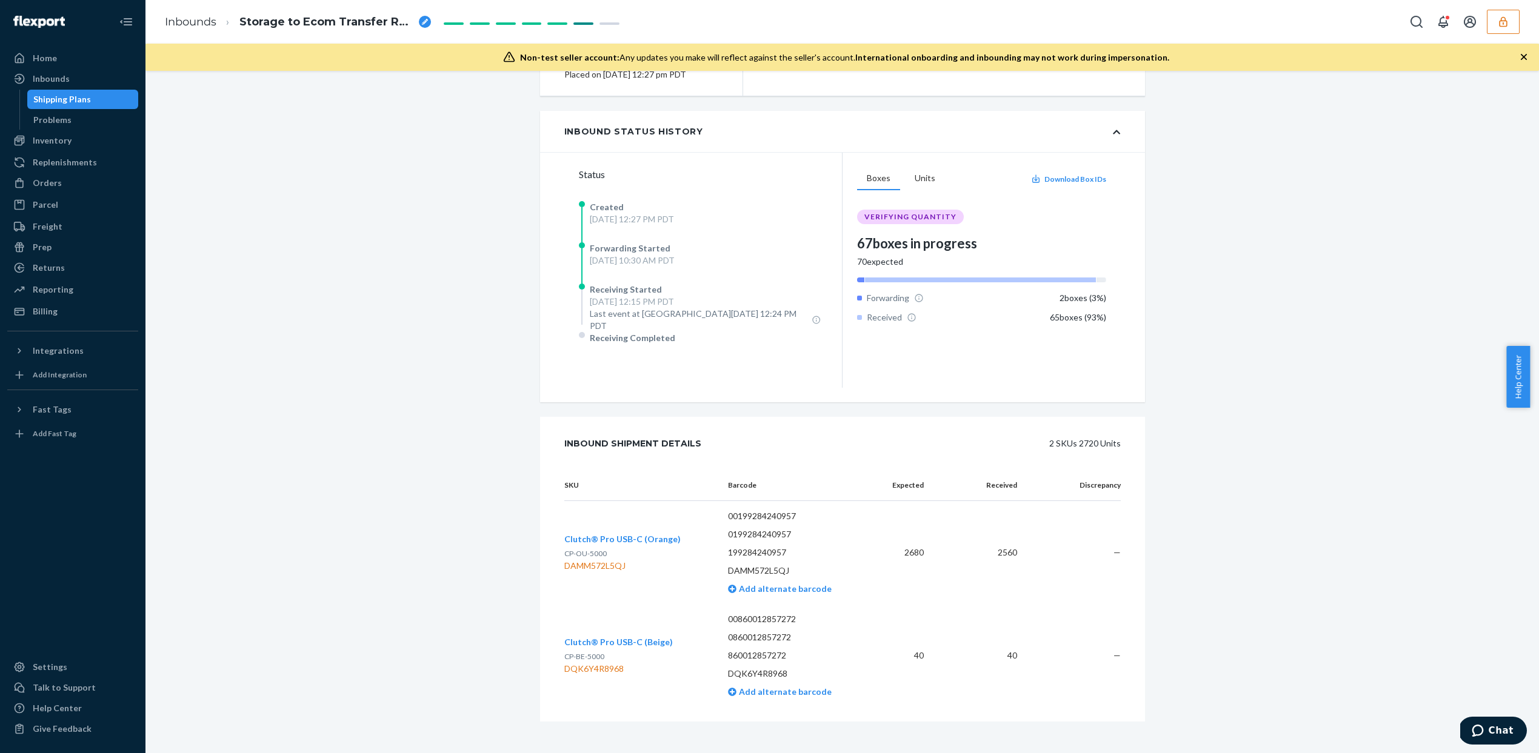
click at [1511, 21] on button "button" at bounding box center [1503, 22] width 33 height 24
